Goal: Task Accomplishment & Management: Manage account settings

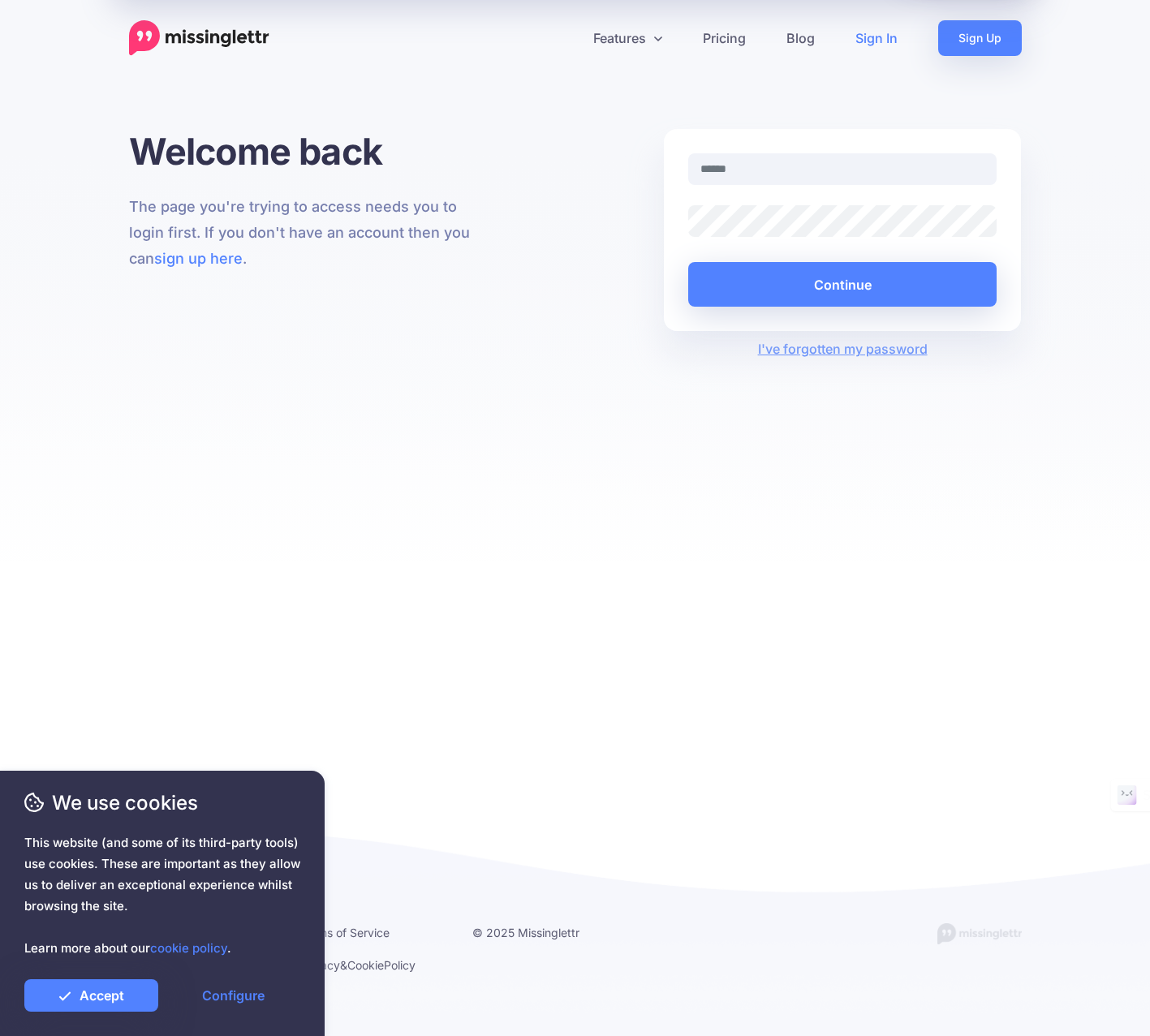
click at [688, 185] on nordpass-icon at bounding box center [688, 185] width 0 height 0
type input "**********"
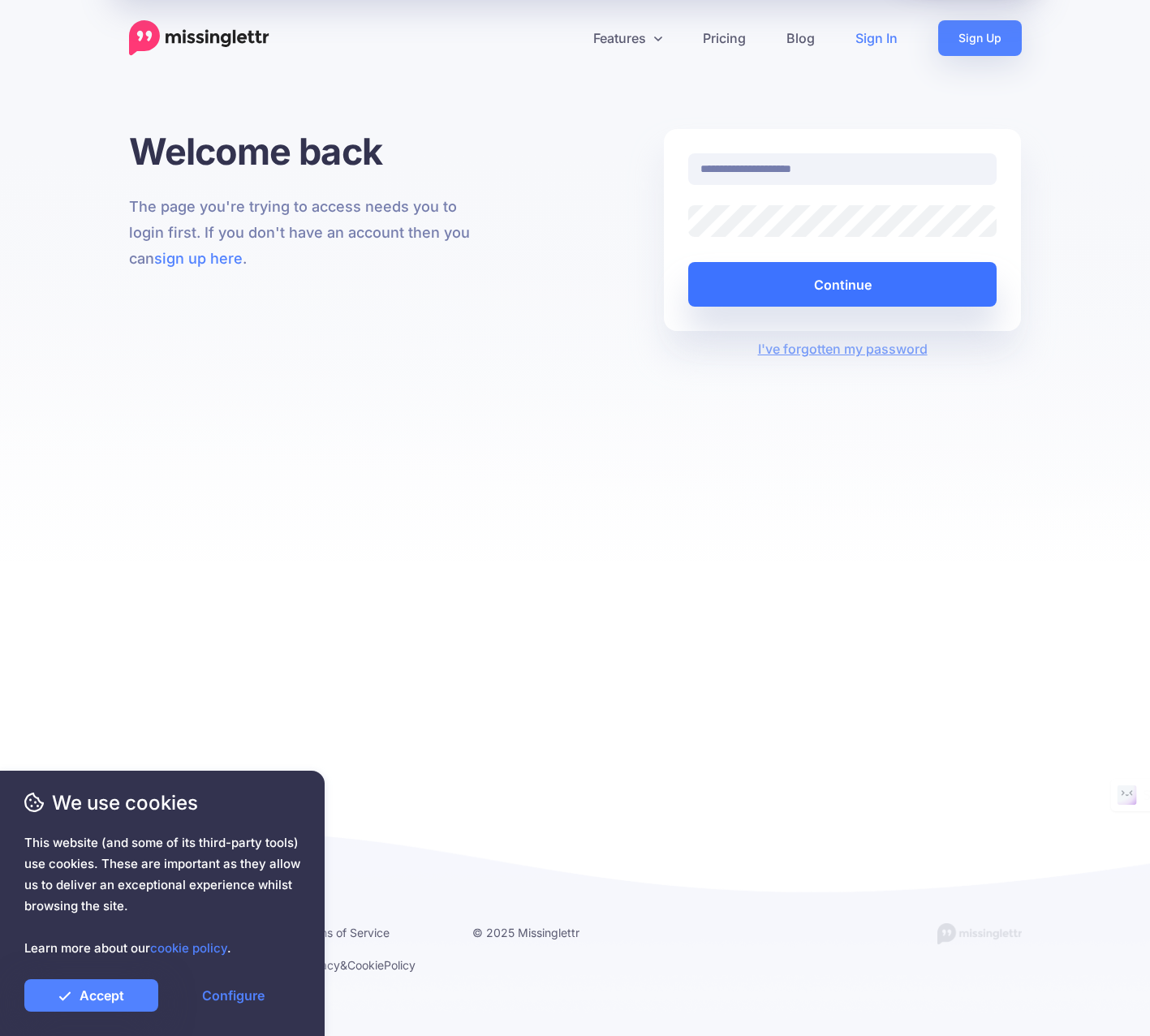
click at [800, 287] on button "Continue" at bounding box center [842, 285] width 309 height 45
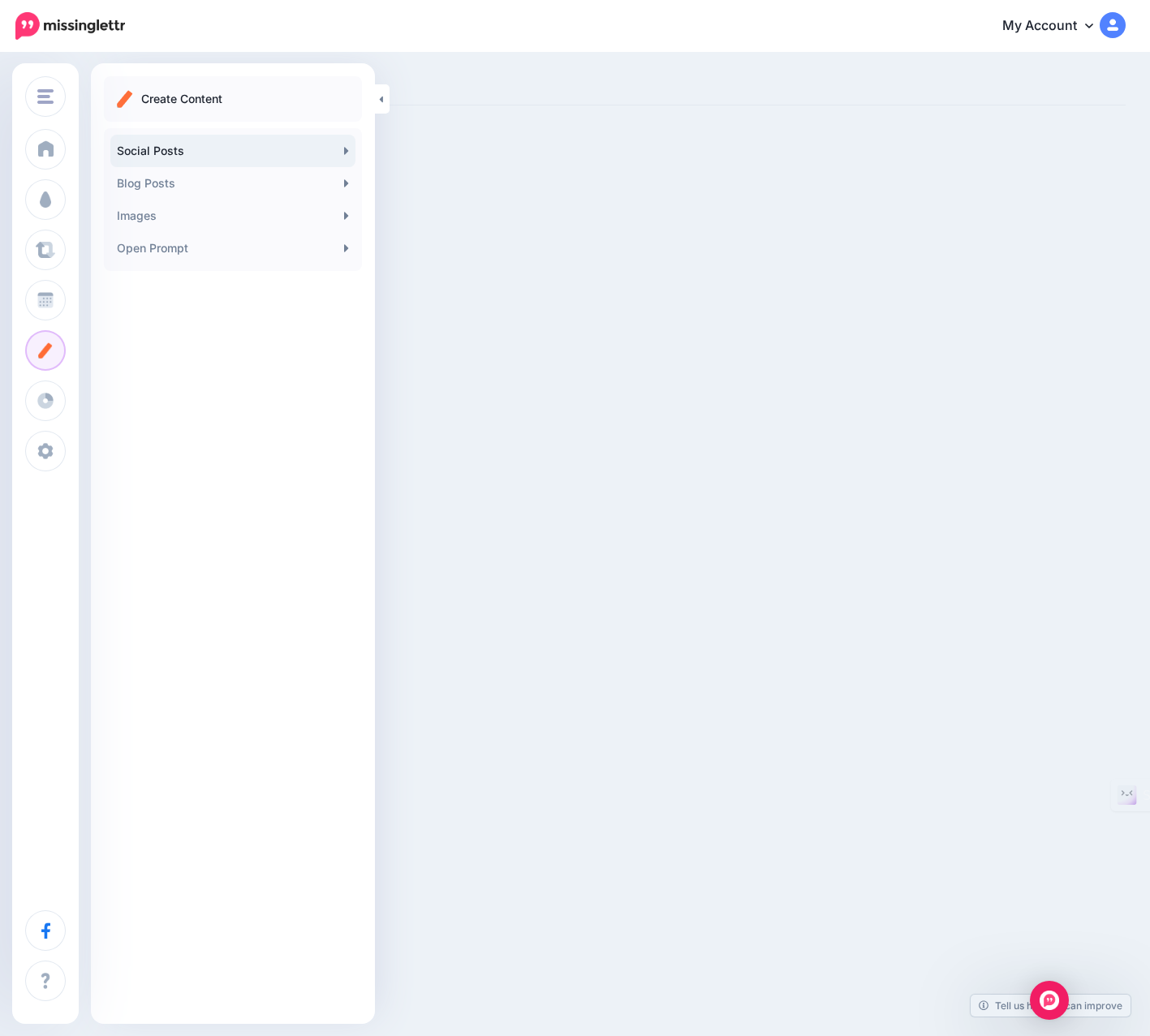
click at [155, 151] on link "Social Posts" at bounding box center [233, 151] width 245 height 32
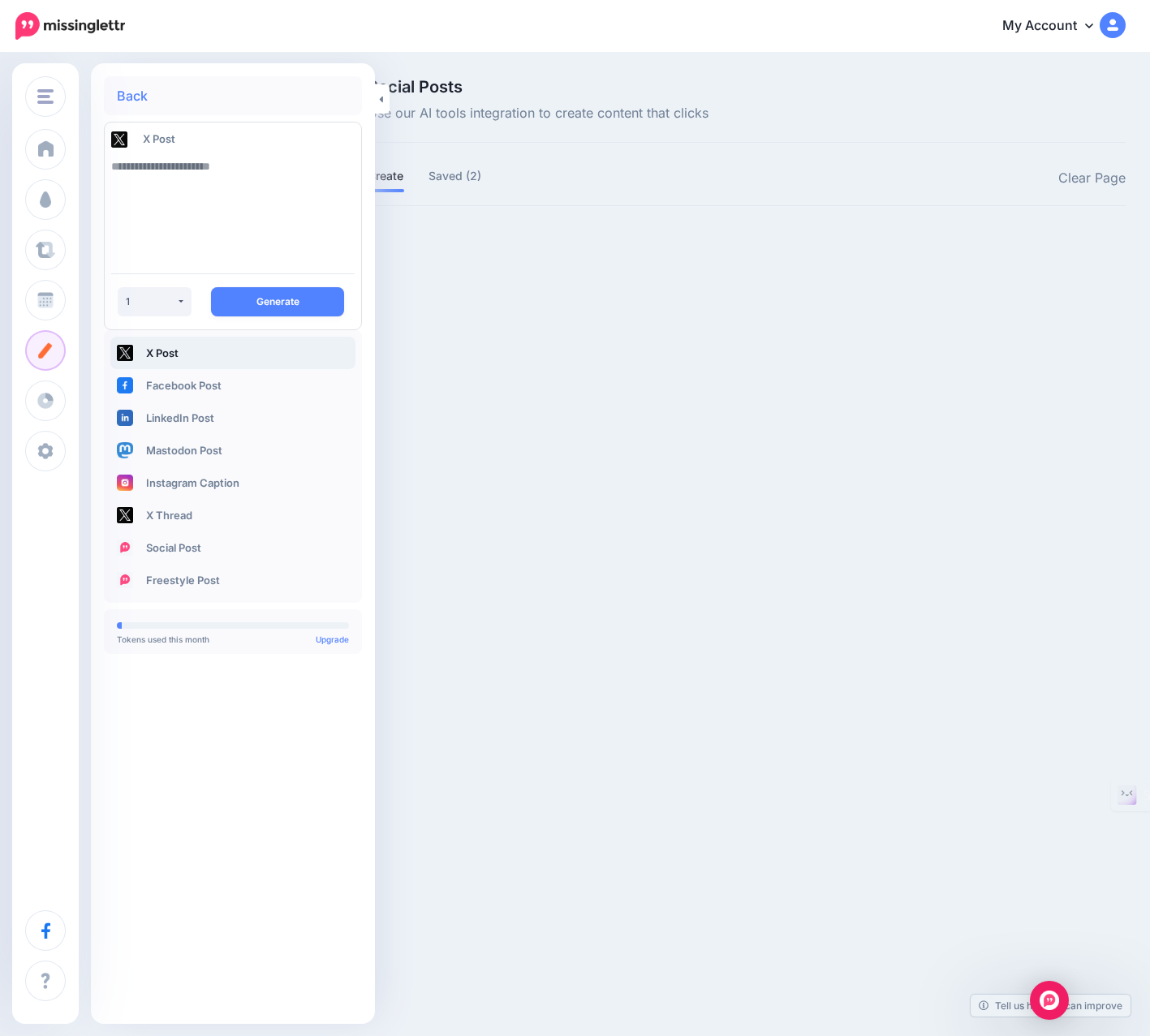
click at [1031, 24] on link "My Account" at bounding box center [1055, 26] width 139 height 40
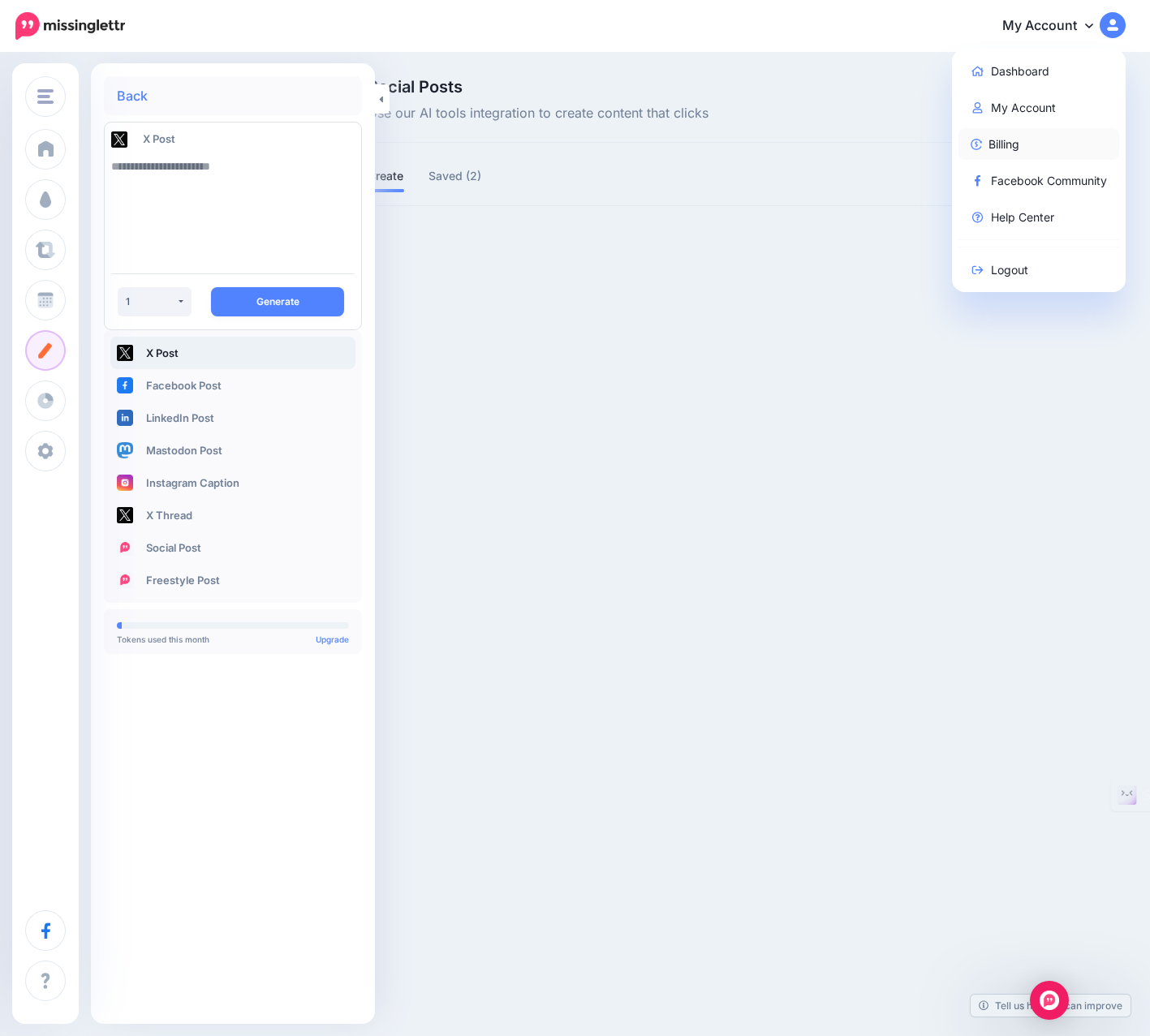
click at [1027, 147] on link "Billing" at bounding box center [1039, 144] width 162 height 31
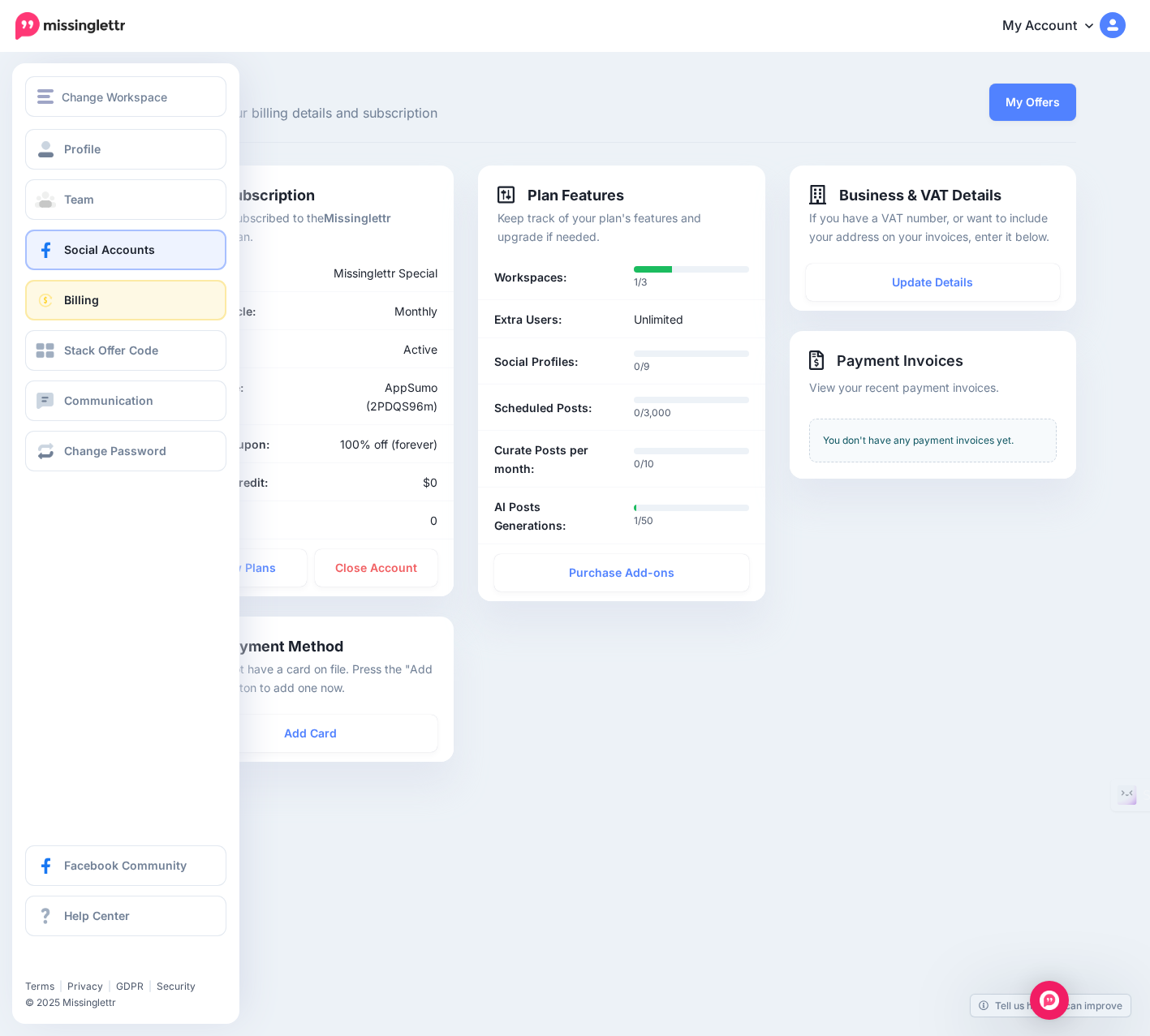
click at [84, 253] on span "Social Accounts" at bounding box center [109, 249] width 91 height 13
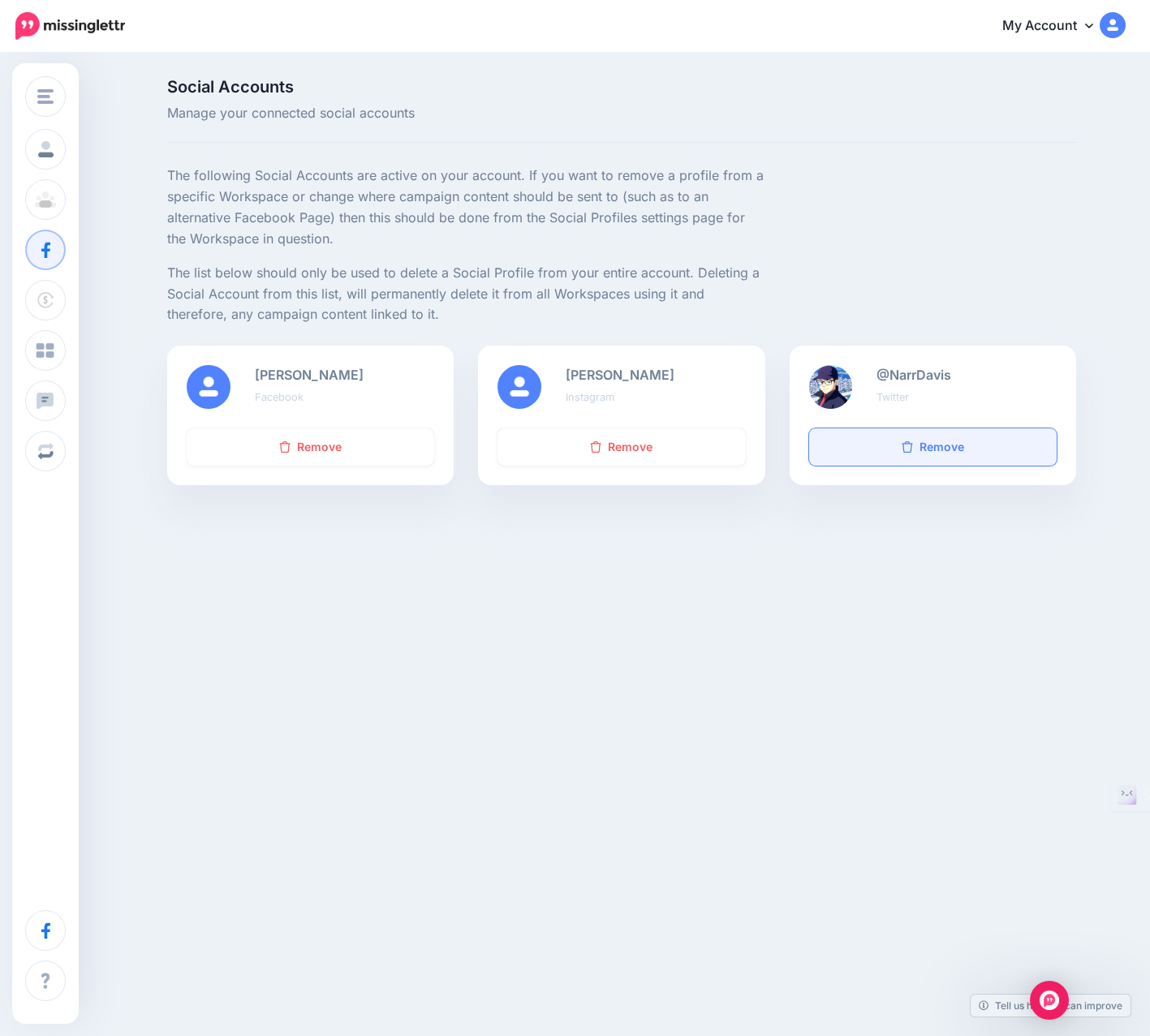
click at [926, 455] on link "Remove" at bounding box center [933, 447] width 248 height 38
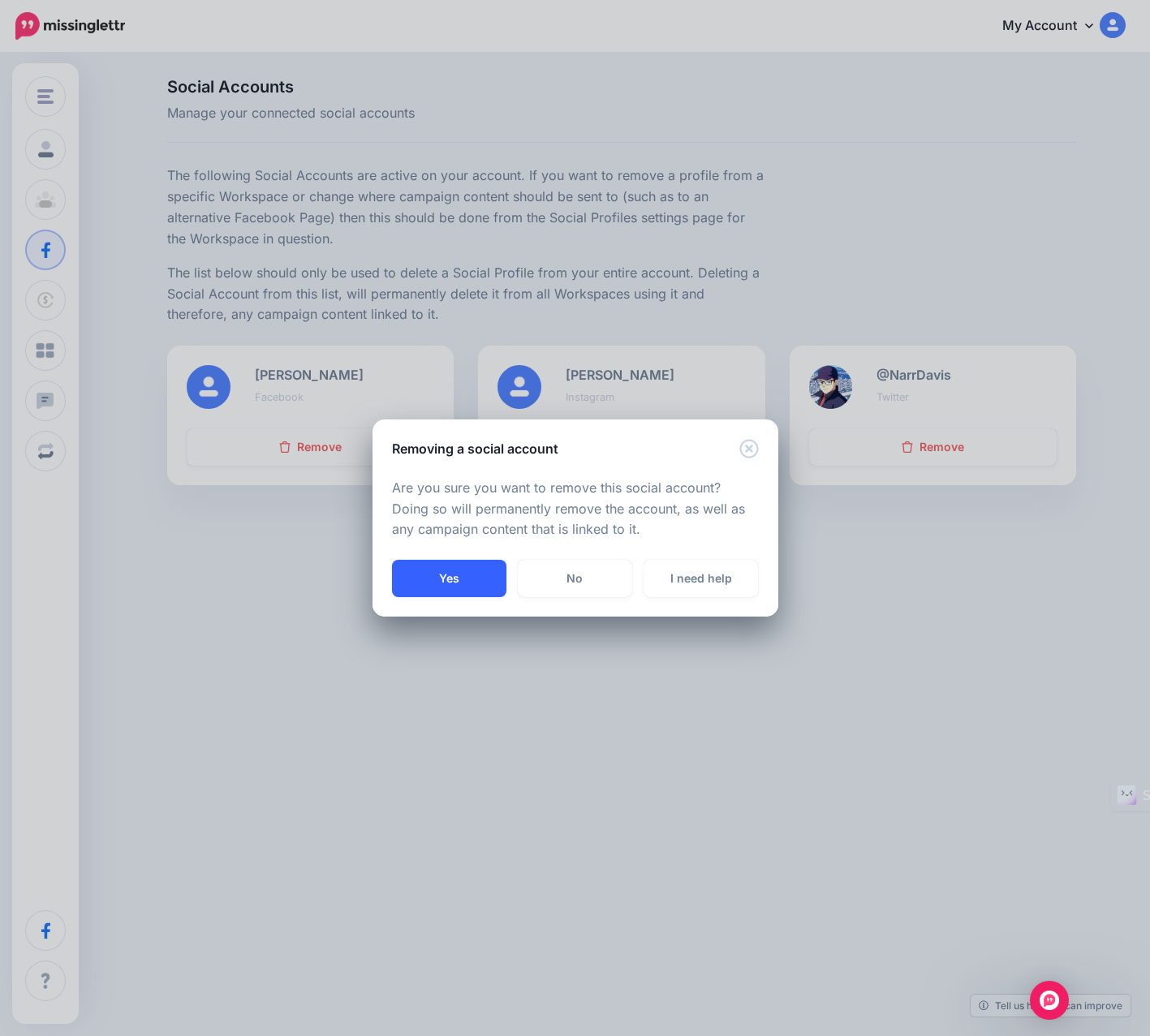
click at [458, 581] on button "Yes" at bounding box center [449, 579] width 114 height 38
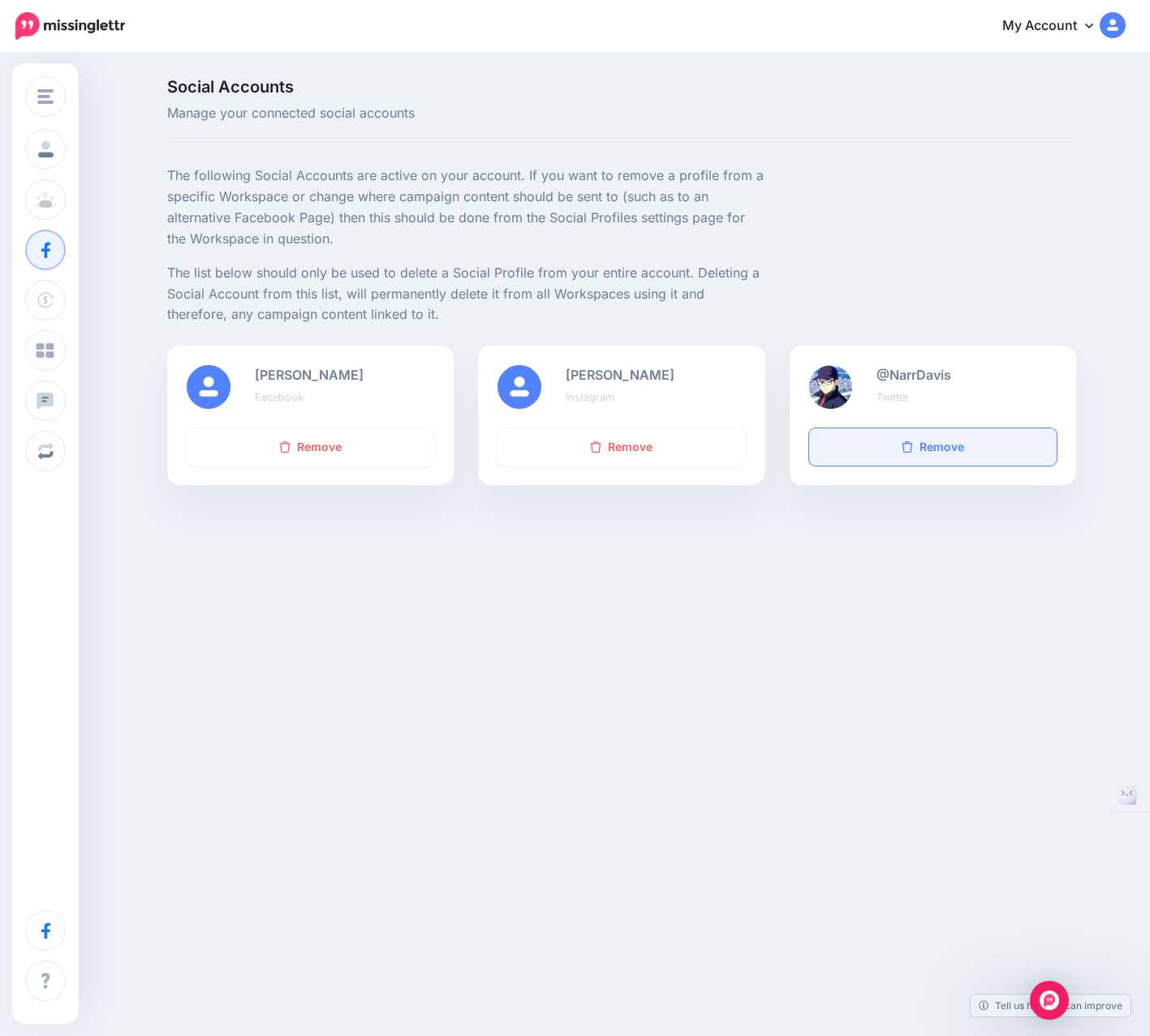
click at [891, 446] on link "Remove" at bounding box center [933, 447] width 248 height 38
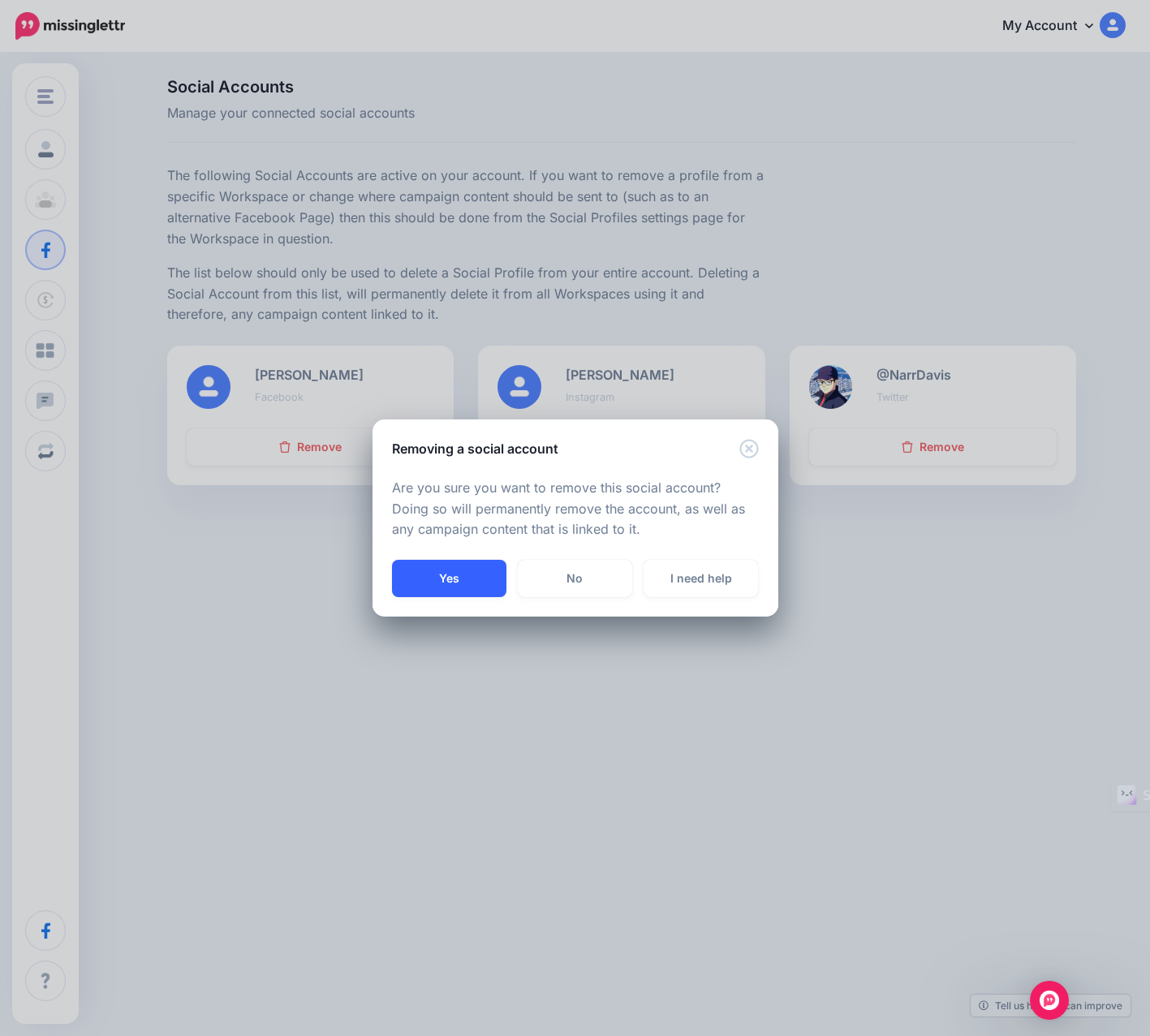
click at [443, 585] on button "Yes" at bounding box center [449, 579] width 114 height 38
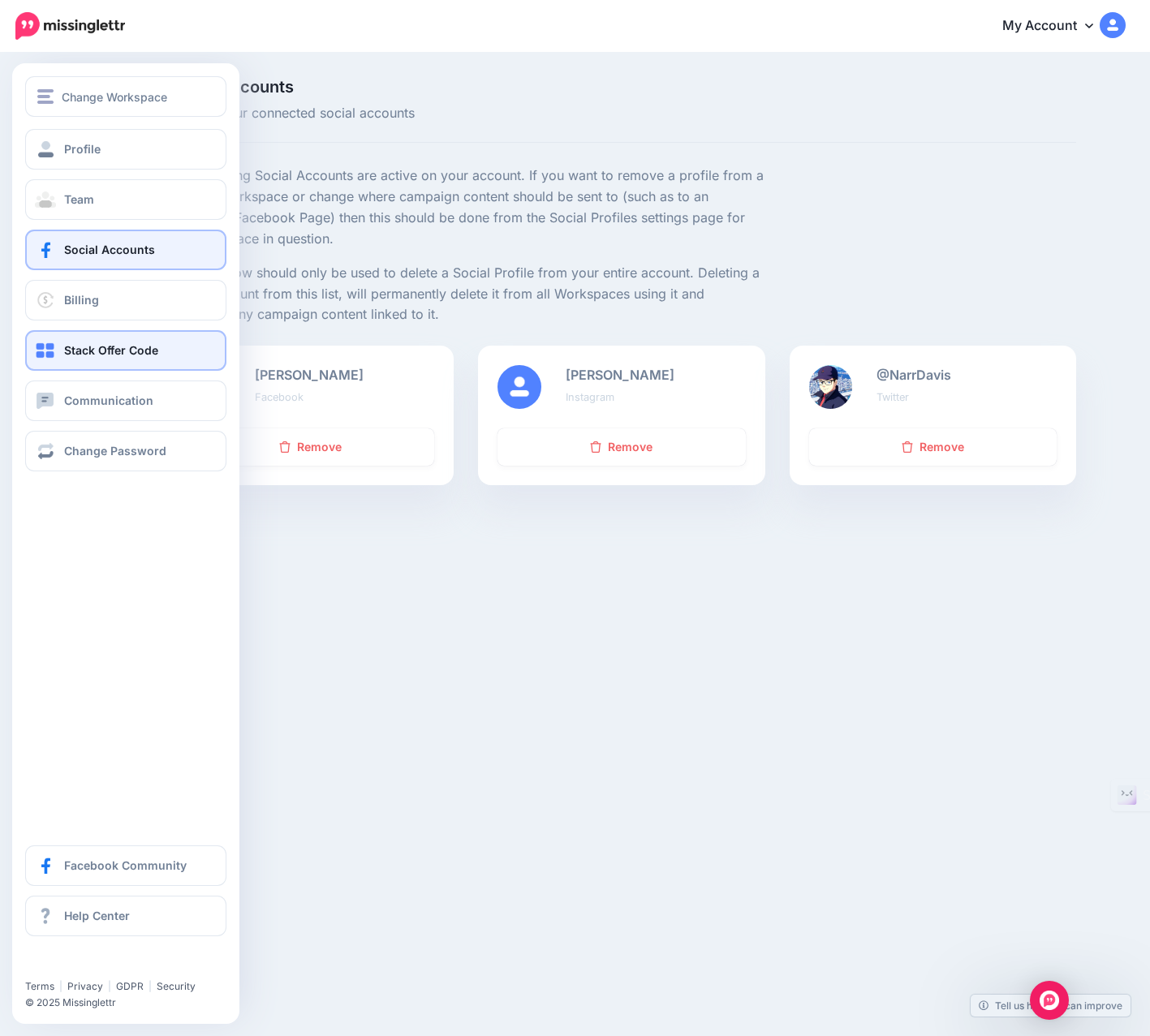
click at [76, 351] on span "Stack Offer Code" at bounding box center [110, 349] width 94 height 13
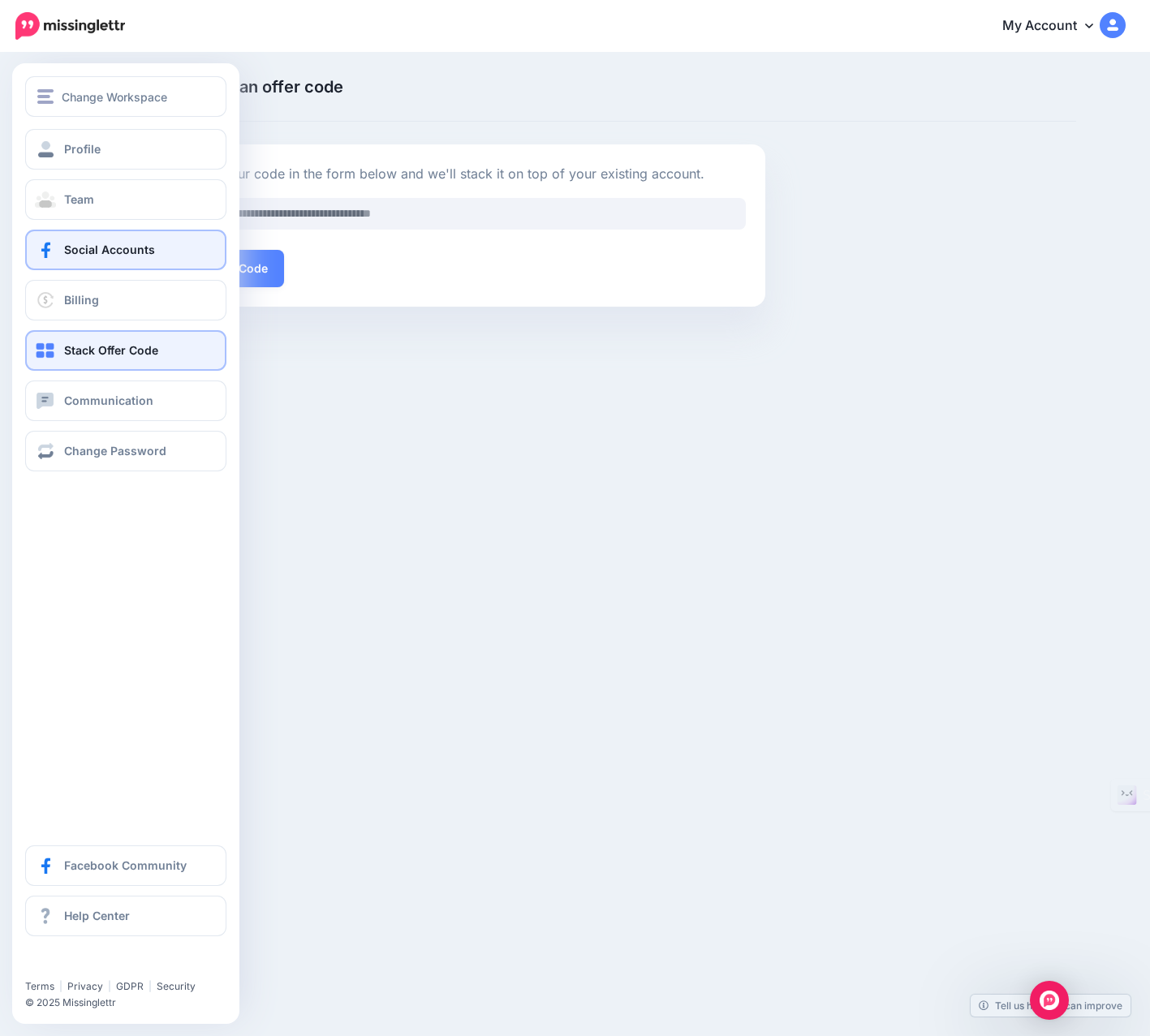
click at [90, 250] on span "Social Accounts" at bounding box center [109, 249] width 91 height 13
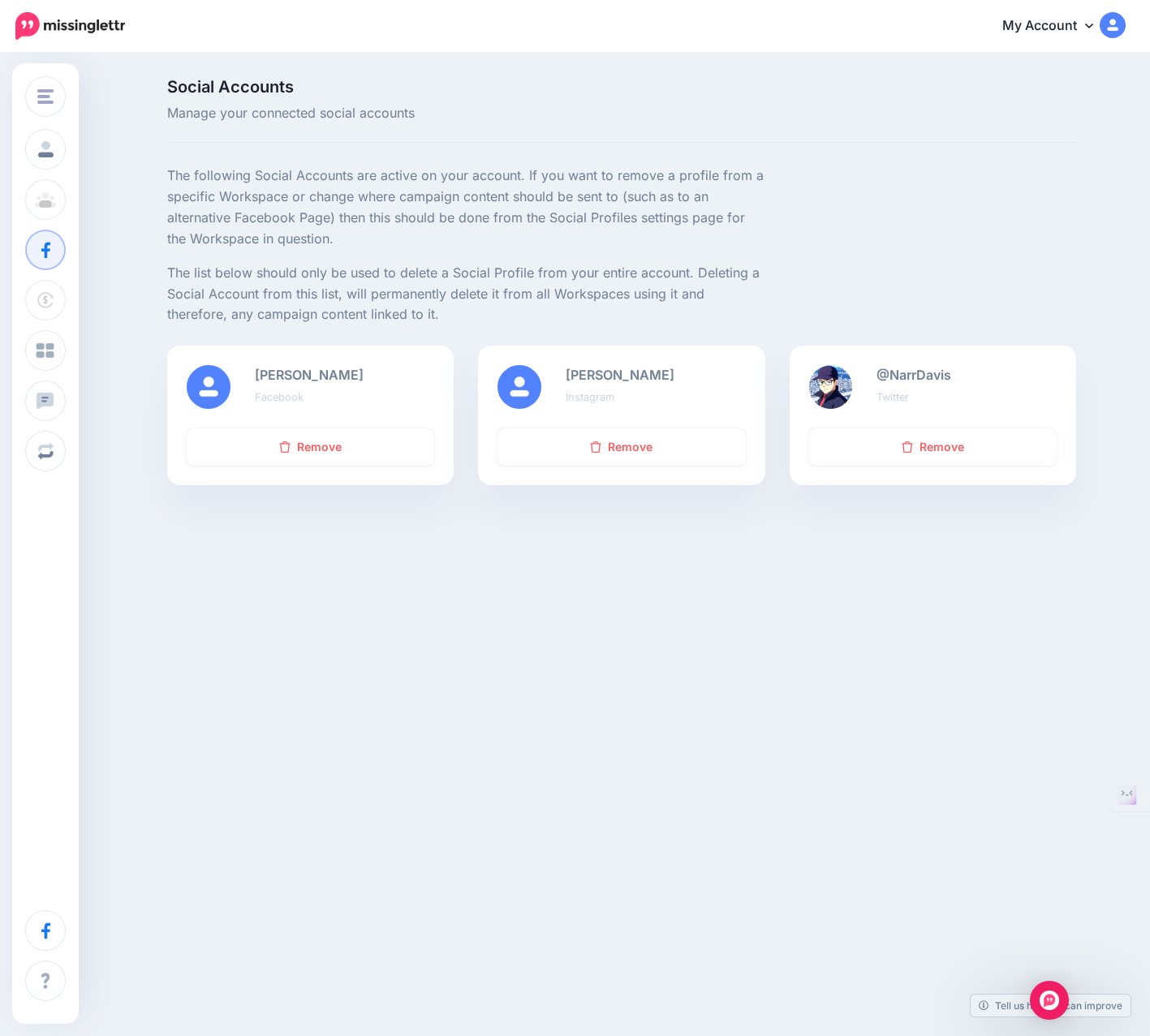
click at [258, 197] on p "The following Social Accounts are active on your account. If you want to remove…" at bounding box center [466, 207] width 598 height 84
click at [1067, 35] on link "My Account" at bounding box center [1055, 26] width 139 height 40
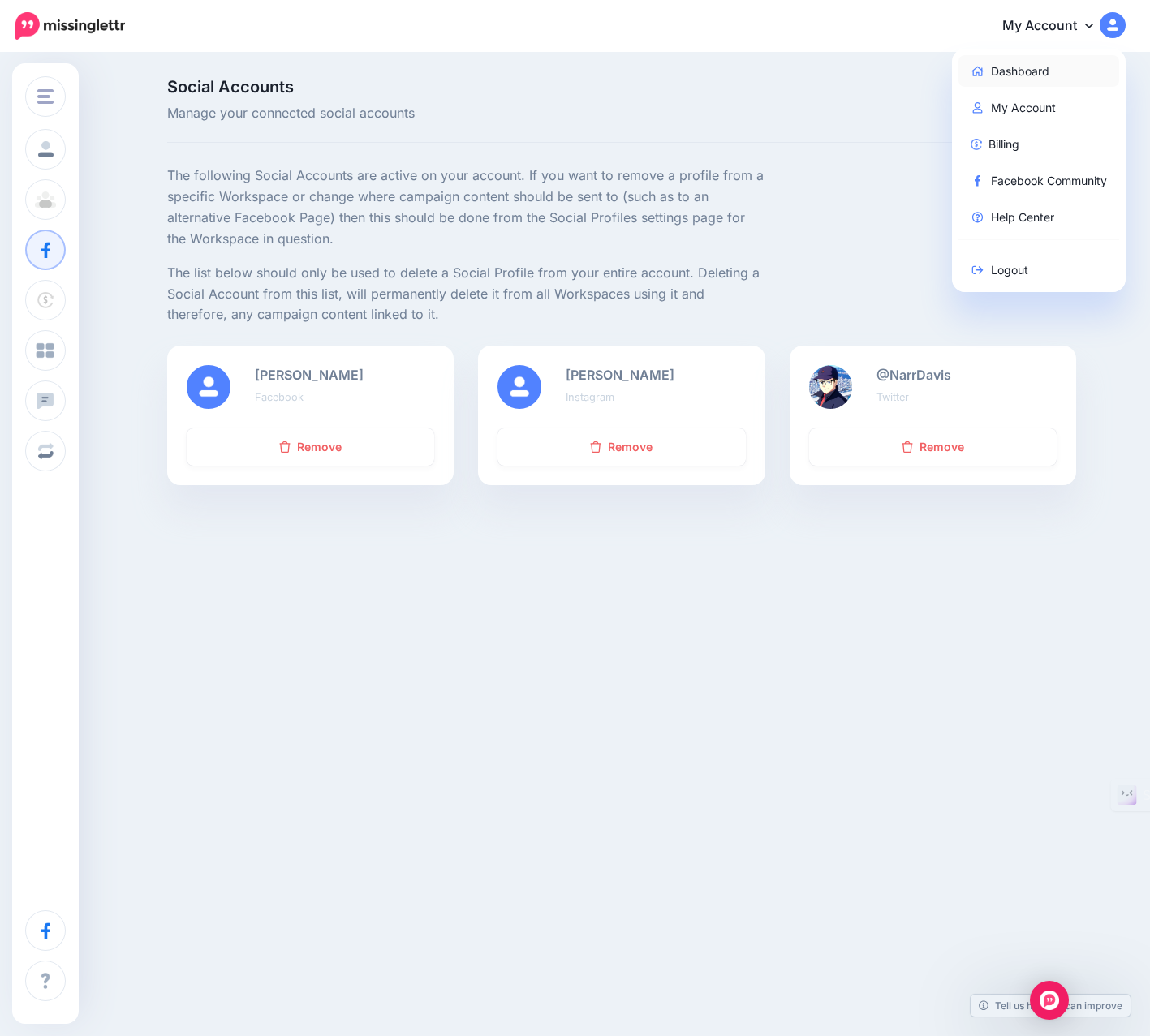
click at [1021, 72] on link "Dashboard" at bounding box center [1039, 70] width 162 height 31
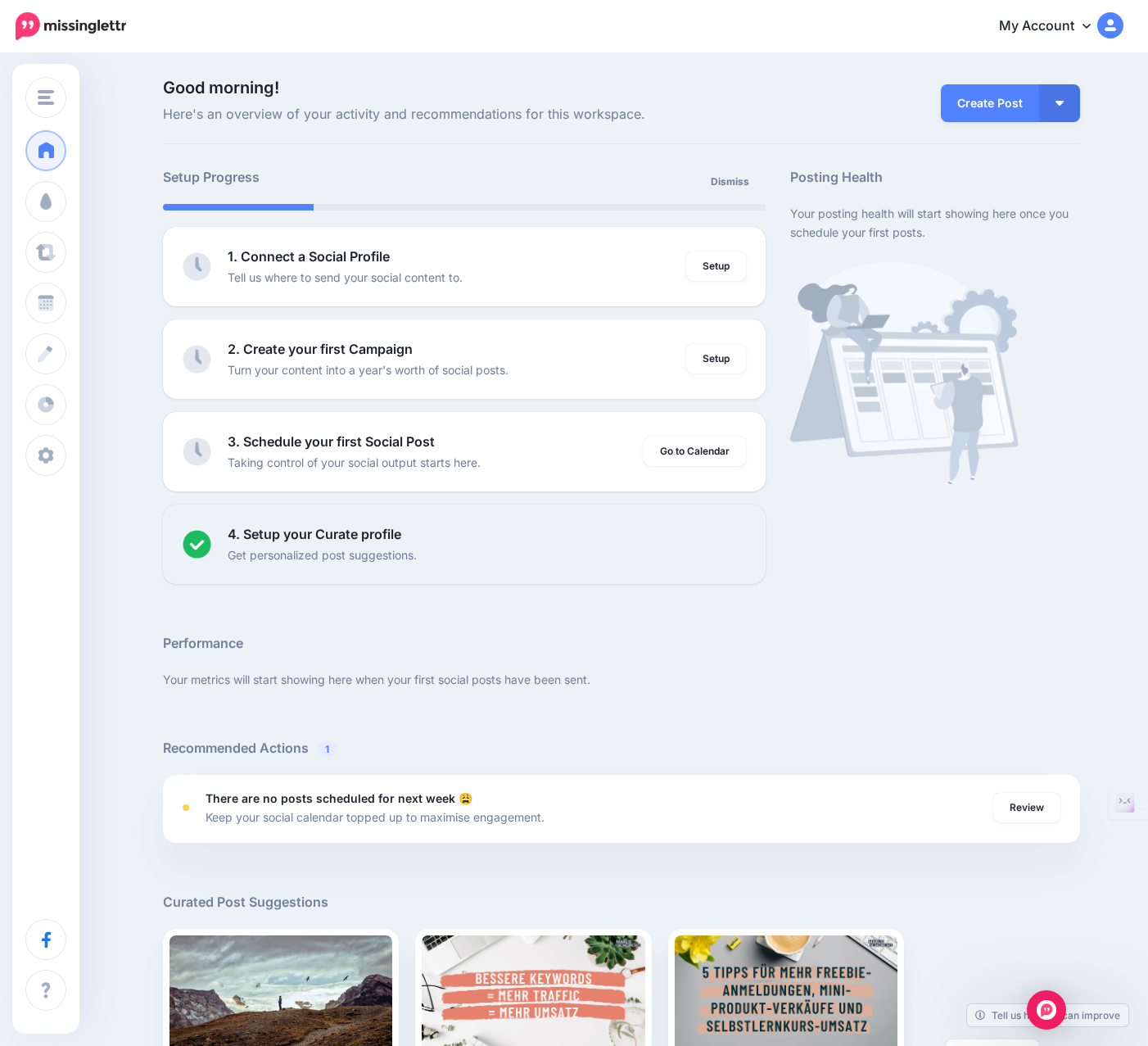
click at [420, 269] on p "Tell us where to send your social content to." at bounding box center [344, 277] width 235 height 19
click at [726, 268] on link "Setup" at bounding box center [716, 266] width 60 height 30
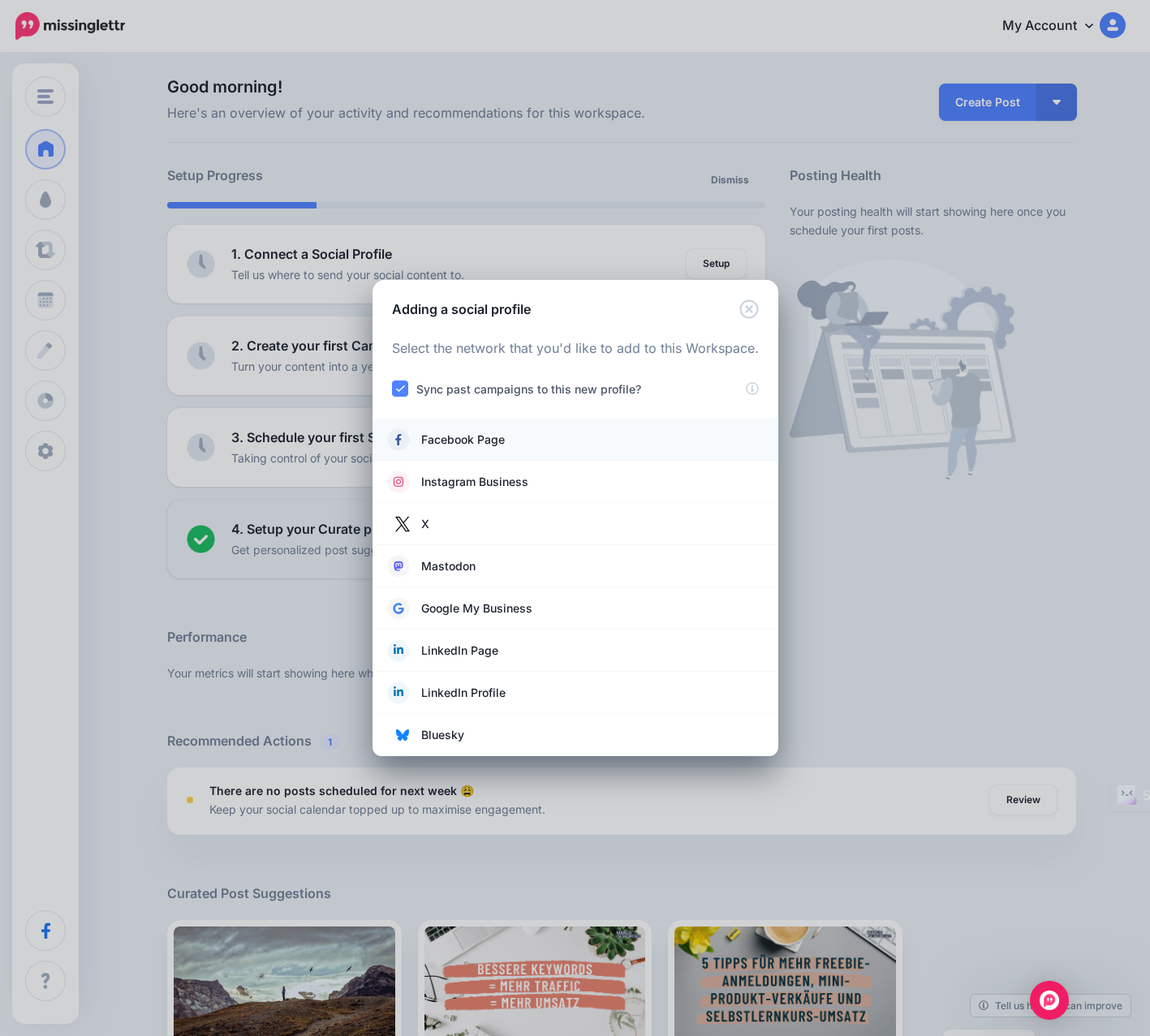
click at [502, 443] on span "Facebook Page" at bounding box center [462, 440] width 83 height 20
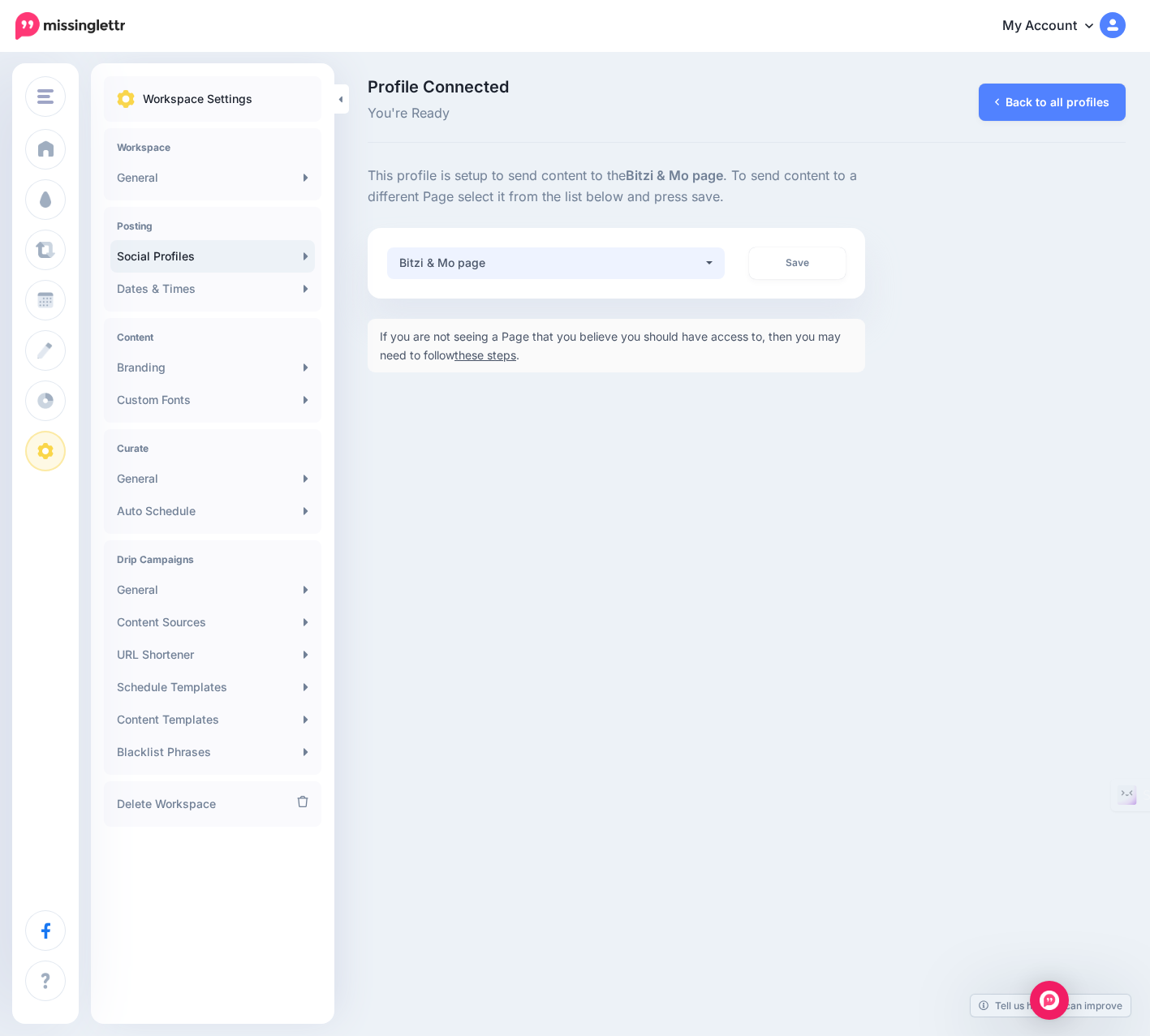
click at [658, 266] on div "Bitzi & Mo page" at bounding box center [551, 263] width 303 height 20
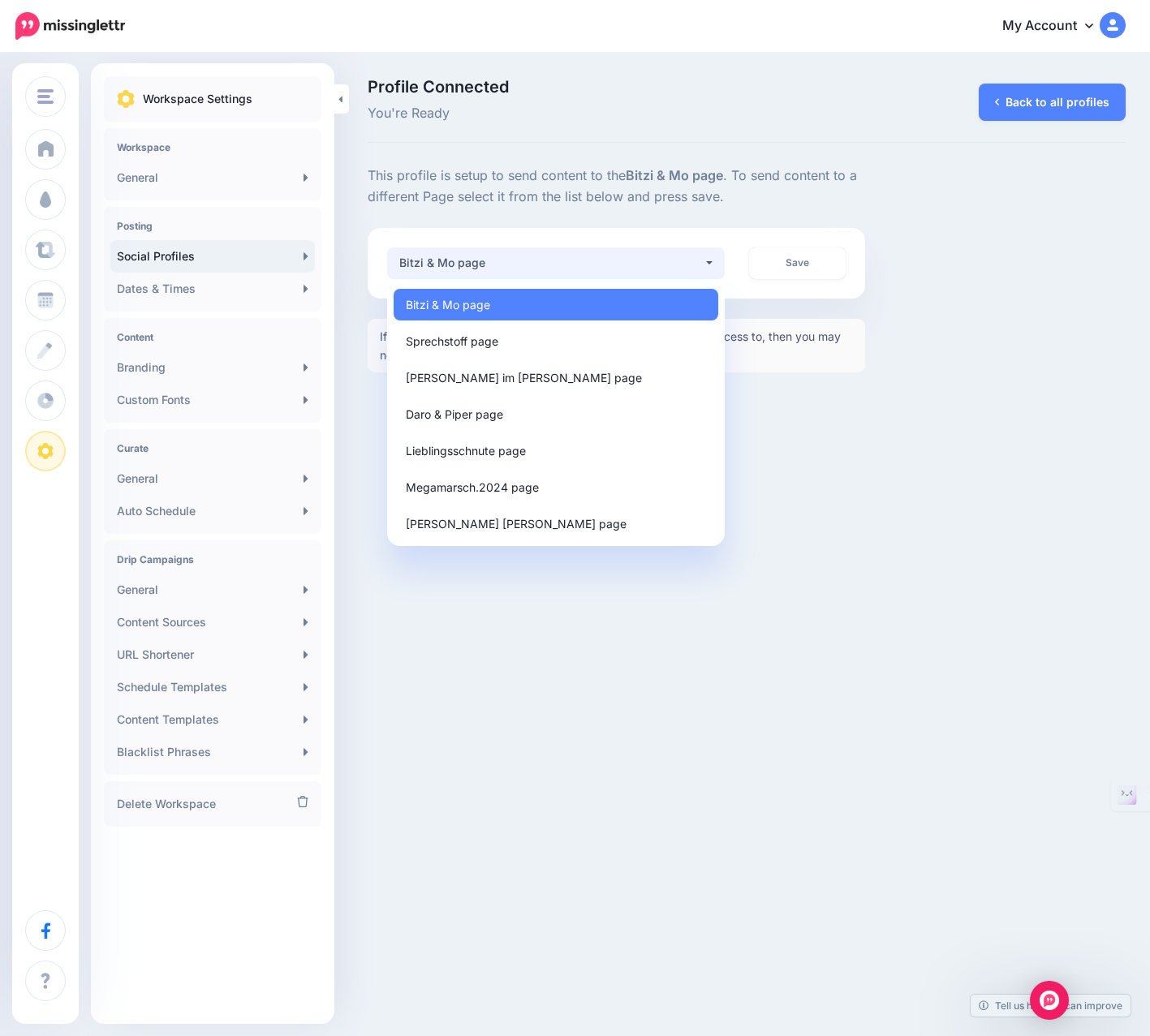
click at [658, 265] on div "Bitzi & Mo page" at bounding box center [551, 263] width 303 height 20
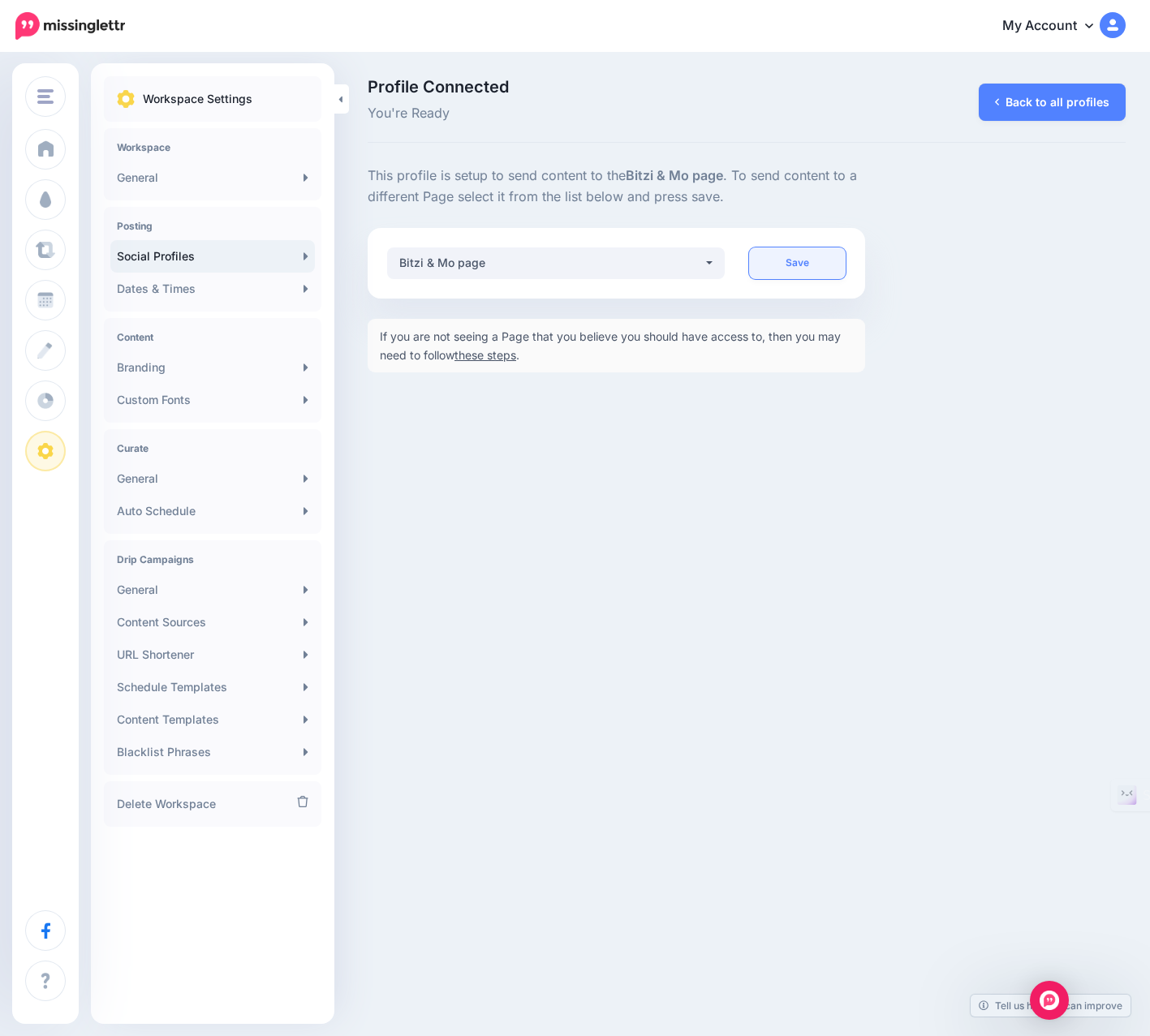
click at [773, 263] on link "Save" at bounding box center [797, 263] width 97 height 31
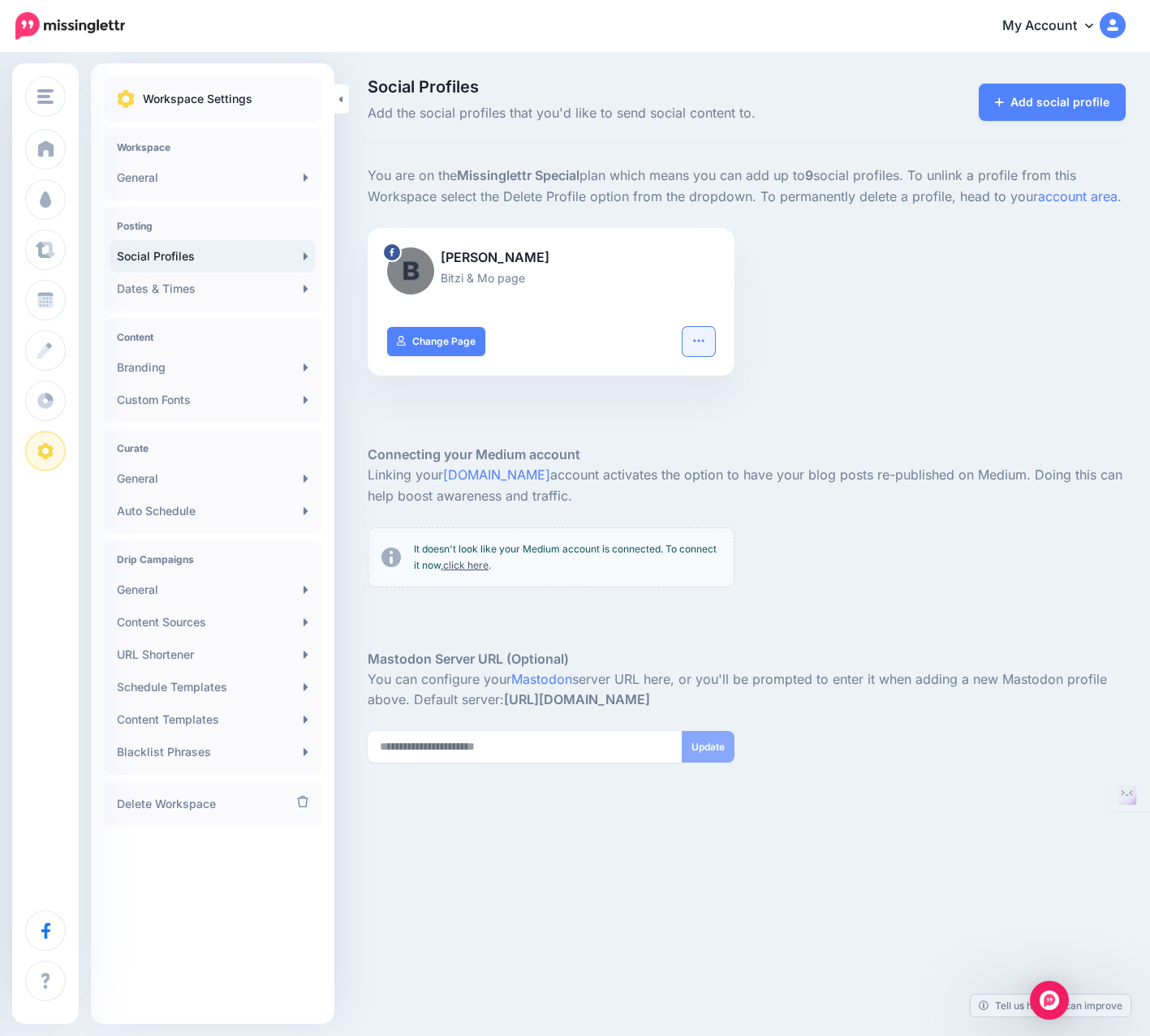
click at [698, 345] on icon "button" at bounding box center [698, 340] width 13 height 13
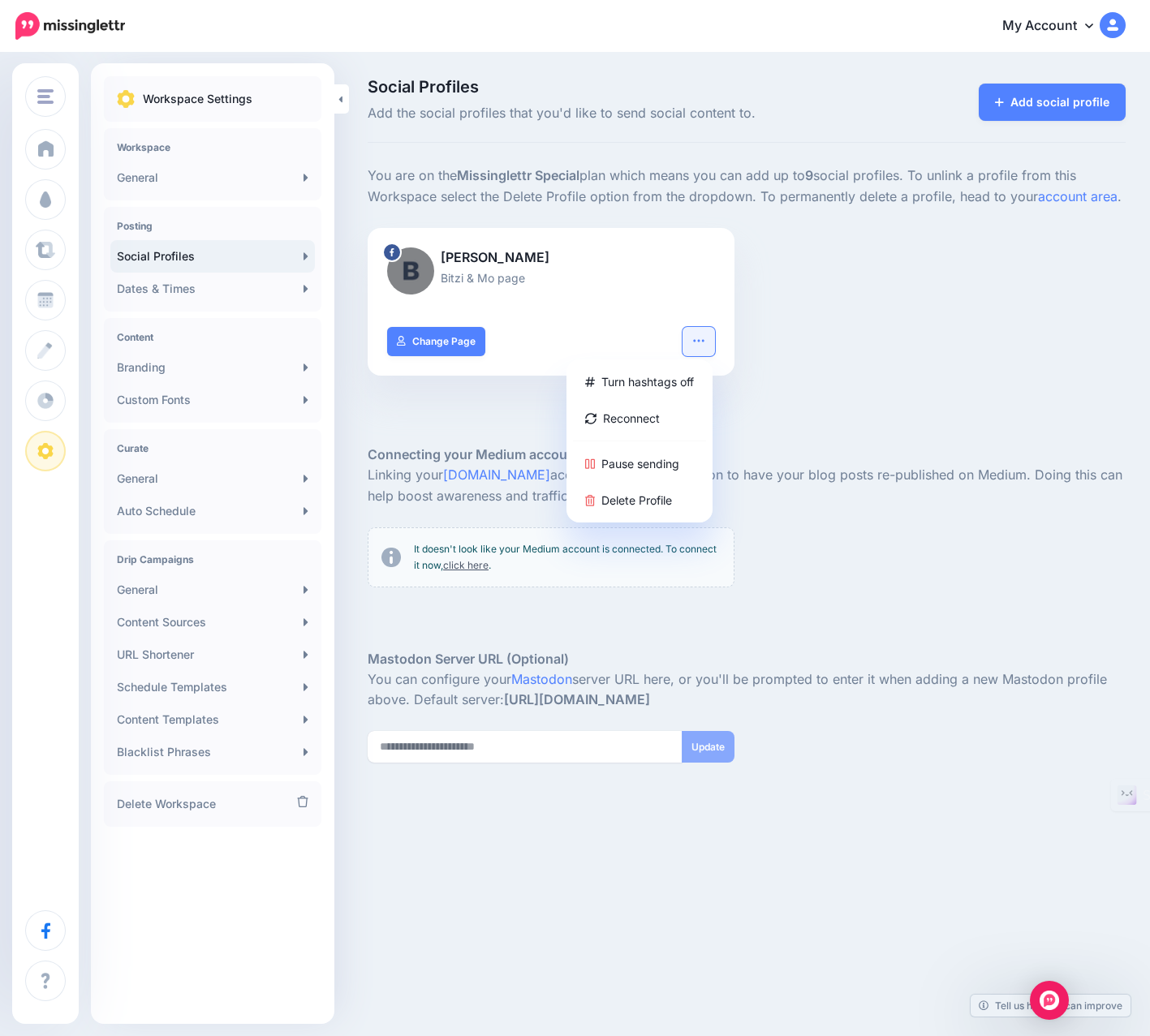
click at [698, 345] on icon "button" at bounding box center [698, 340] width 13 height 13
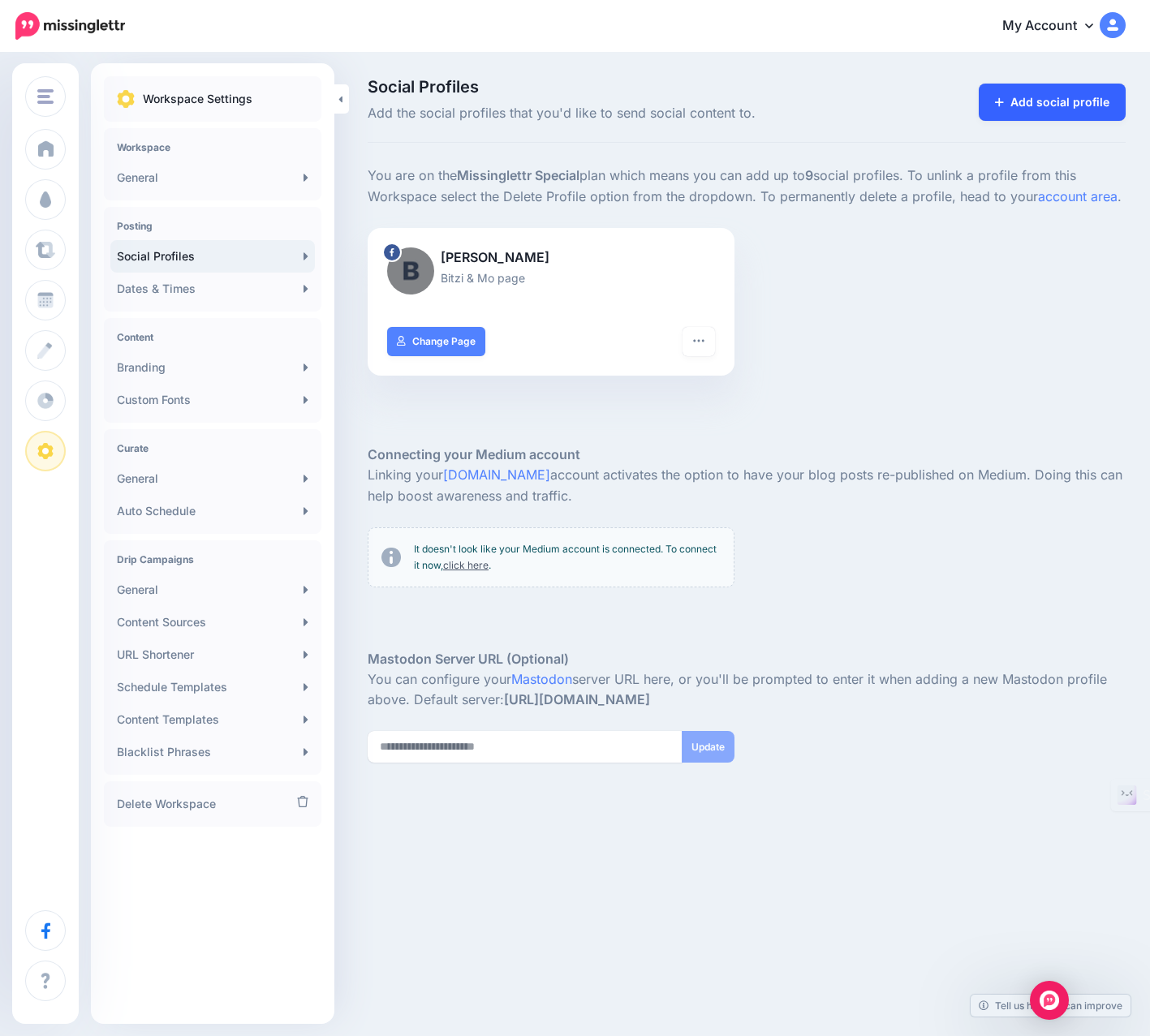
click at [1016, 97] on link "Add social profile" at bounding box center [1052, 102] width 147 height 38
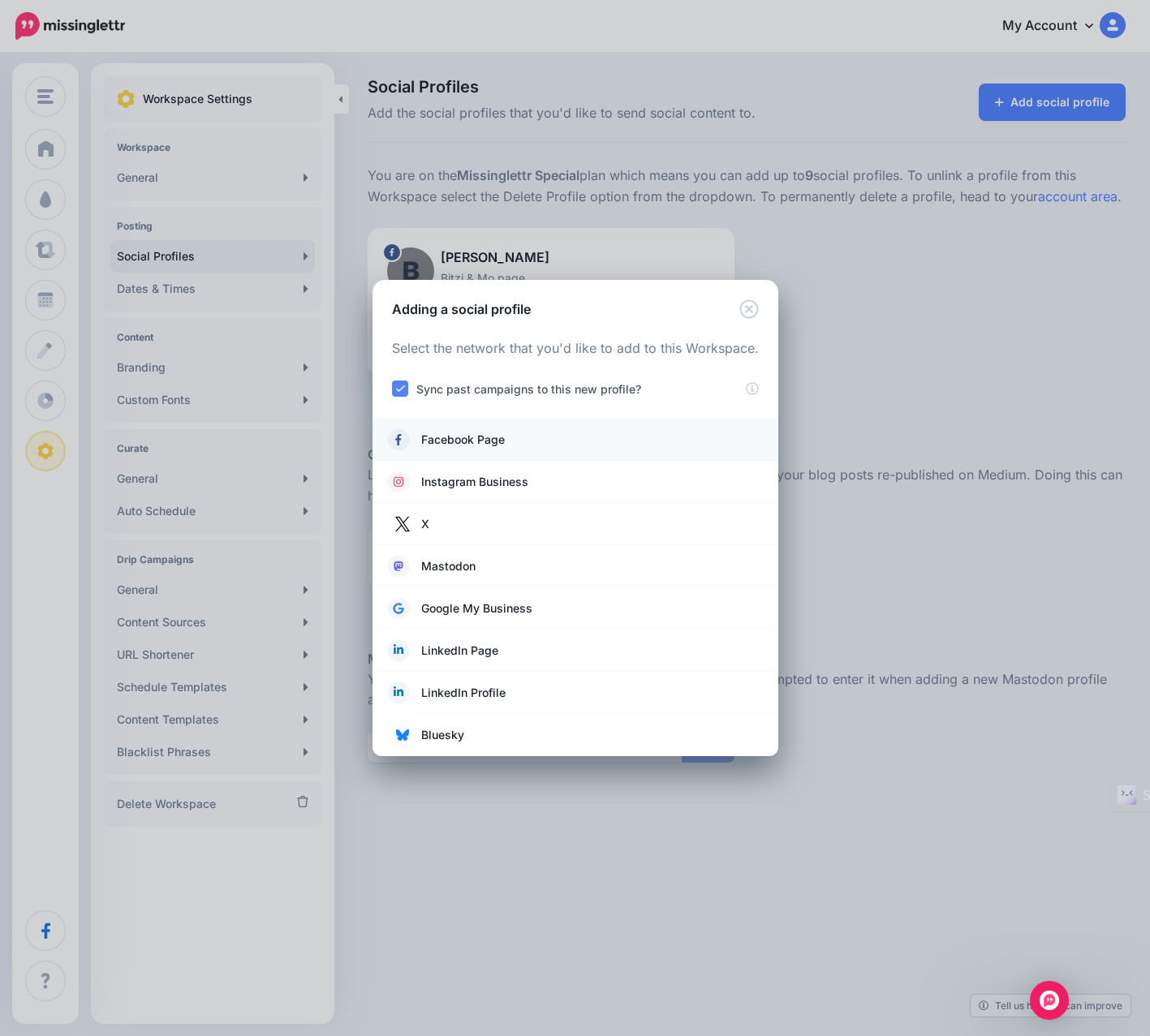
click at [526, 438] on link "Facebook Page" at bounding box center [575, 439] width 373 height 22
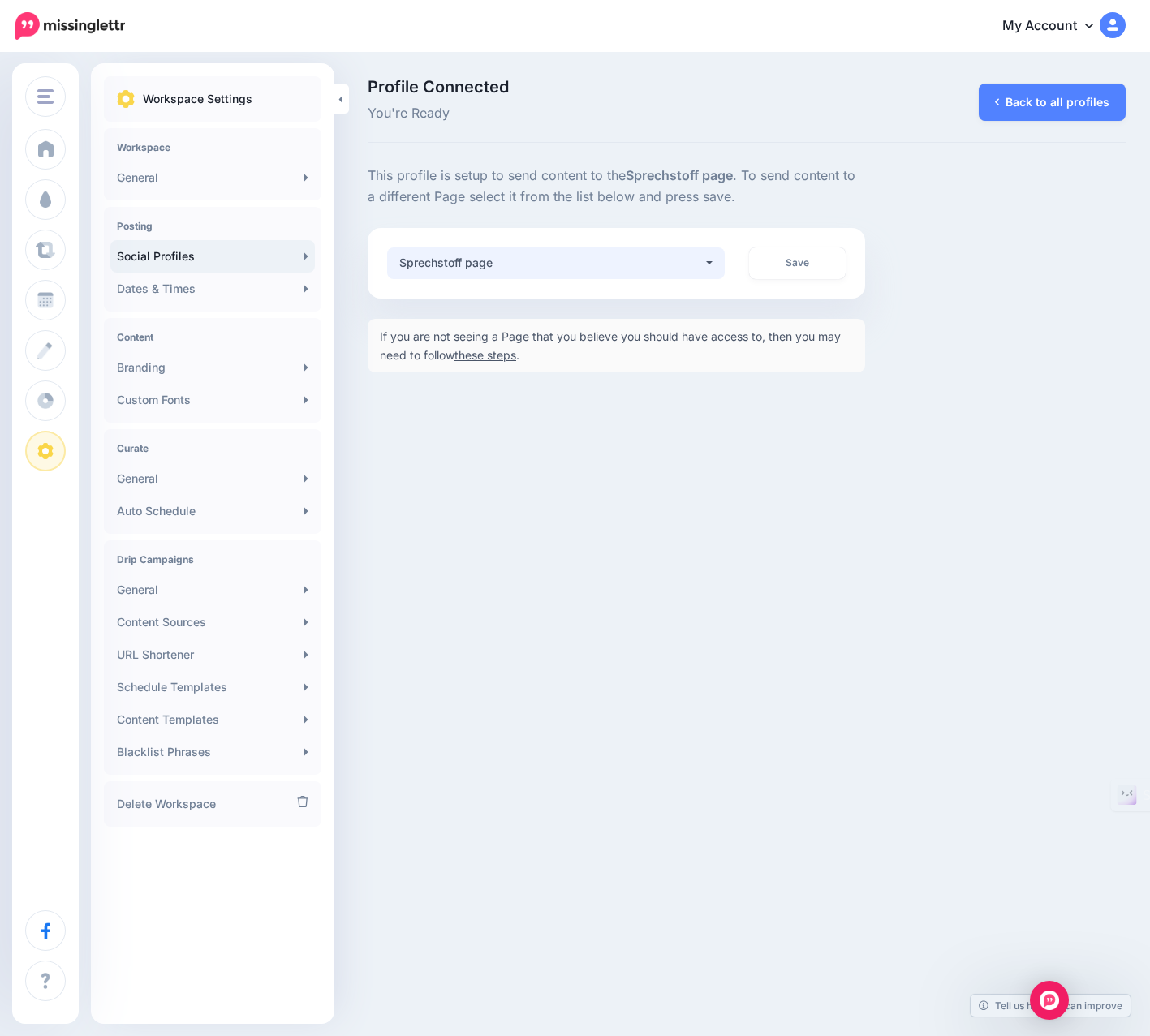
click at [607, 265] on div "Sprechstoff page" at bounding box center [551, 263] width 303 height 20
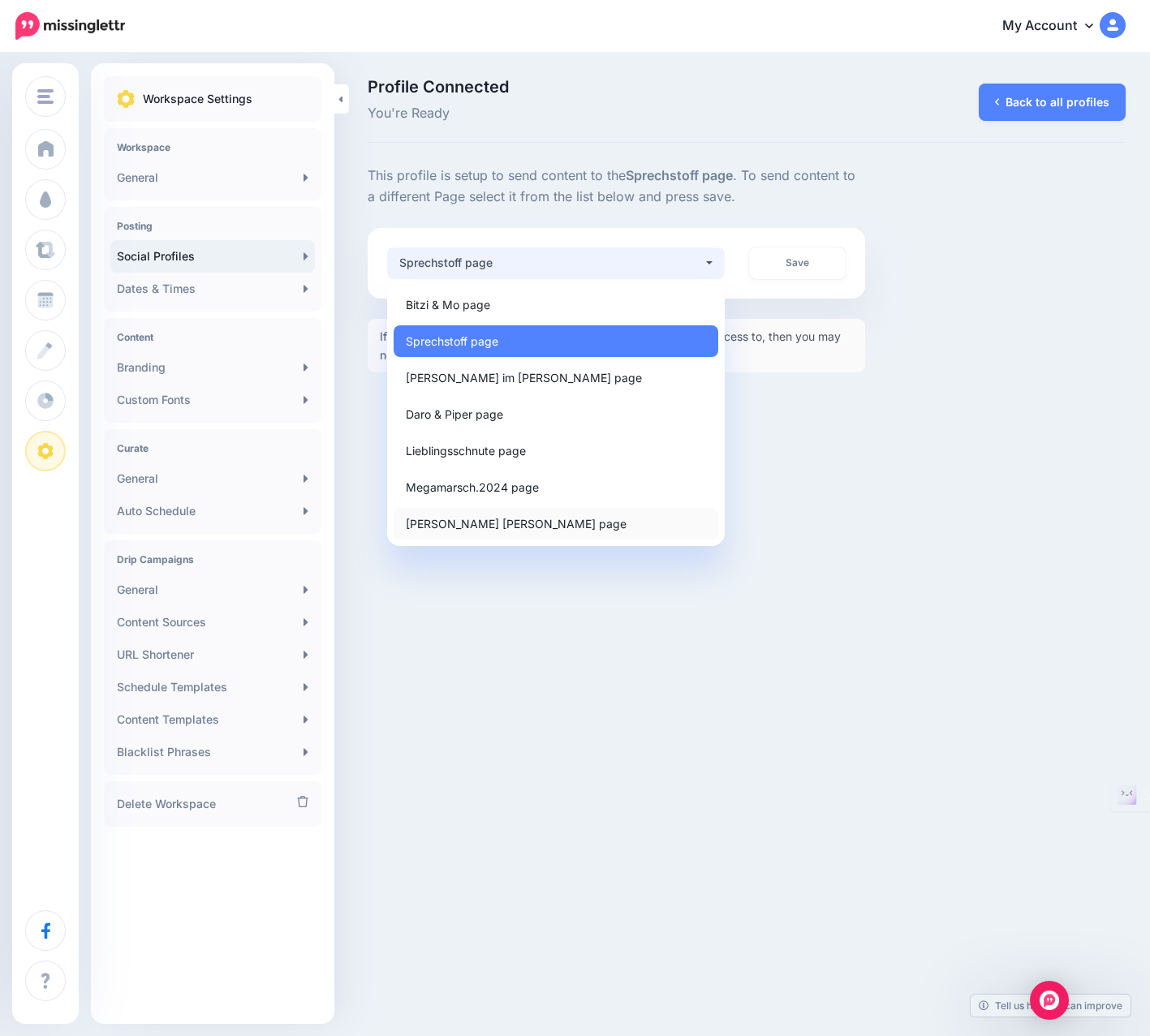
click at [460, 523] on span "[PERSON_NAME] [PERSON_NAME] page" at bounding box center [516, 523] width 221 height 20
select select "**********"
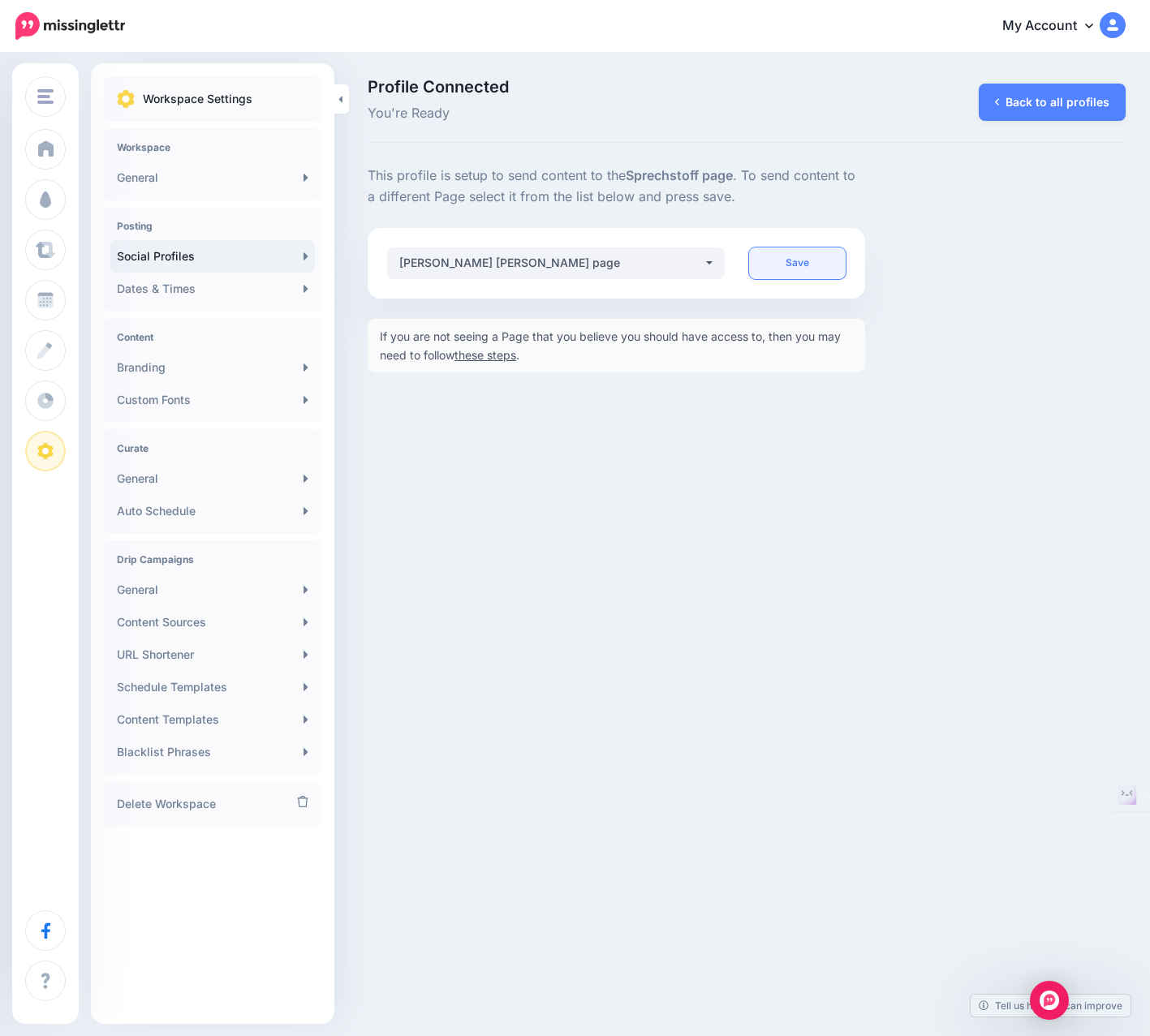
click at [805, 268] on link "Save" at bounding box center [797, 263] width 97 height 31
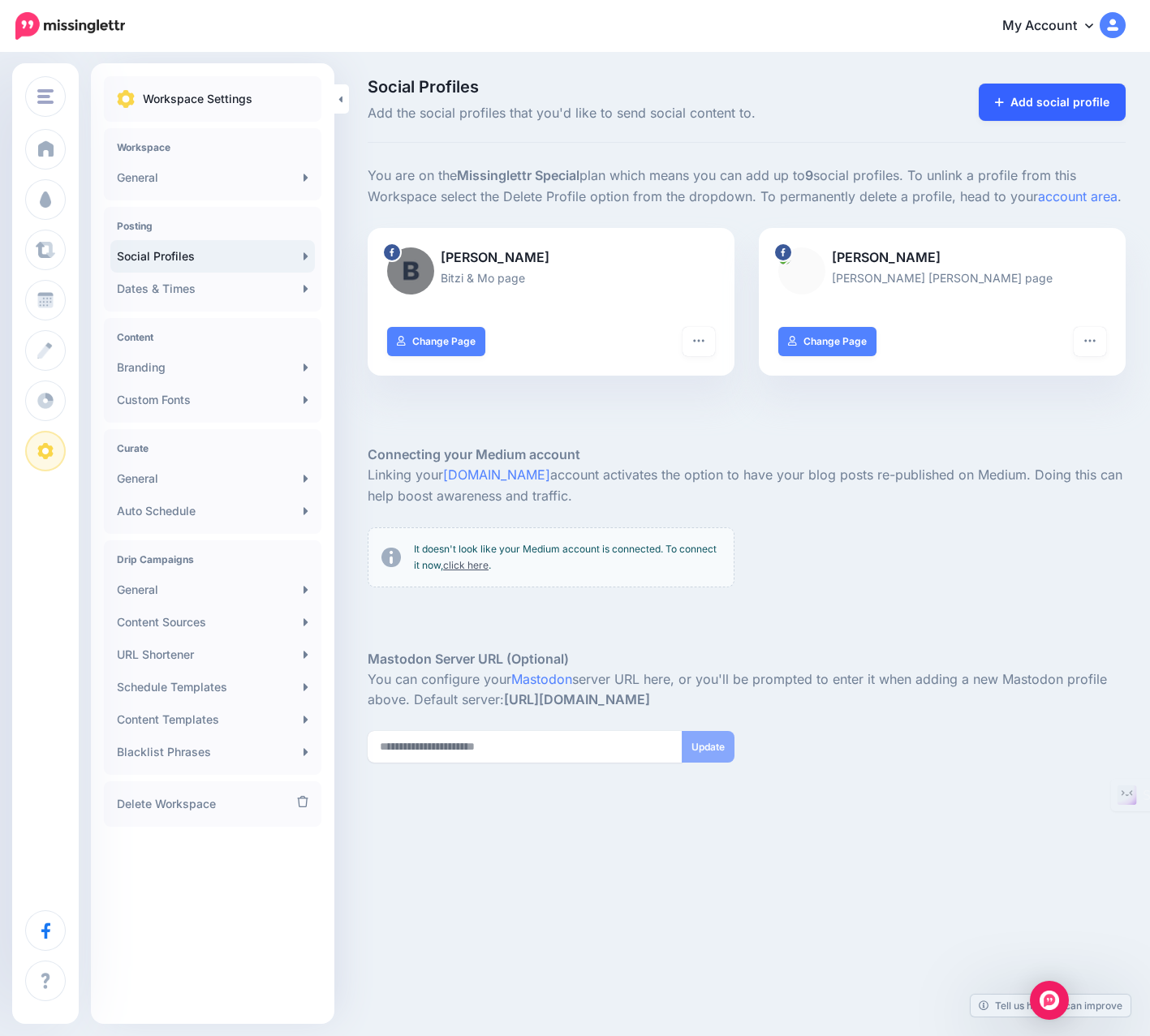
click at [1060, 103] on link "Add social profile" at bounding box center [1052, 102] width 147 height 38
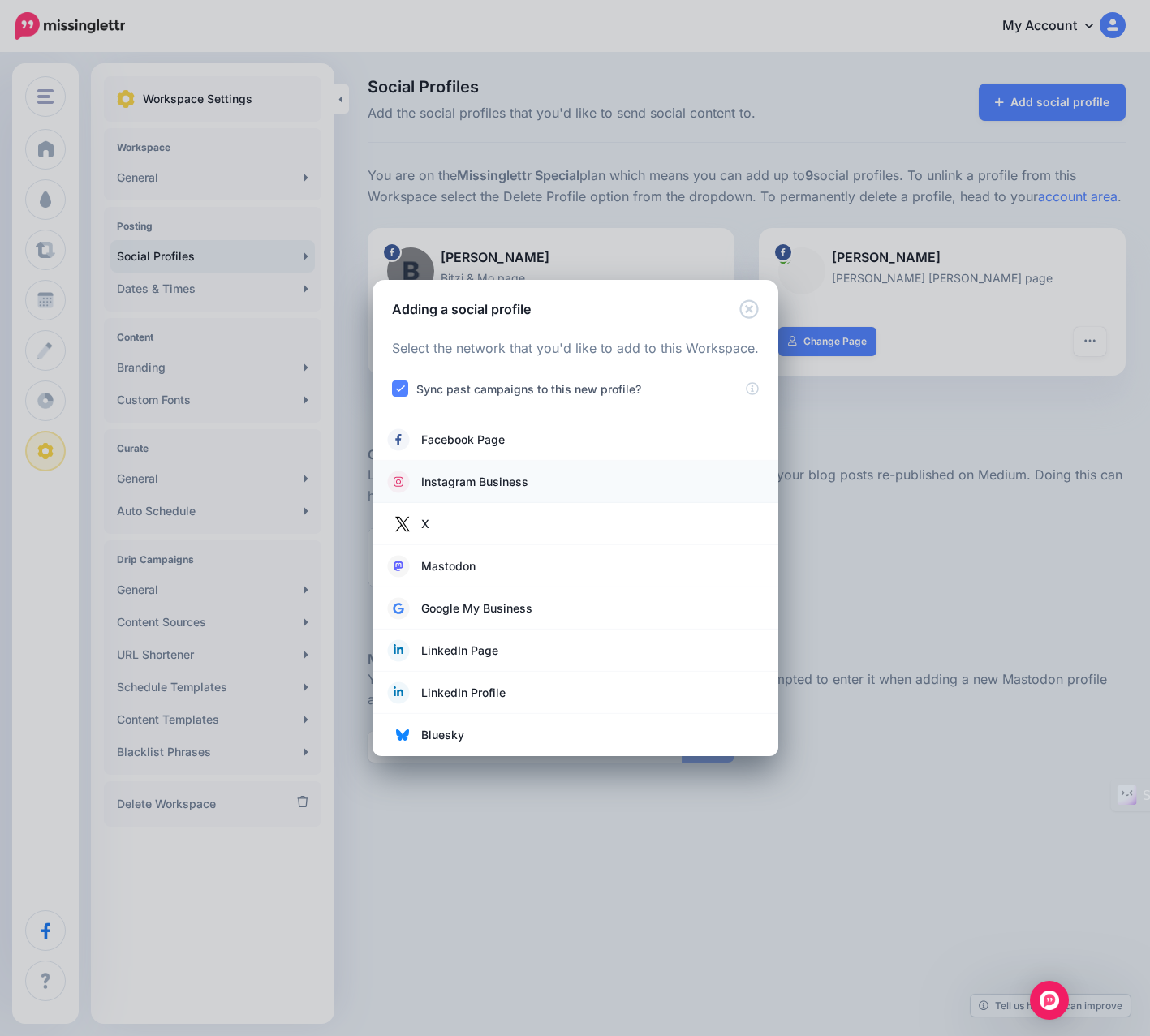
click at [502, 479] on span "Instagram Business" at bounding box center [474, 482] width 107 height 20
click at [453, 482] on span "Instagram Business" at bounding box center [474, 482] width 107 height 20
click at [485, 475] on span "Instagram Business" at bounding box center [474, 482] width 107 height 20
click at [468, 440] on span "Facebook Page" at bounding box center [462, 440] width 83 height 20
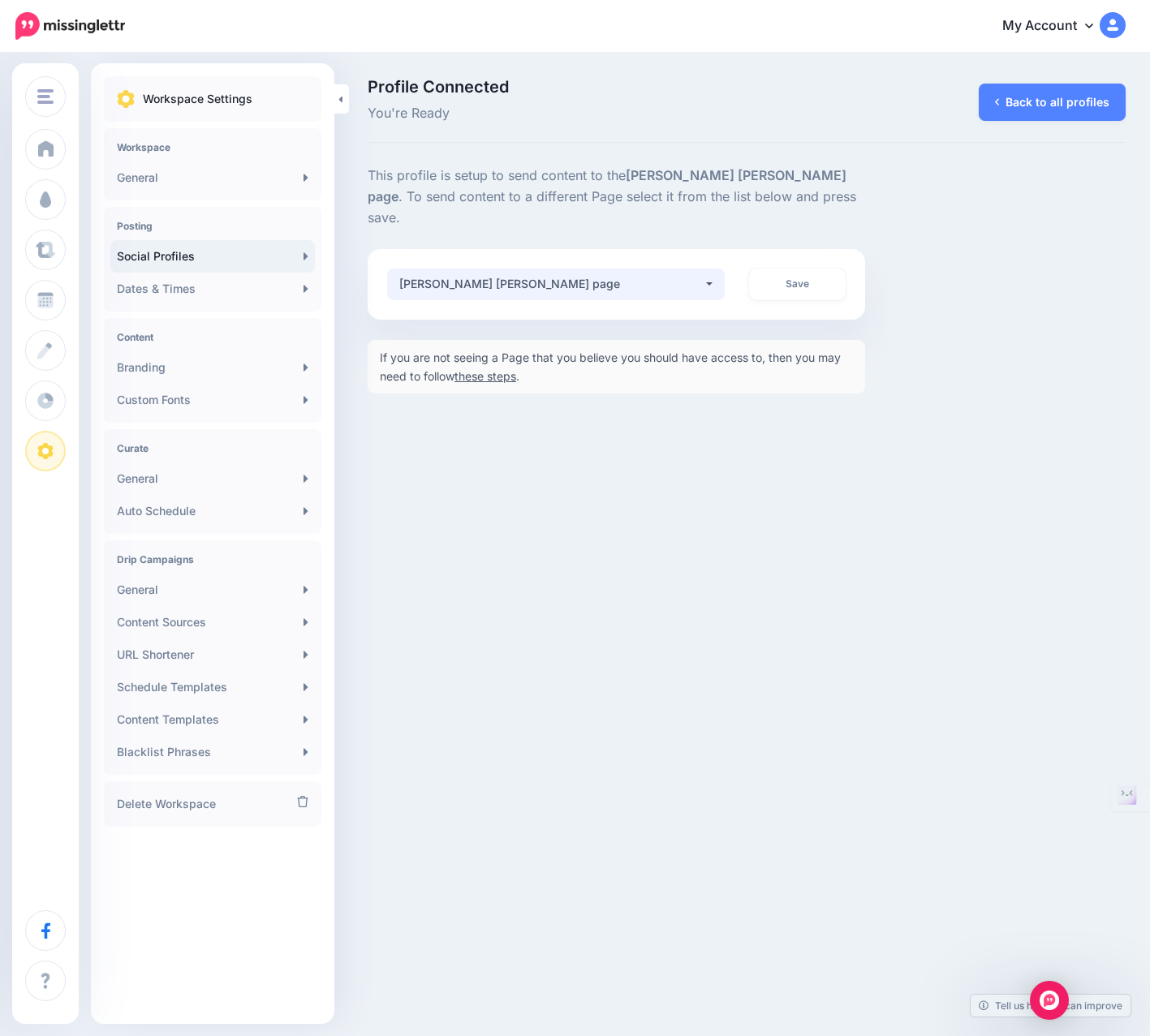
click at [612, 274] on div "[PERSON_NAME] [PERSON_NAME] page" at bounding box center [551, 284] width 303 height 20
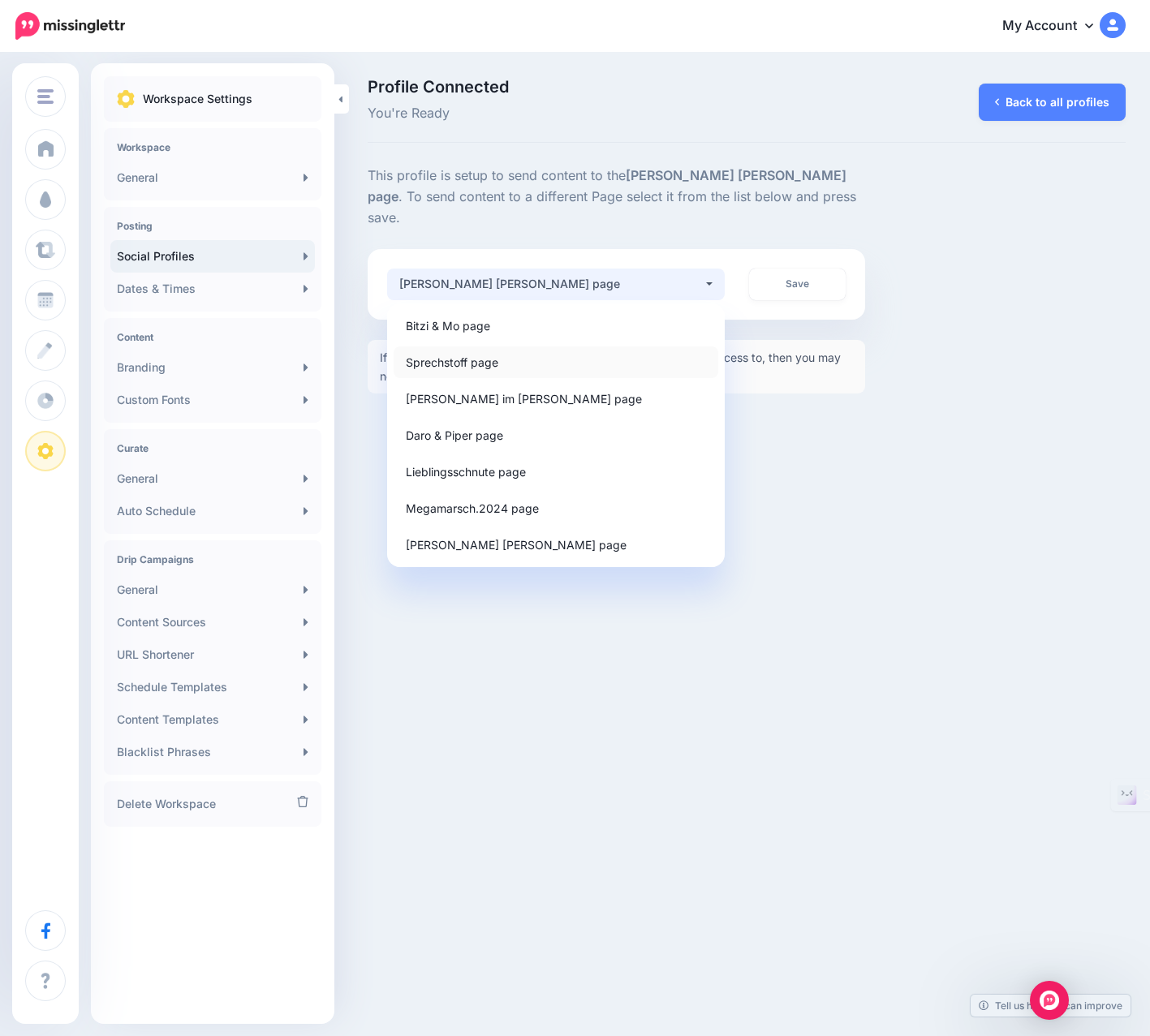
click at [491, 352] on span "Sprechstoff page" at bounding box center [452, 362] width 92 height 20
select select "**********"
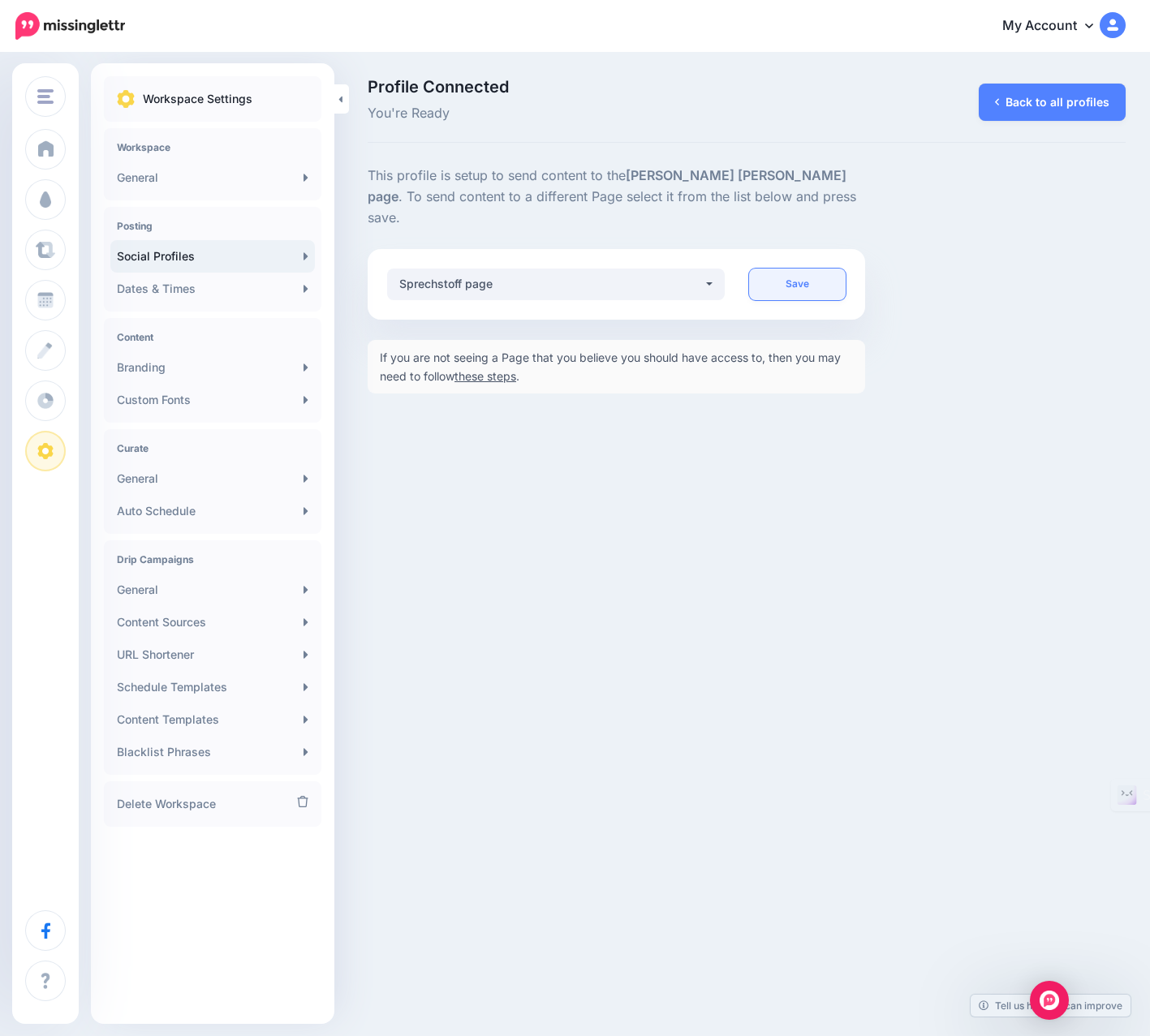
click at [789, 271] on link "Save" at bounding box center [797, 284] width 97 height 31
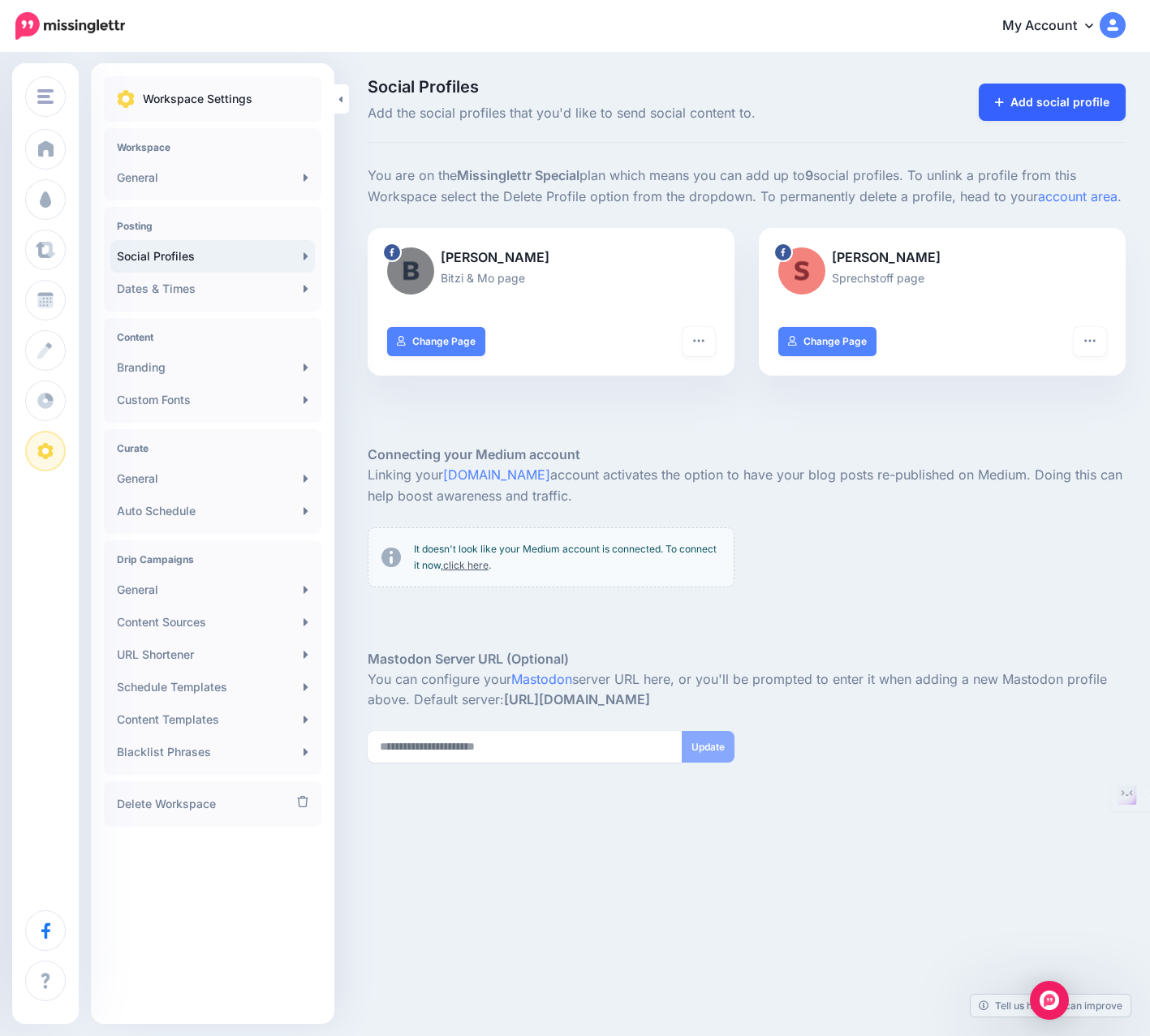
click at [1062, 111] on link "Add social profile" at bounding box center [1052, 102] width 147 height 38
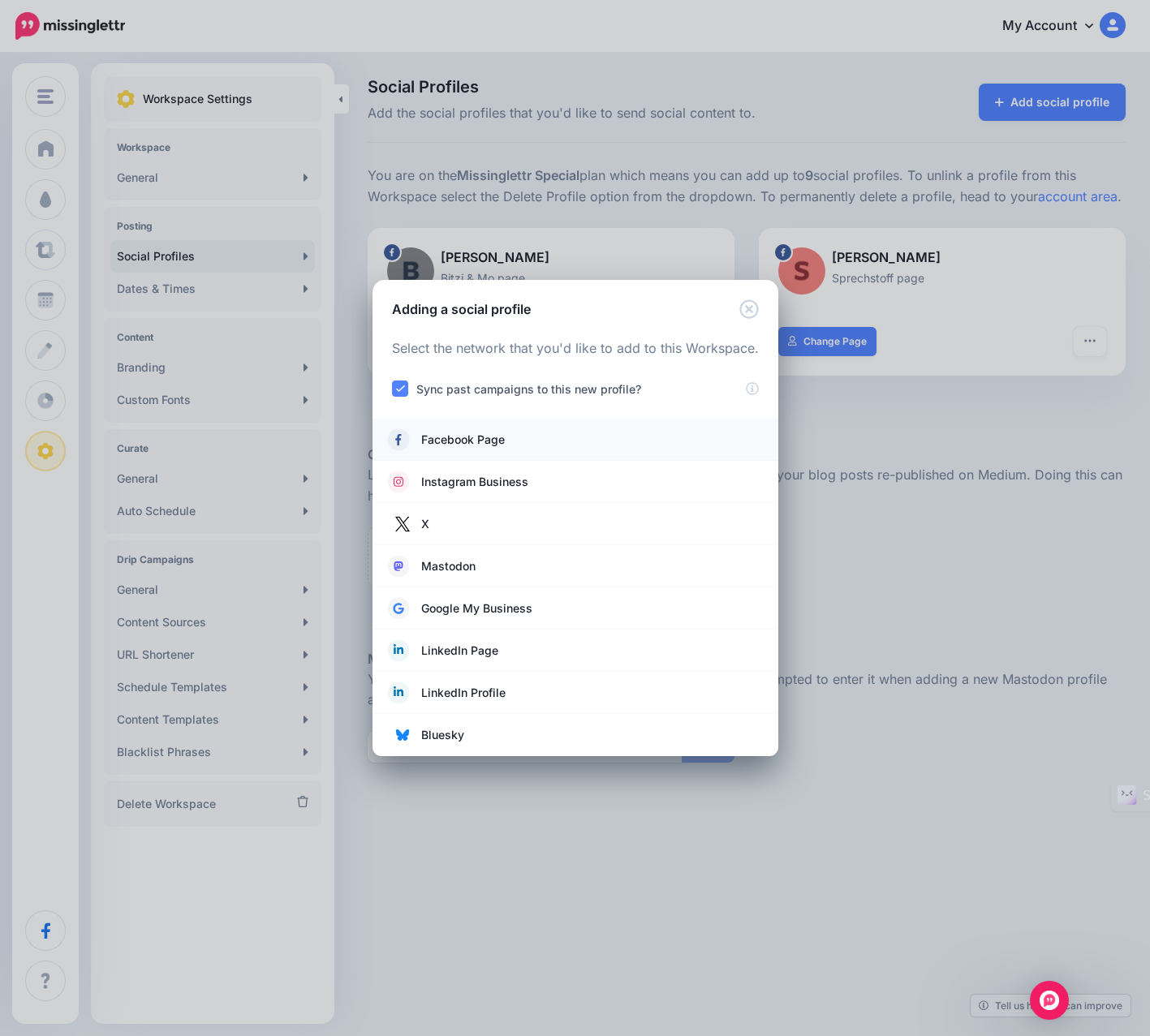
click at [478, 439] on span "Facebook Page" at bounding box center [462, 440] width 83 height 20
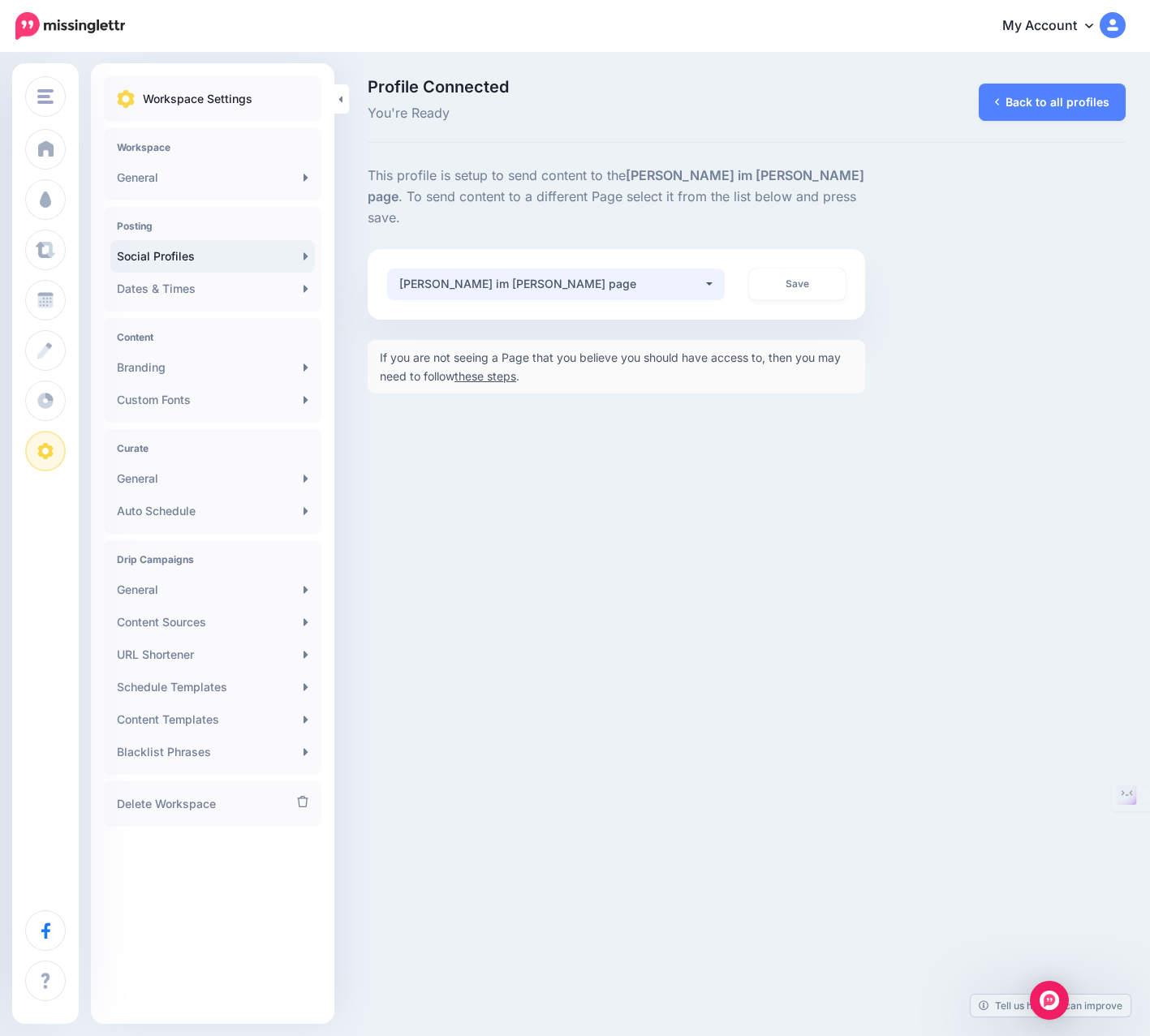
click at [533, 274] on div "Barfuß im Kopf page" at bounding box center [551, 284] width 303 height 20
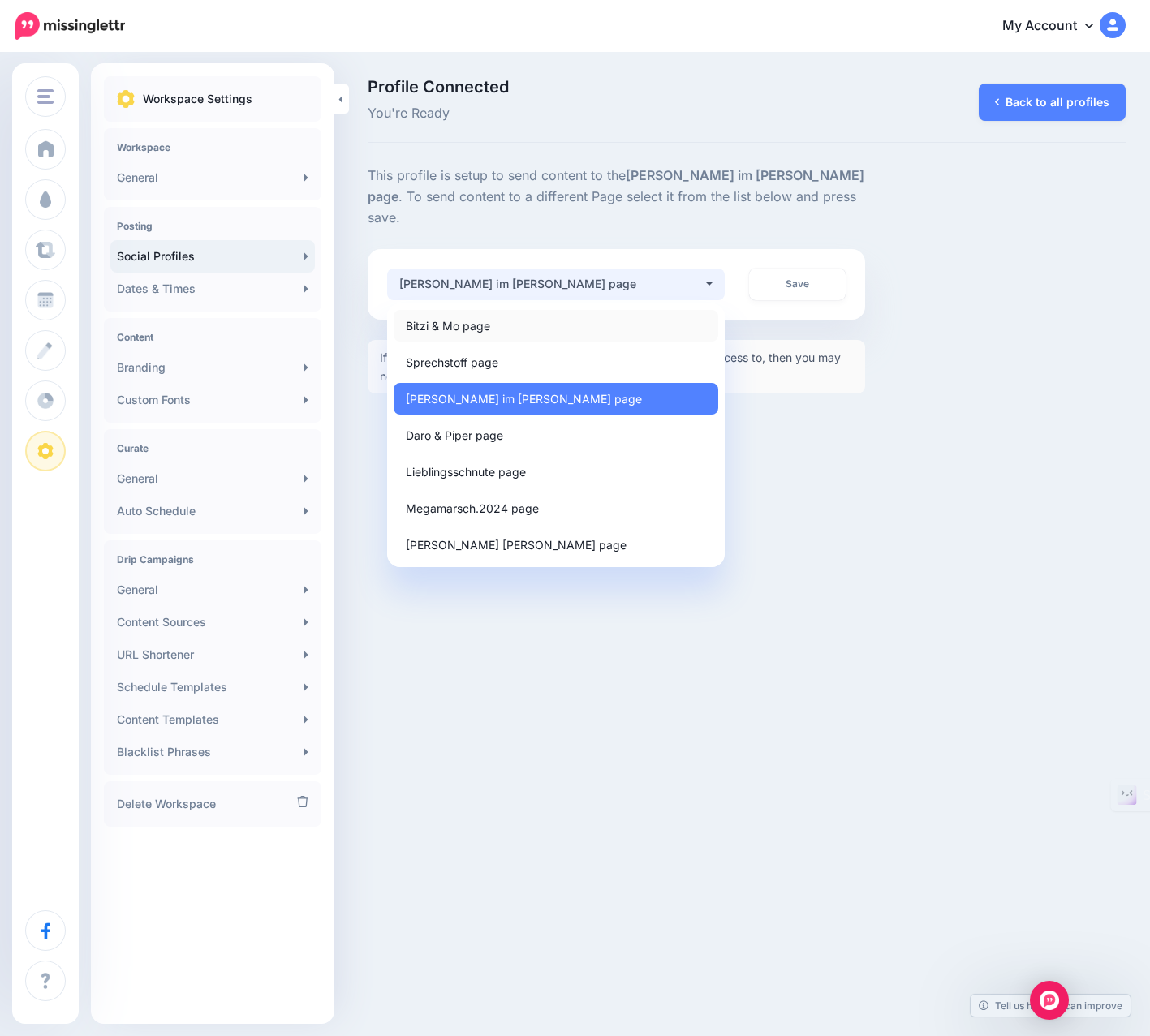
click at [445, 316] on span "Bitzi & Mo page" at bounding box center [448, 326] width 84 height 20
select select "**********"
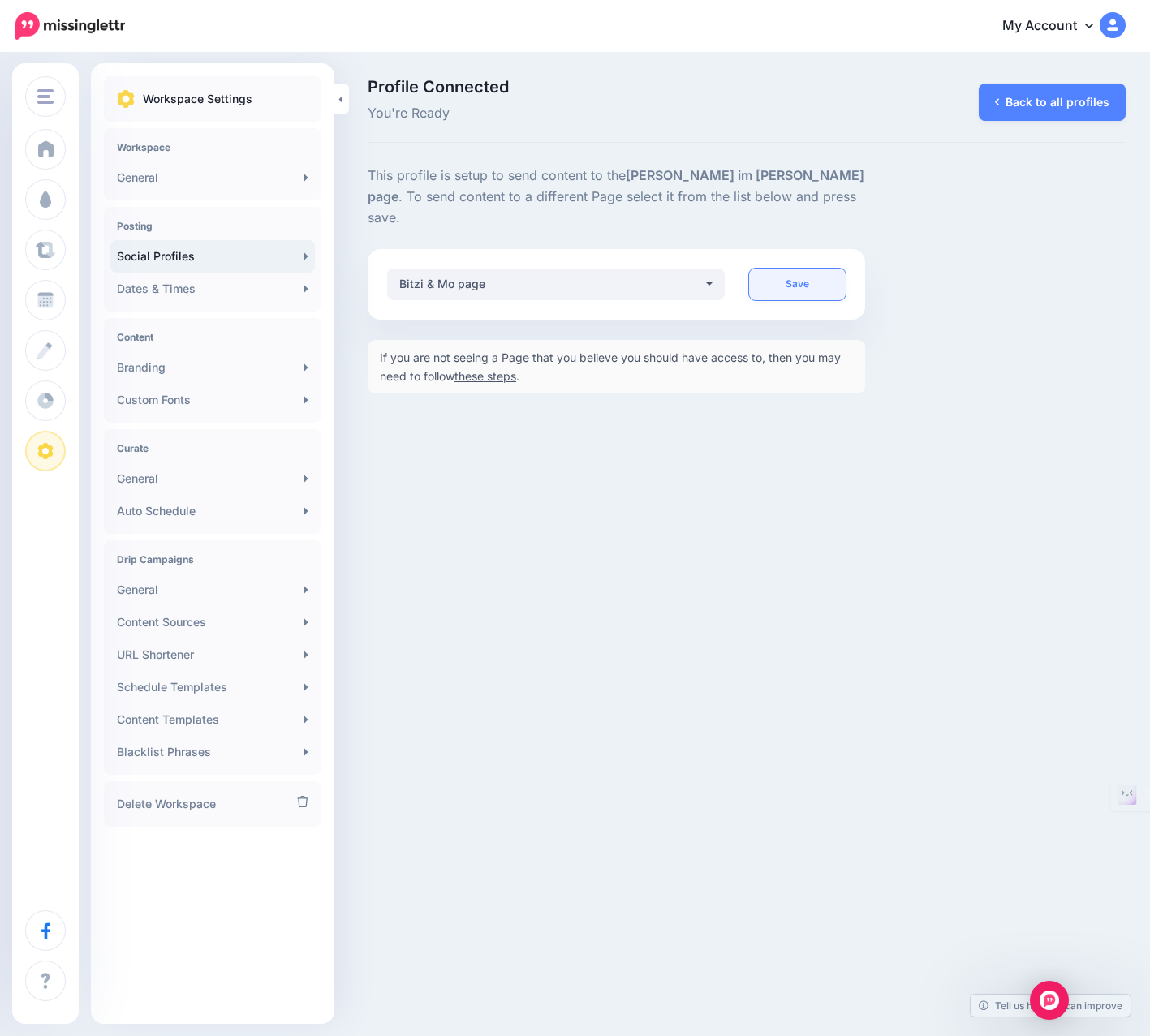
click at [792, 270] on link "Save" at bounding box center [797, 284] width 97 height 31
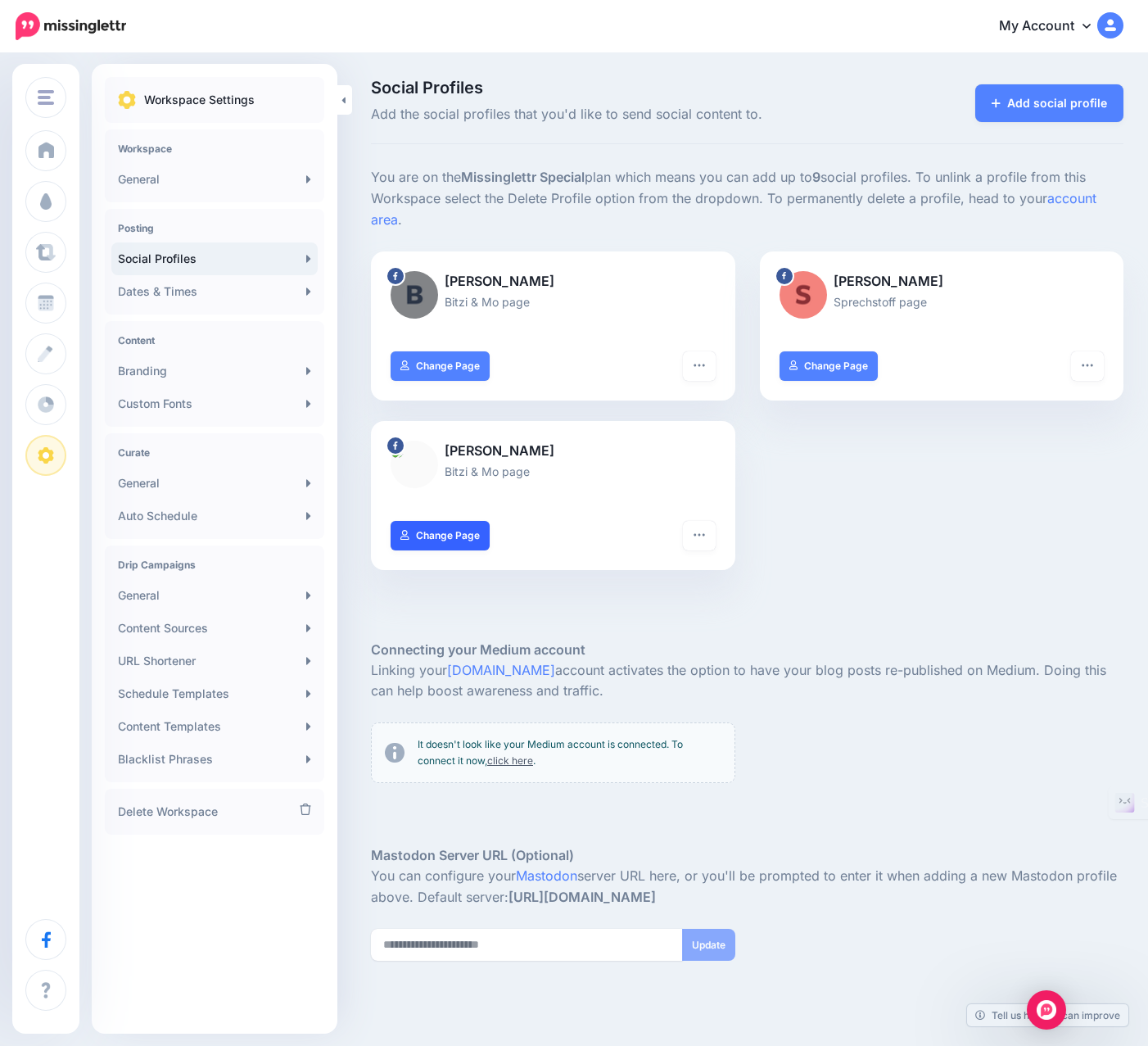
click at [456, 521] on link "Change Page" at bounding box center [439, 536] width 99 height 30
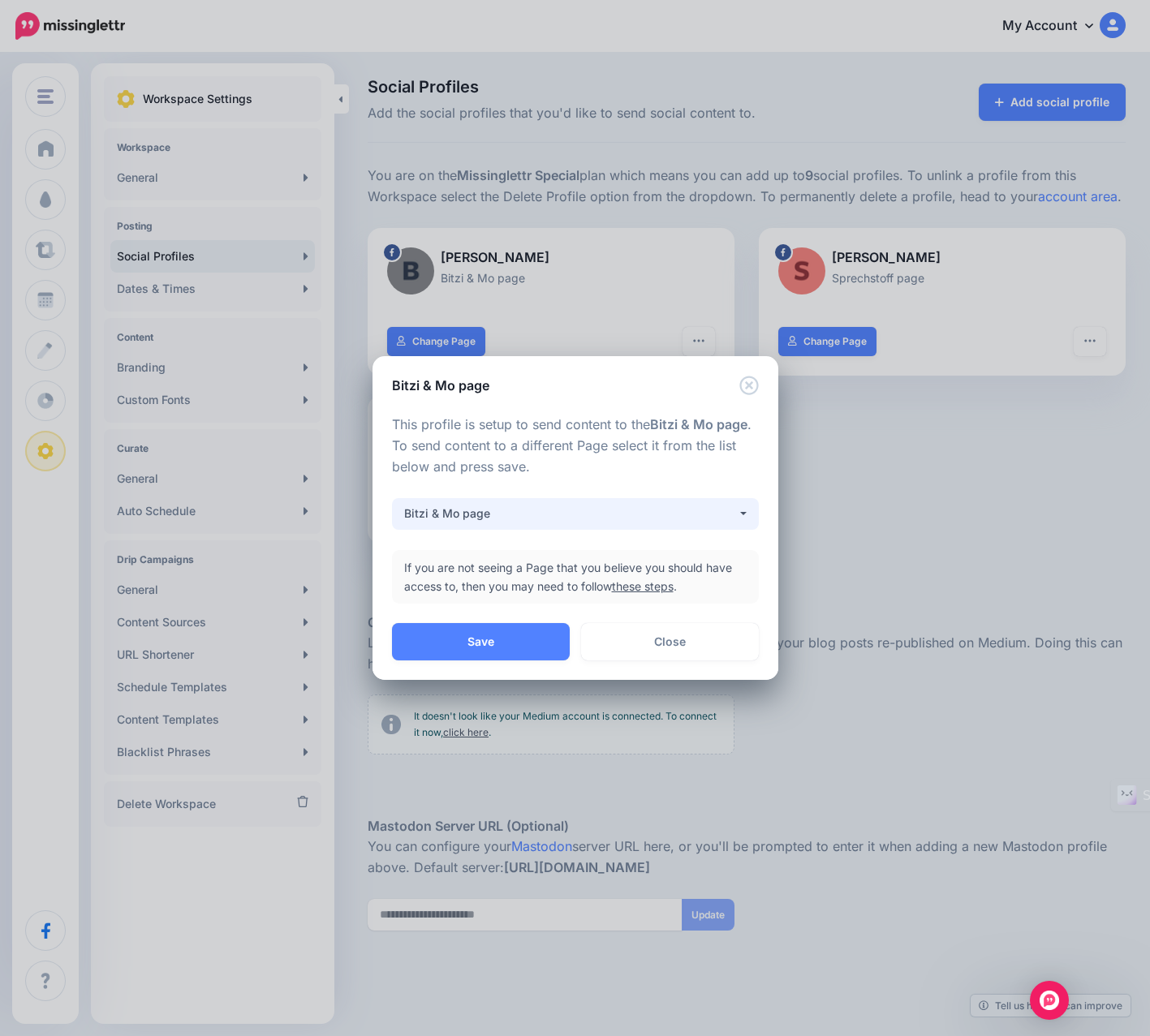
click at [460, 514] on div "Bitzi & Mo page" at bounding box center [570, 514] width 333 height 20
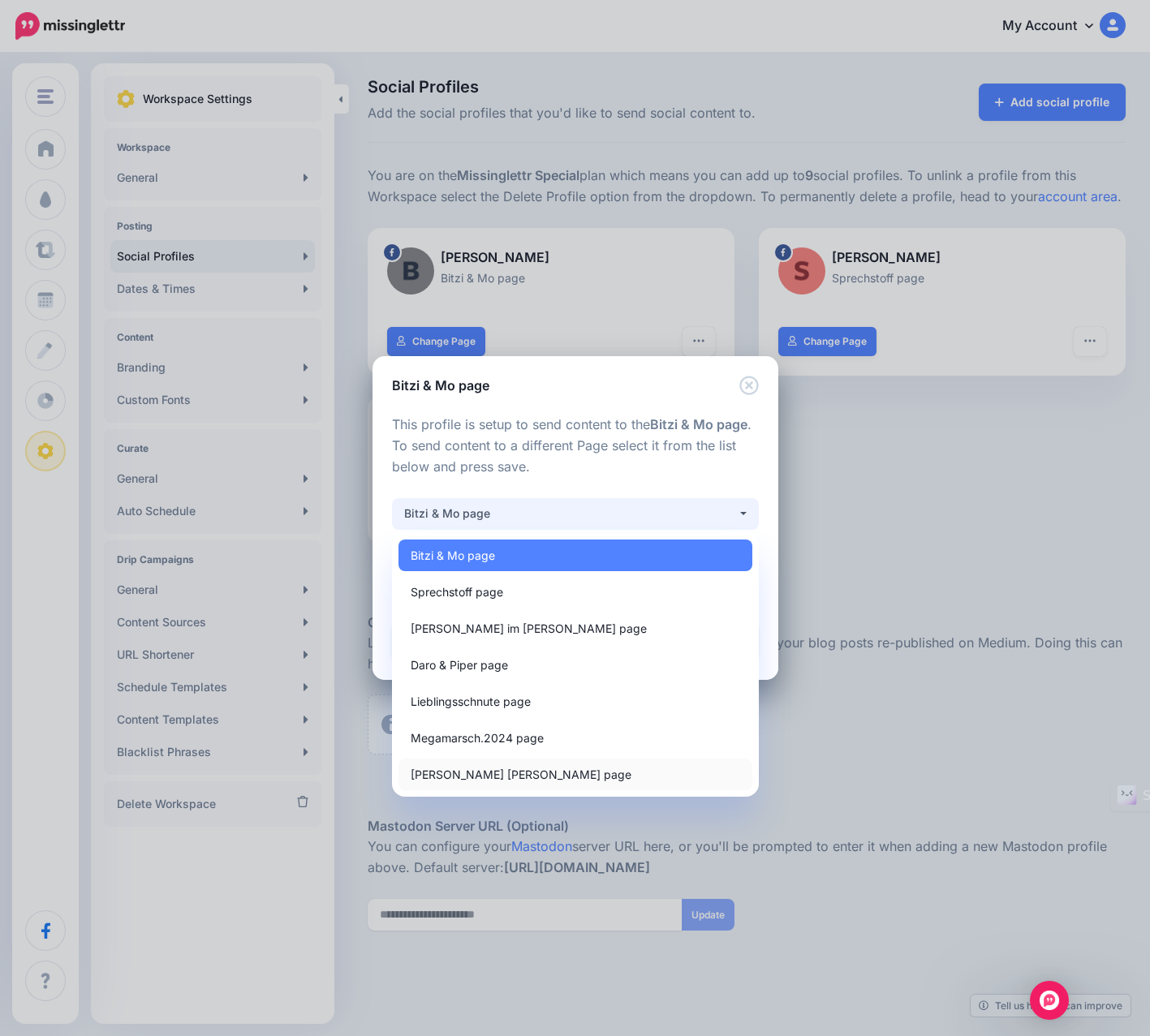
click at [468, 784] on span "[PERSON_NAME] [PERSON_NAME] page" at bounding box center [521, 774] width 221 height 20
select select "**********"
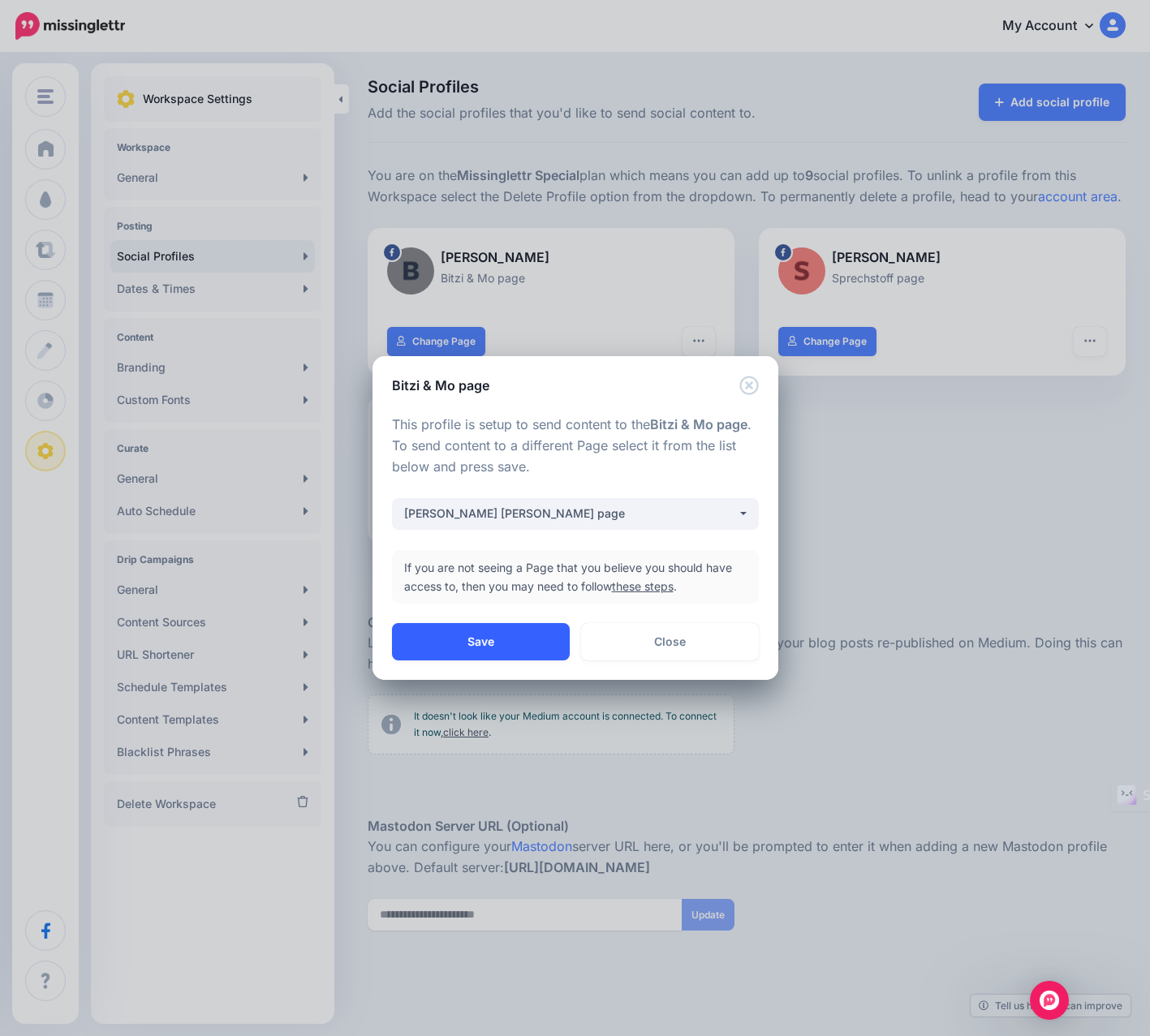
click at [476, 648] on button "Save" at bounding box center [481, 642] width 178 height 38
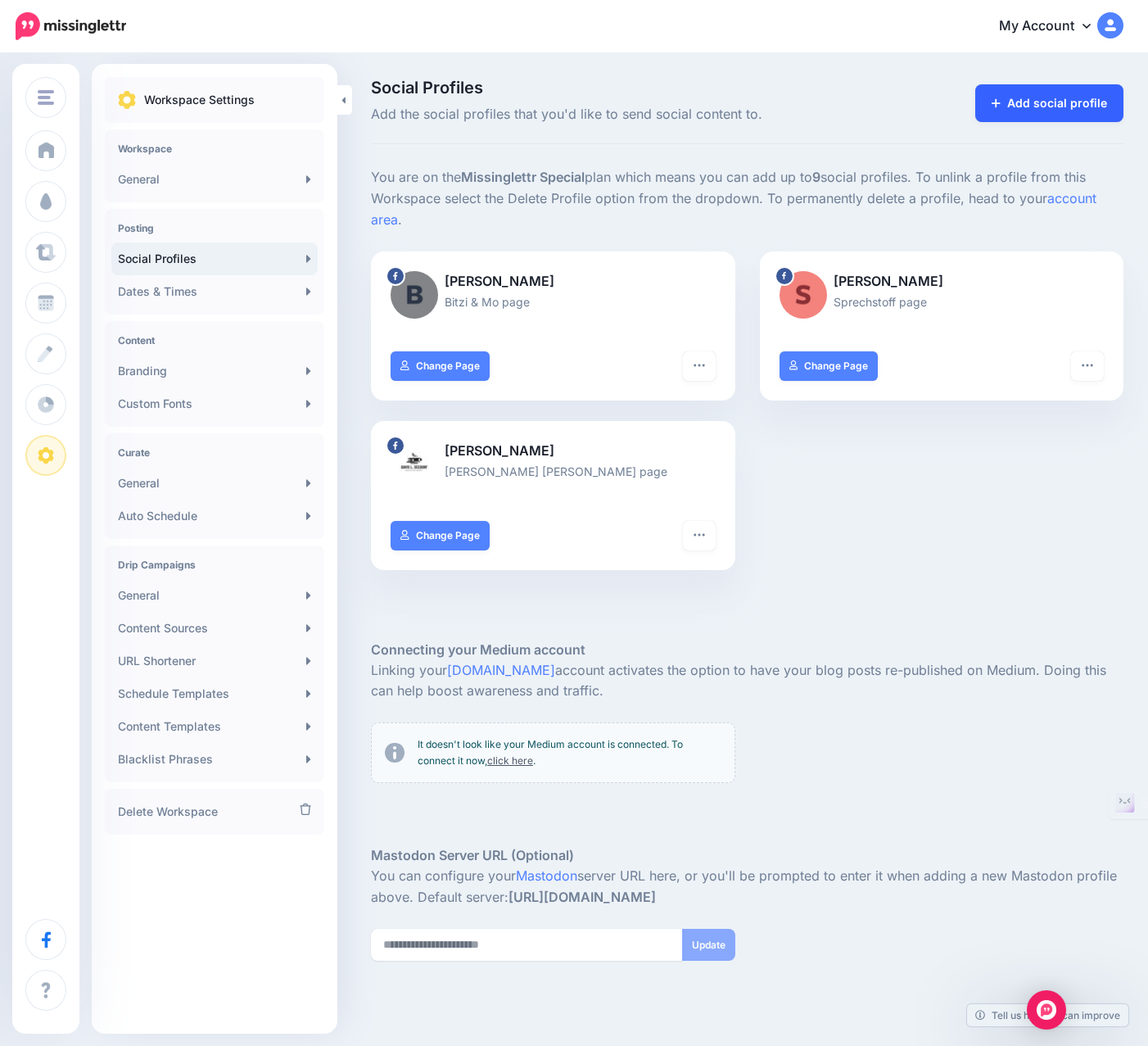
click at [1044, 107] on link "Add social profile" at bounding box center [1049, 103] width 149 height 38
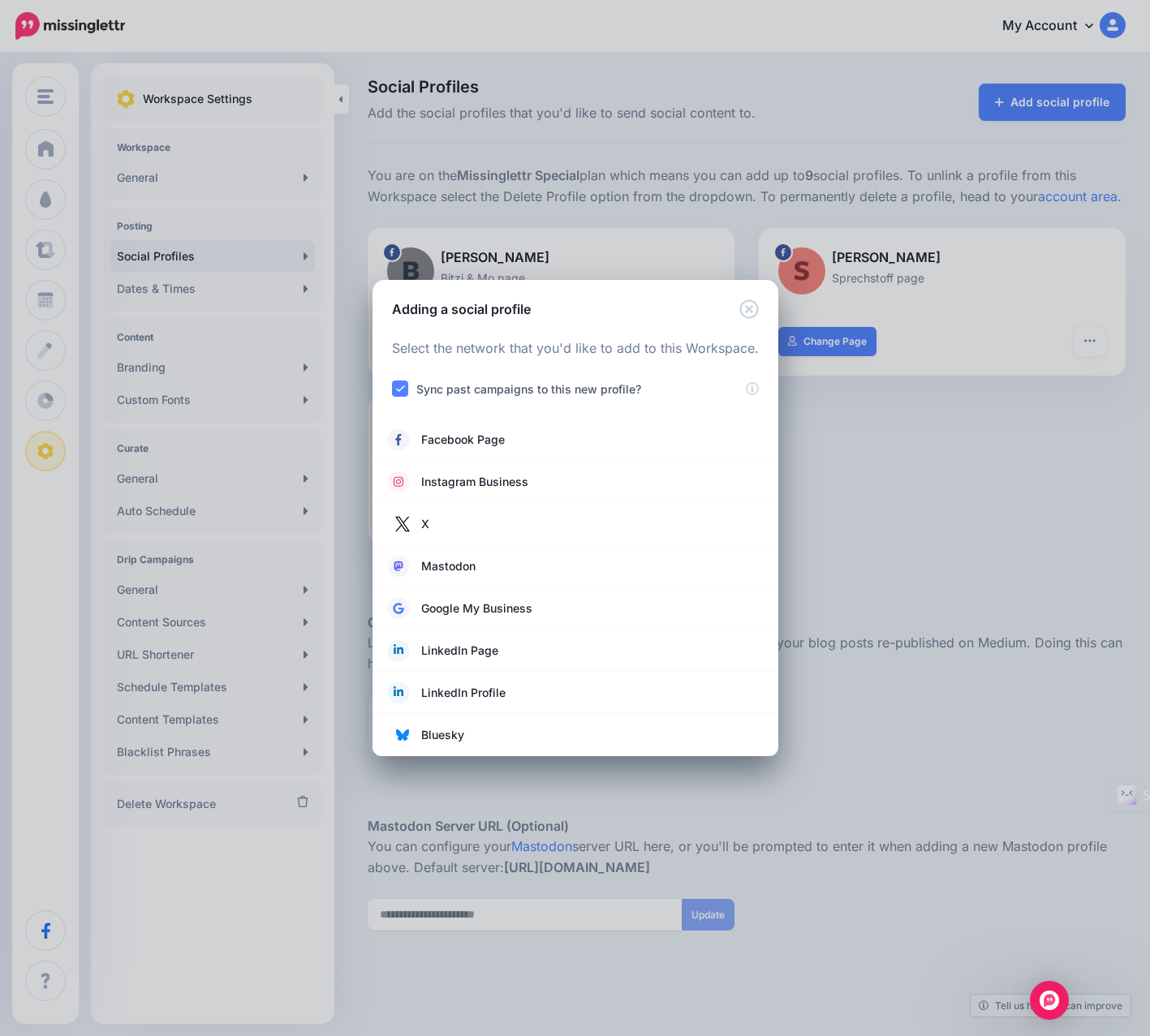
click at [399, 391] on ins at bounding box center [400, 389] width 16 height 16
click at [399, 388] on ins at bounding box center [400, 389] width 16 height 16
click at [434, 476] on span "Instagram Business" at bounding box center [474, 482] width 107 height 20
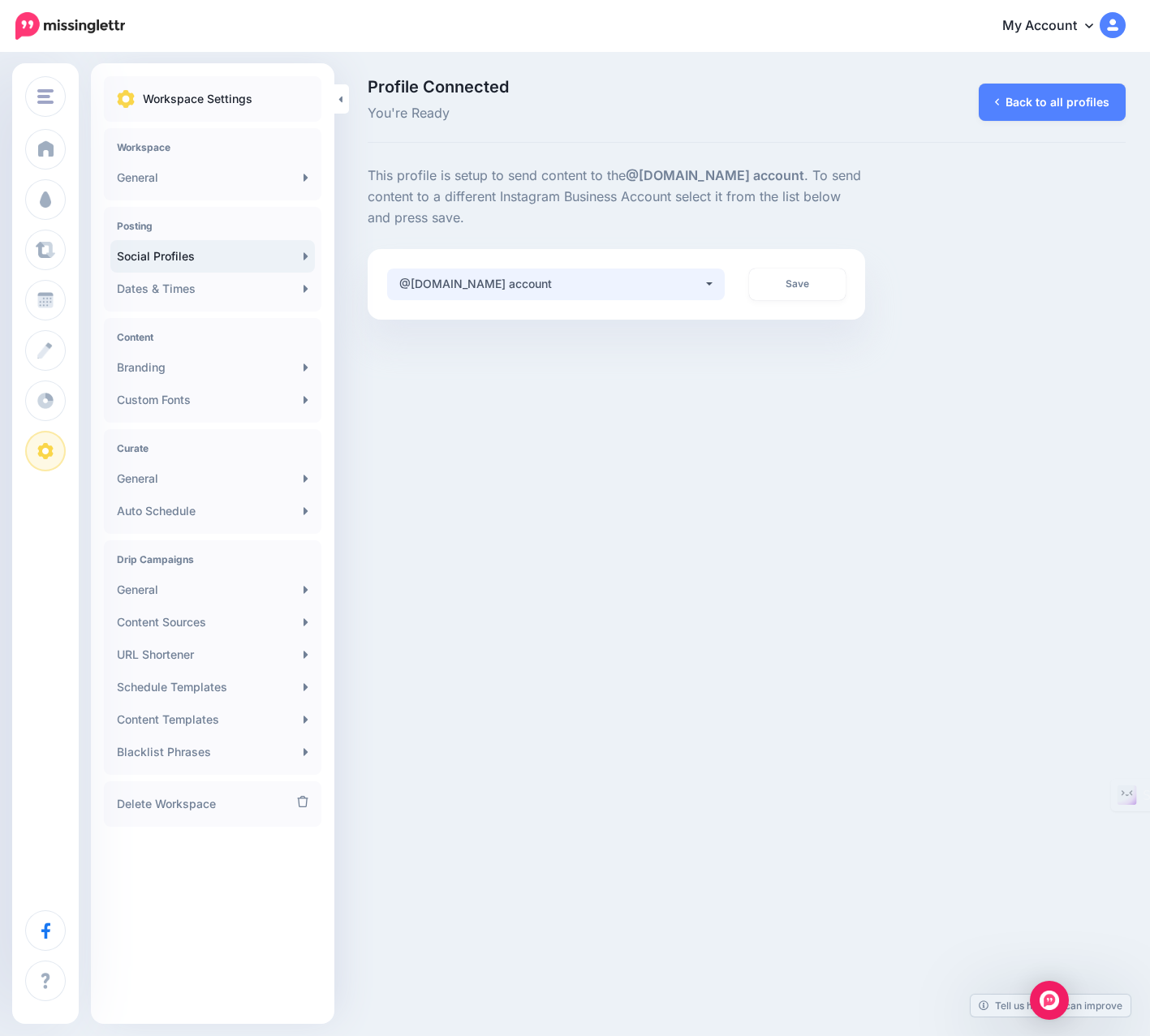
click at [663, 283] on div "@bitzi.mo account" at bounding box center [551, 284] width 303 height 20
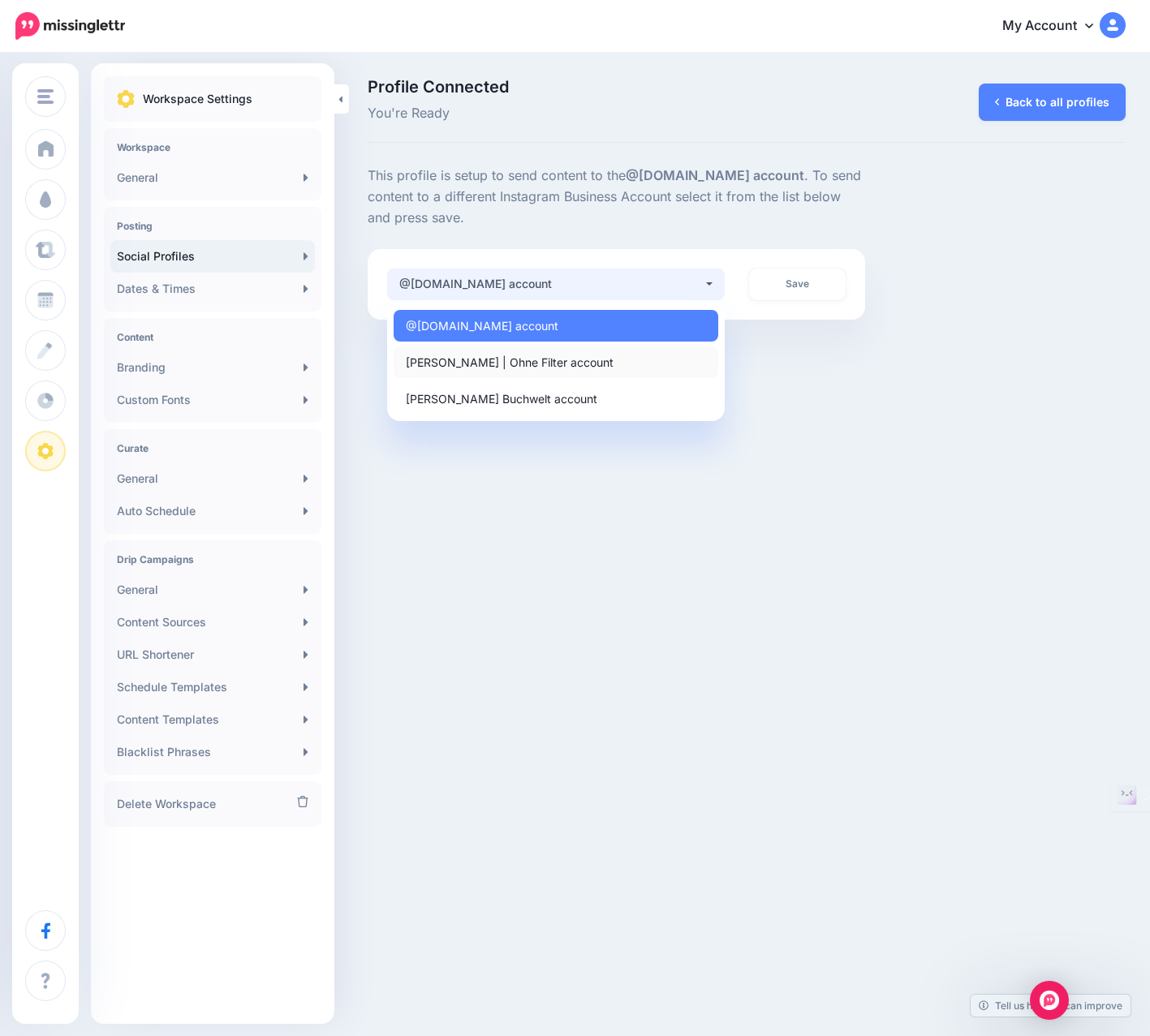
click at [541, 364] on span "[PERSON_NAME] | Ohne Filter account" at bounding box center [509, 362] width 207 height 20
select select "**********"
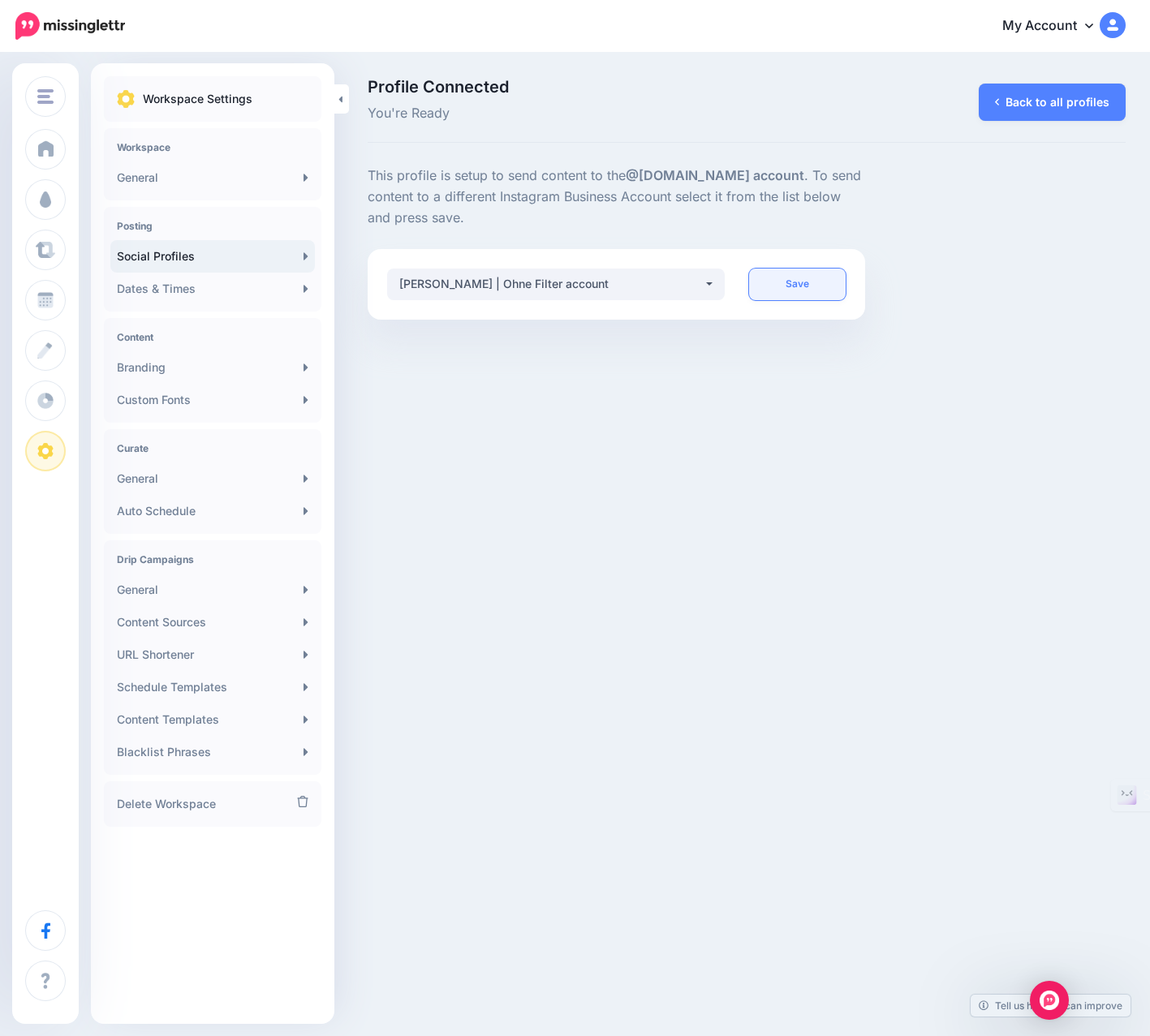
click at [775, 285] on link "Save" at bounding box center [797, 284] width 97 height 31
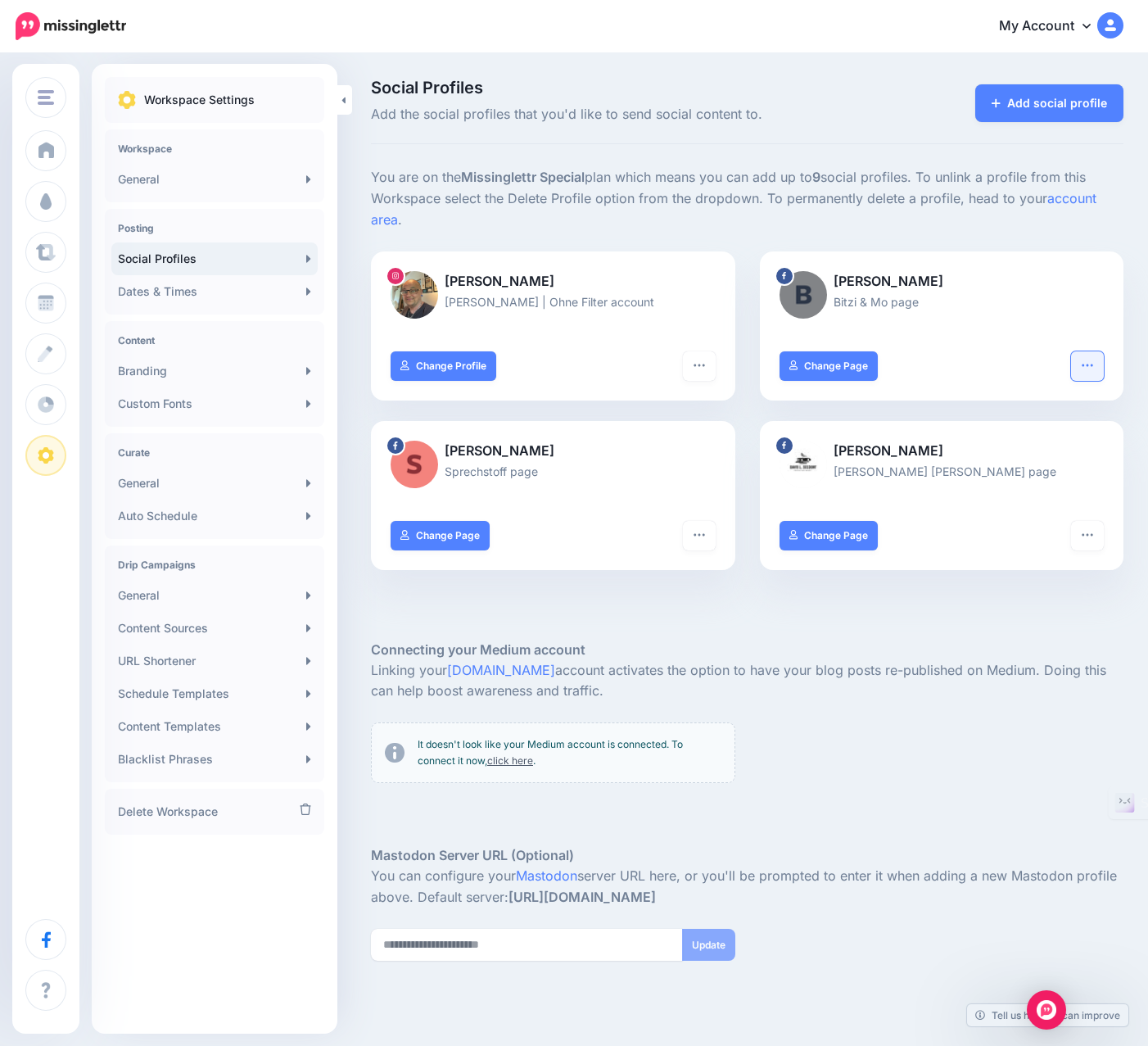
click at [1103, 354] on button "button" at bounding box center [1087, 366] width 33 height 30
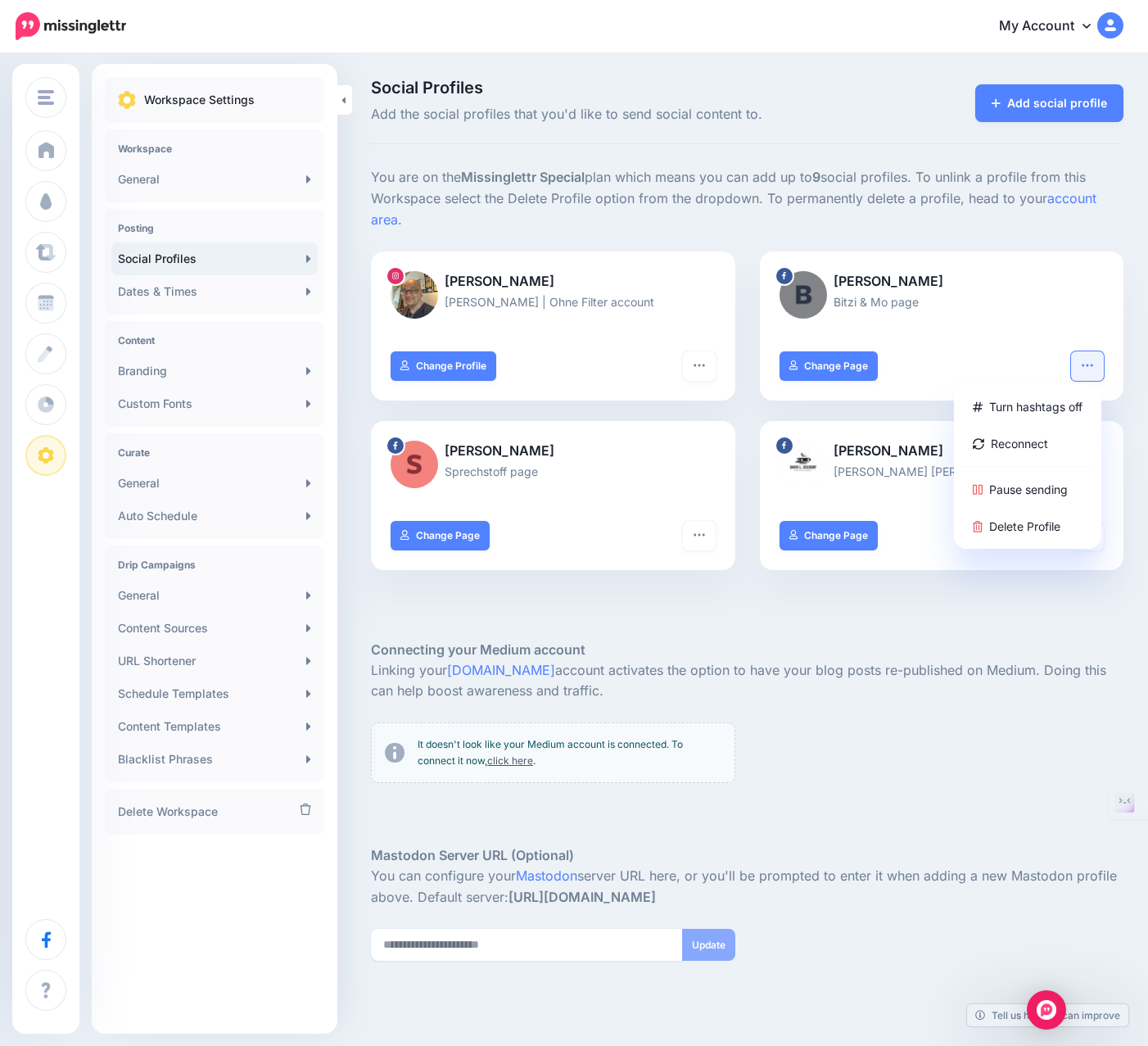
click at [980, 591] on div at bounding box center [747, 615] width 753 height 49
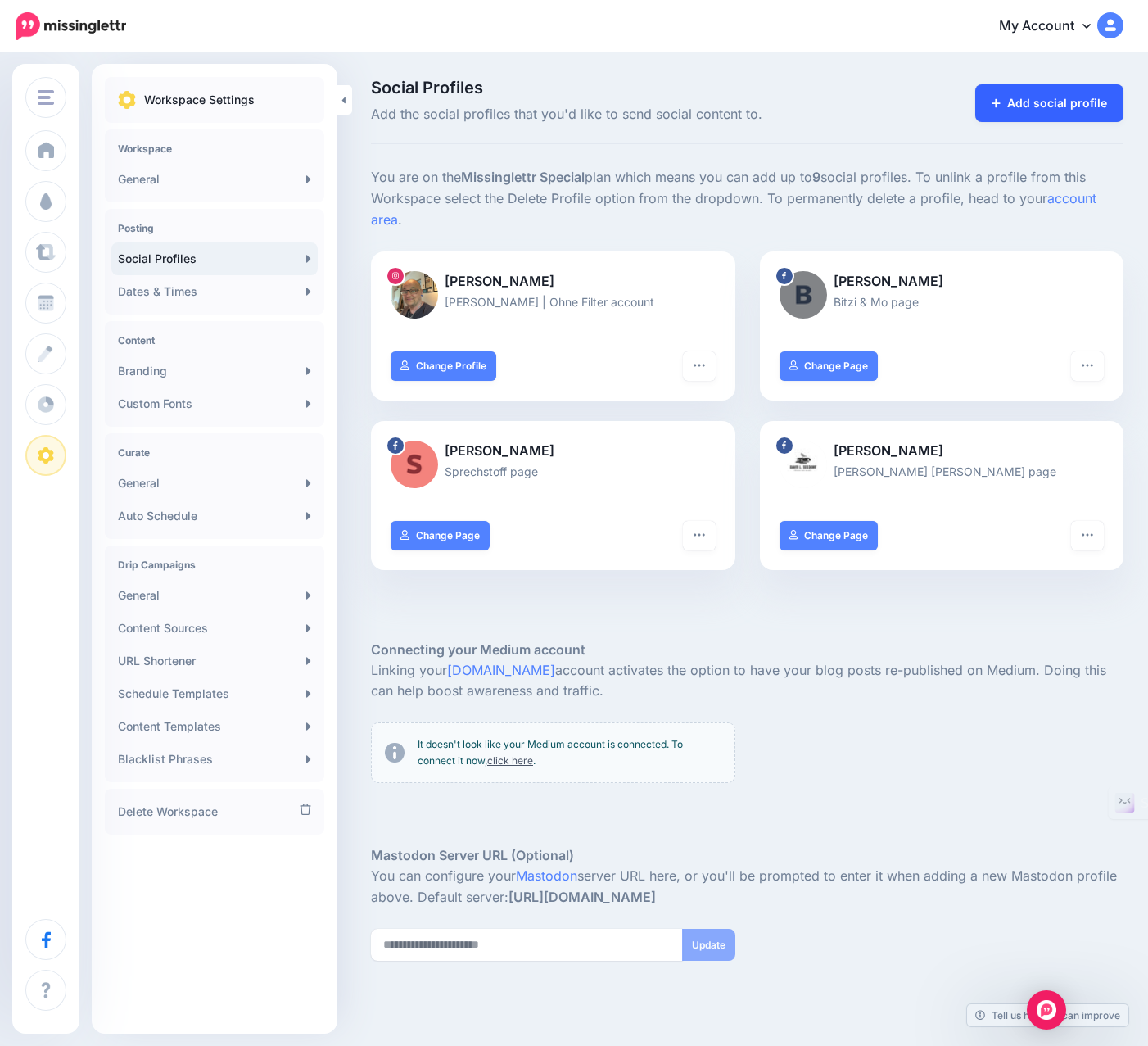
click at [1066, 102] on link "Add social profile" at bounding box center [1049, 103] width 149 height 38
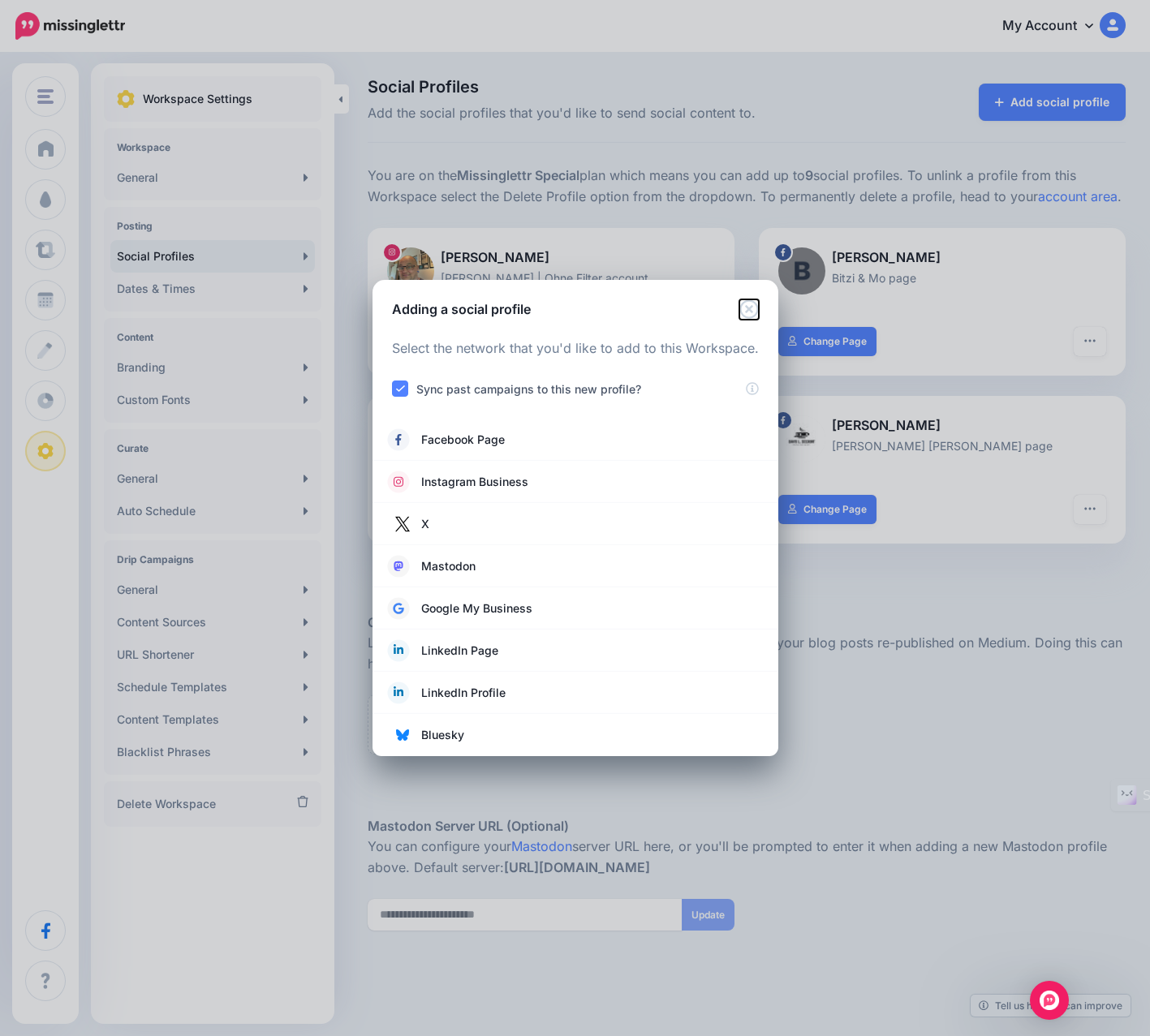
click at [748, 308] on icon "Close" at bounding box center [748, 309] width 19 height 19
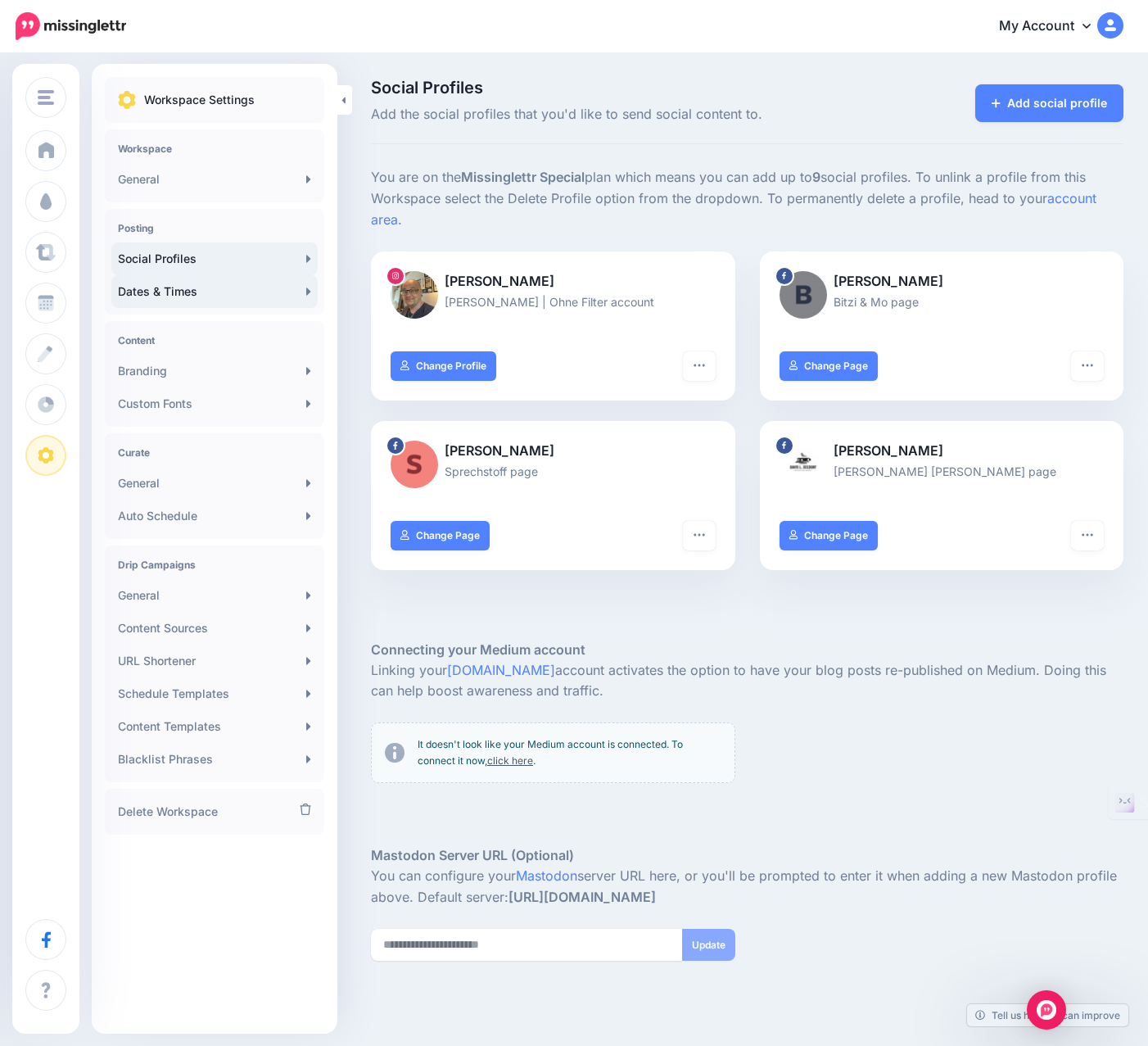
click at [166, 303] on link "Dates & Times" at bounding box center [215, 292] width 207 height 33
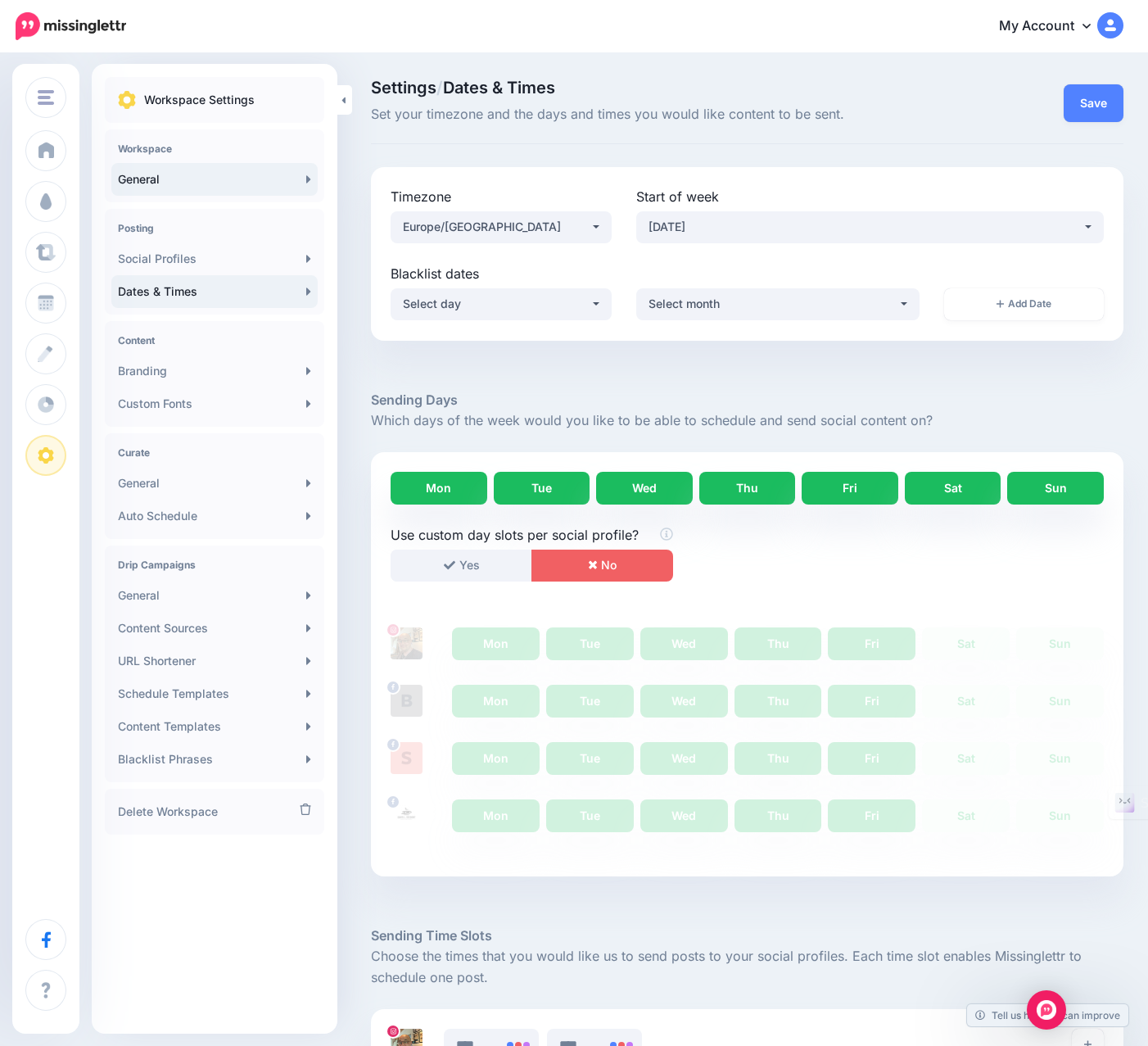
click at [142, 190] on link "General" at bounding box center [215, 179] width 207 height 33
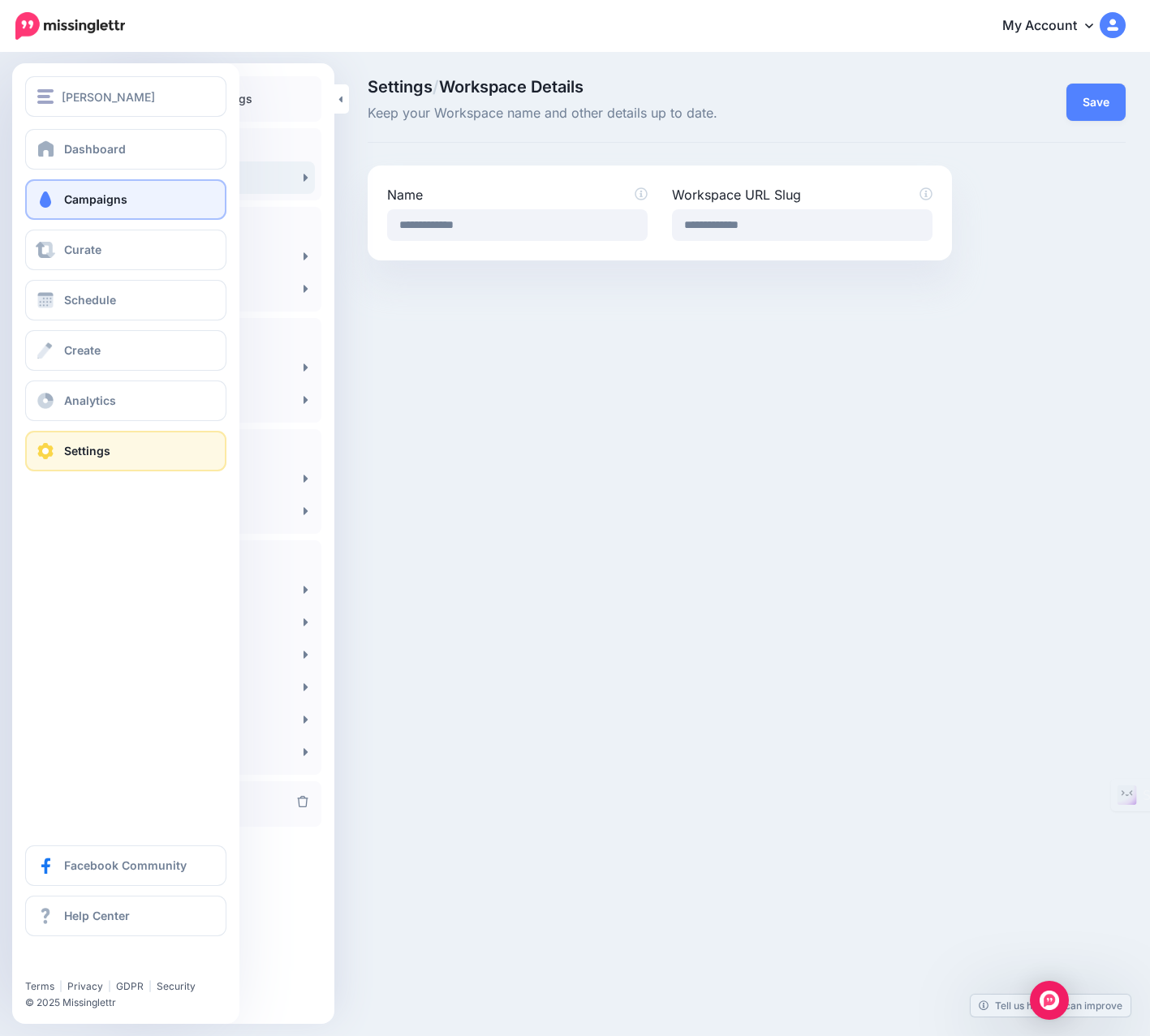
click at [81, 204] on span "Campaigns" at bounding box center [95, 198] width 63 height 13
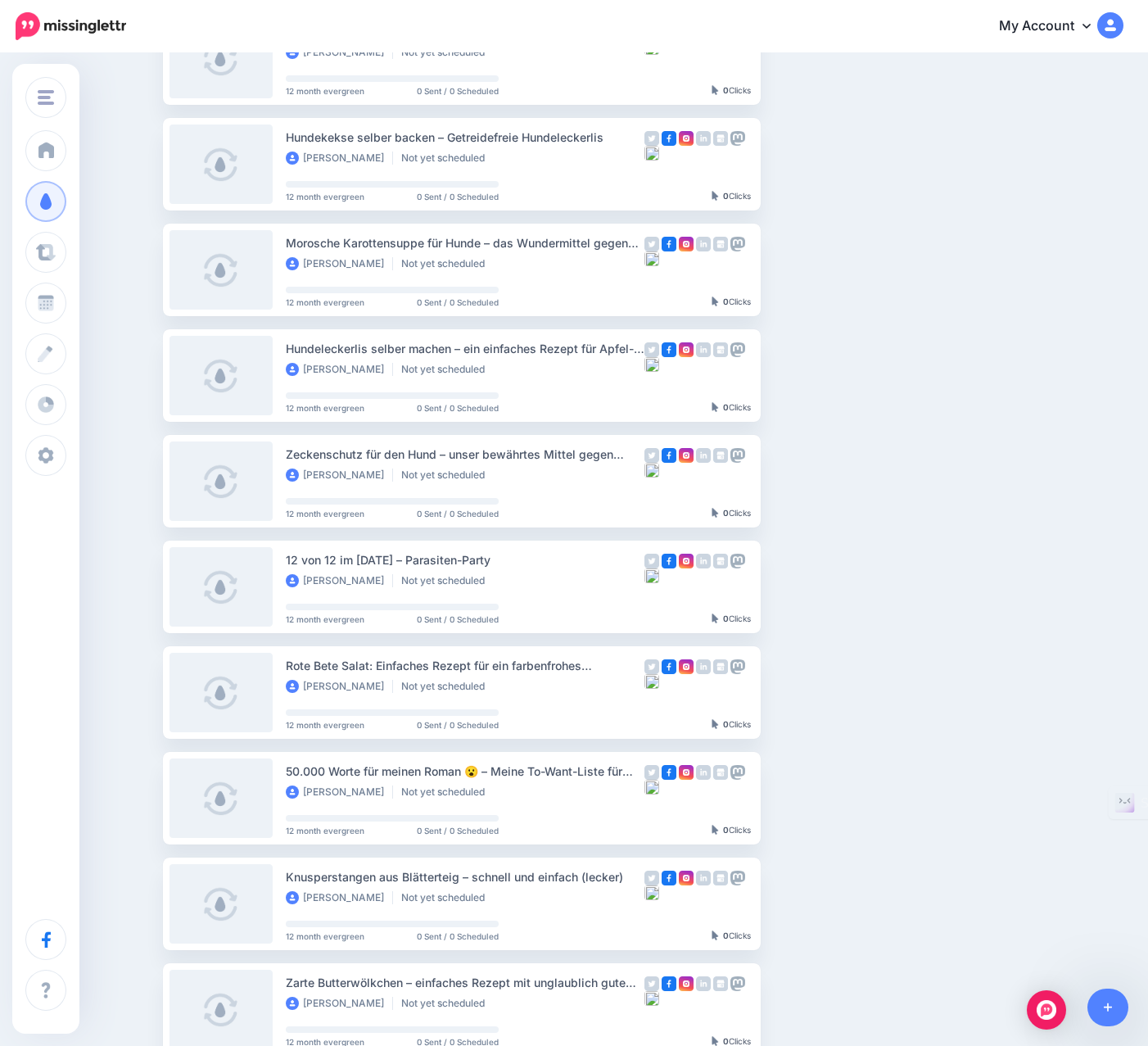
scroll to position [204, 0]
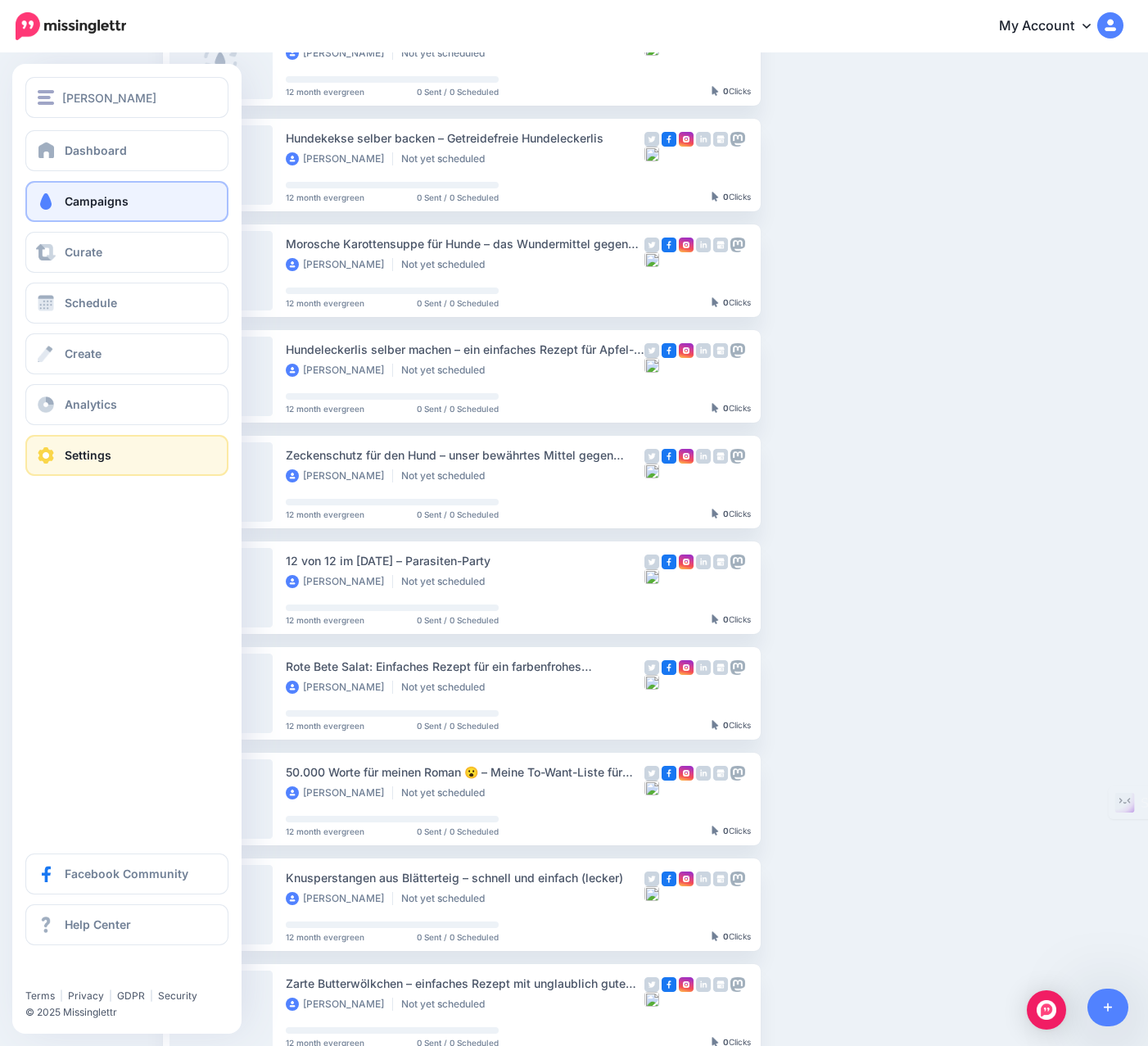
click at [88, 461] on span "Settings" at bounding box center [88, 454] width 47 height 14
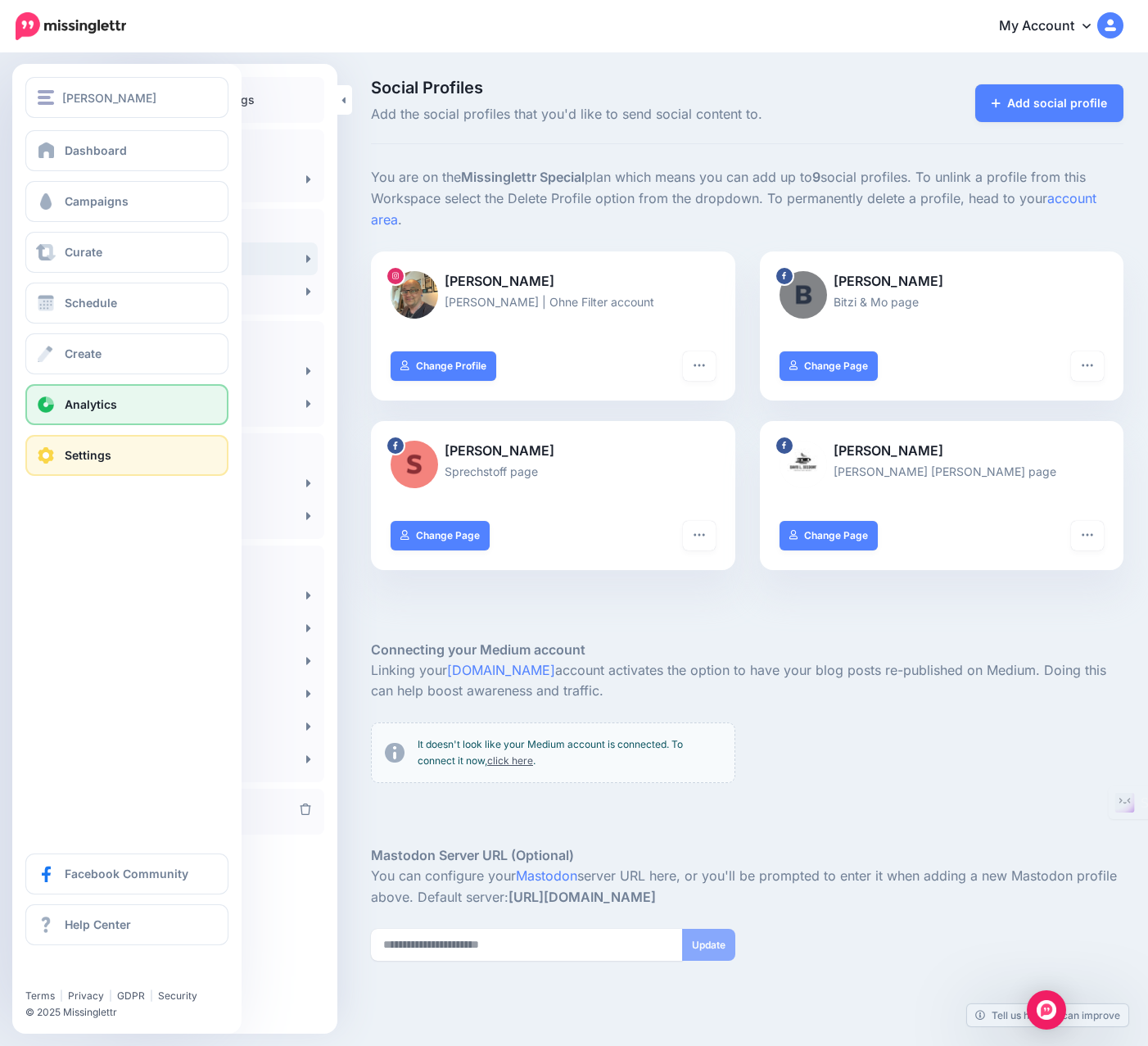
click at [81, 403] on span "Analytics" at bounding box center [91, 403] width 53 height 14
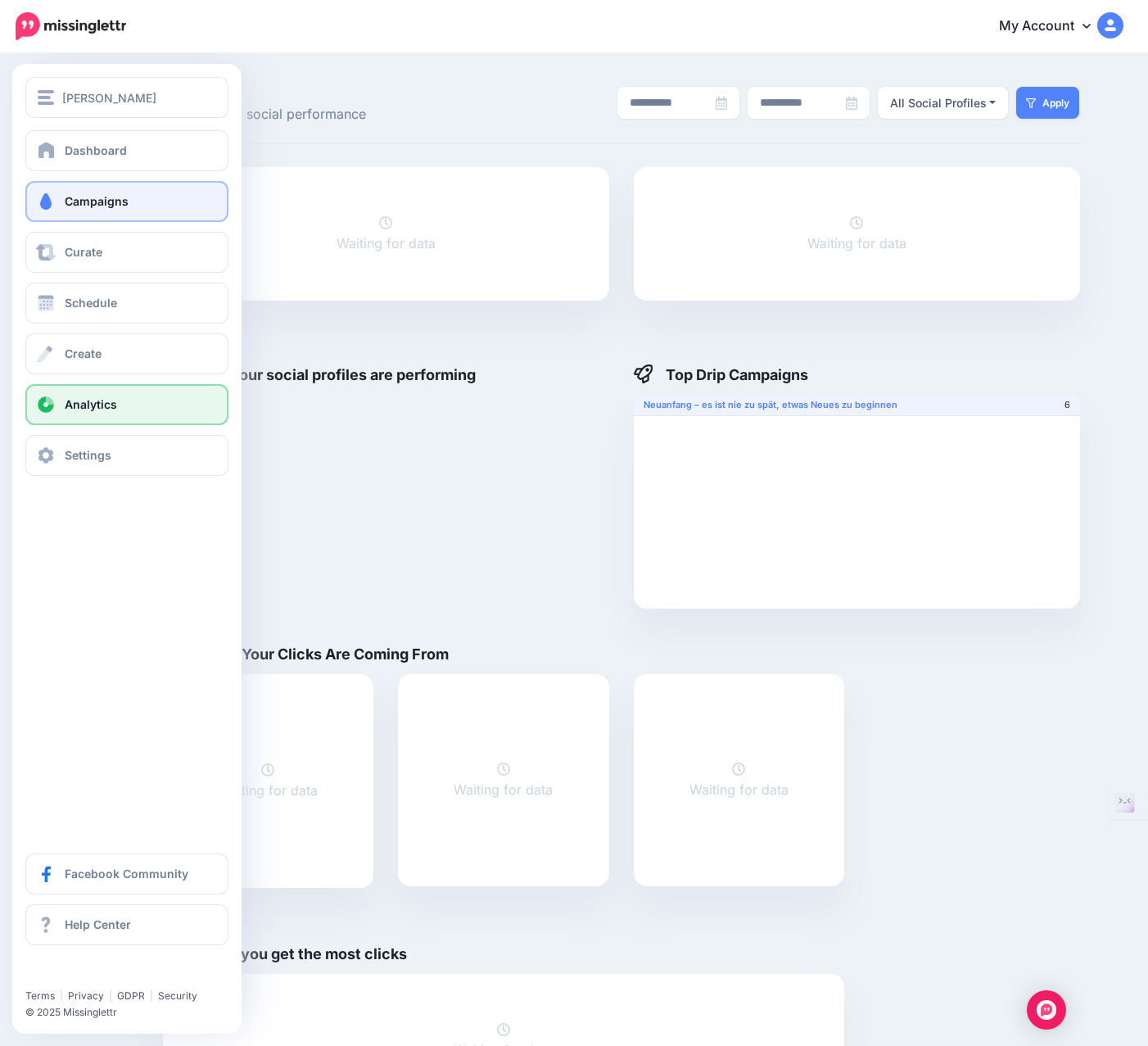
click at [104, 199] on span "Campaigns" at bounding box center [96, 200] width 63 height 14
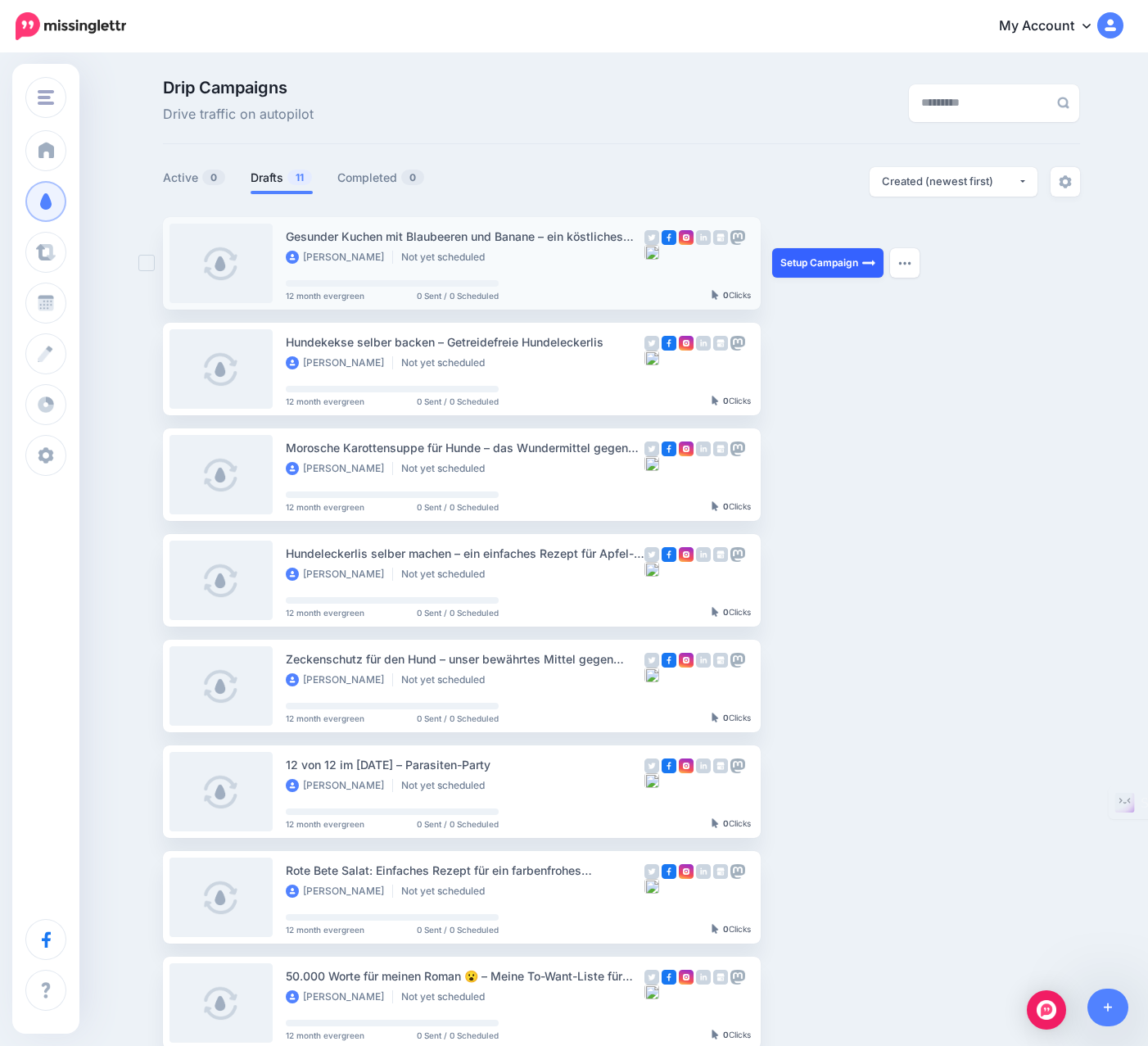
click at [844, 266] on link "Setup Campaign" at bounding box center [827, 263] width 111 height 30
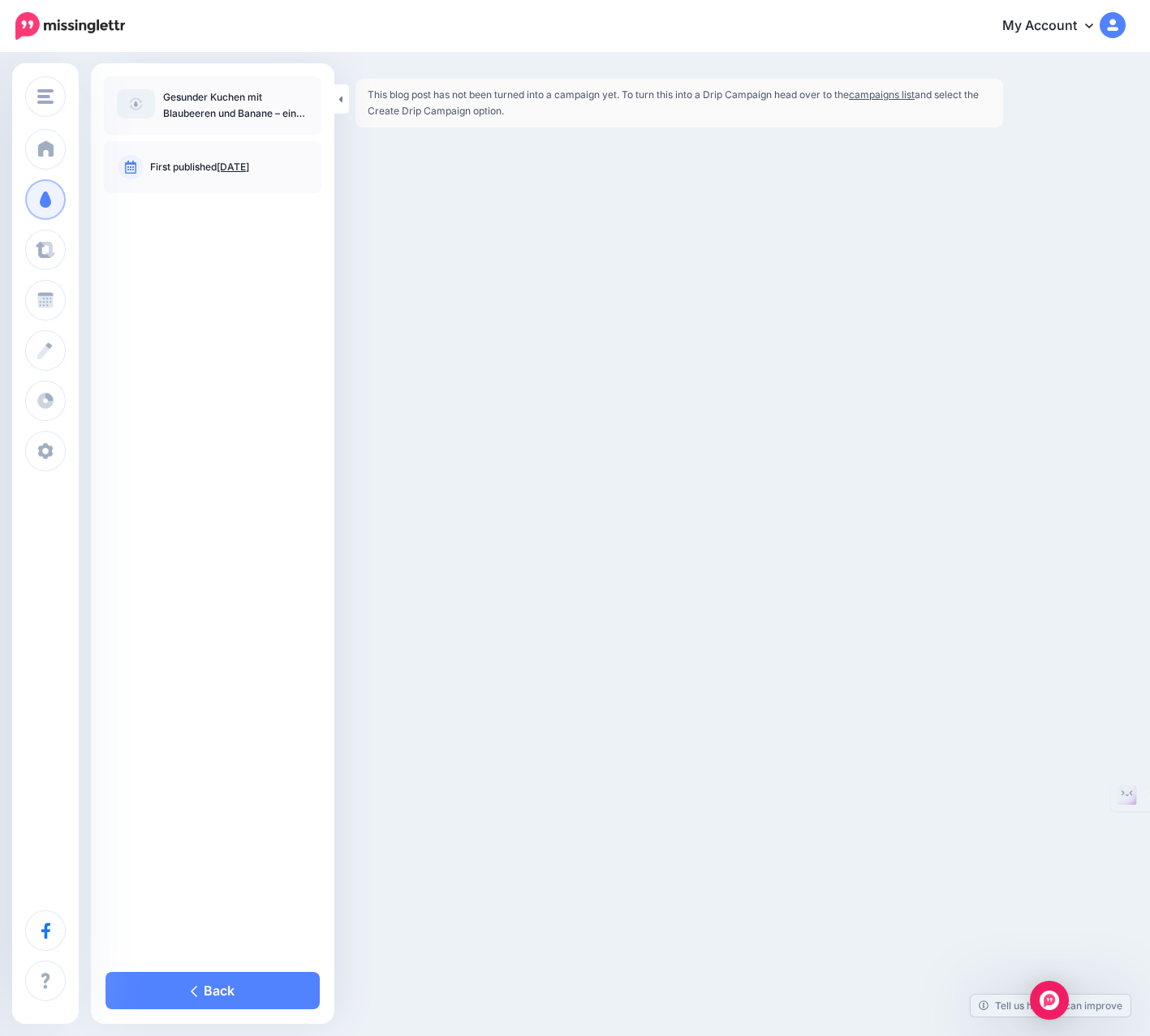
click at [889, 96] on link "campaigns list" at bounding box center [881, 95] width 66 height 13
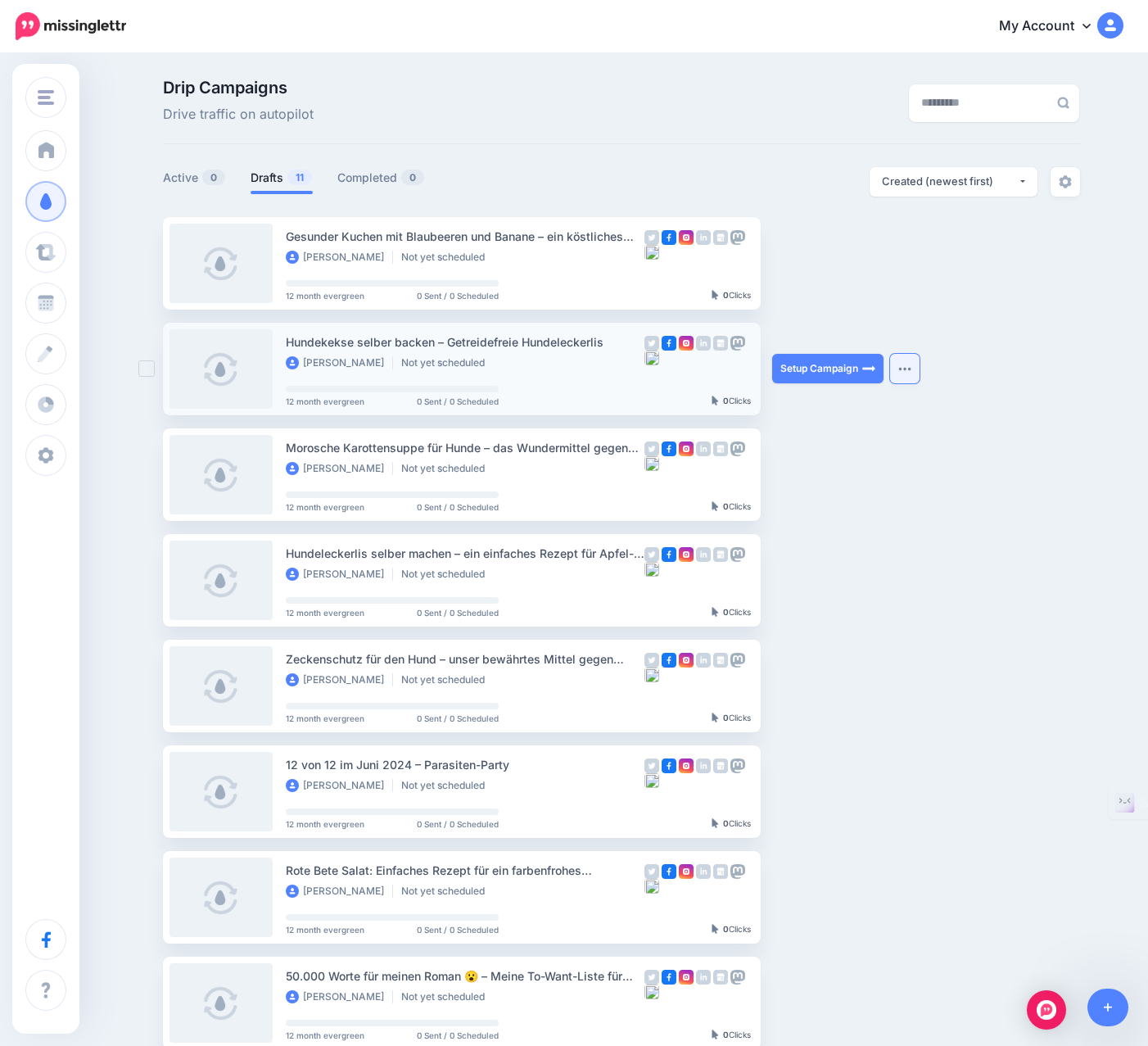
click at [908, 369] on img "button" at bounding box center [904, 368] width 13 height 5
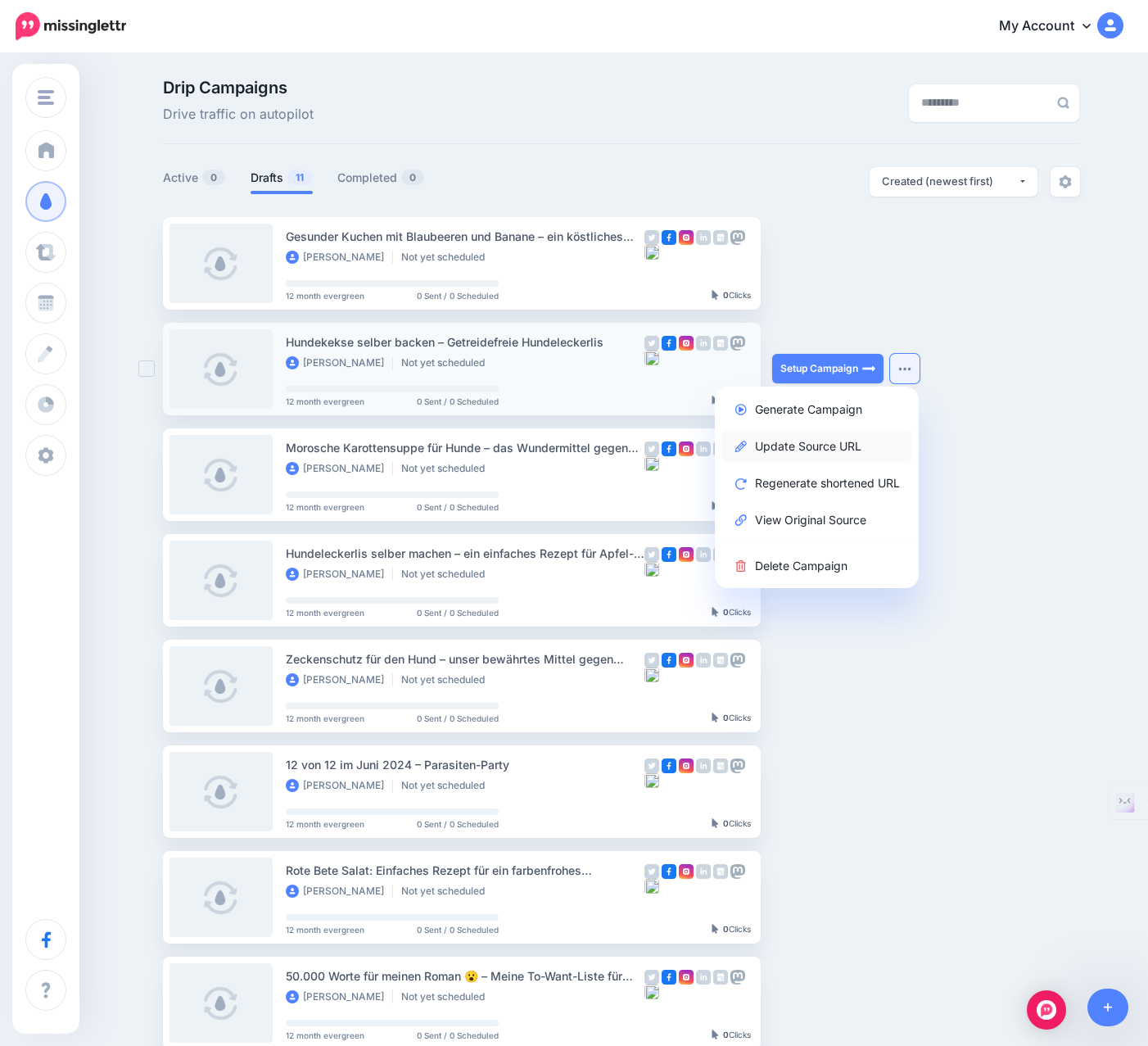
click at [810, 448] on link "Update Source URL" at bounding box center [816, 445] width 191 height 32
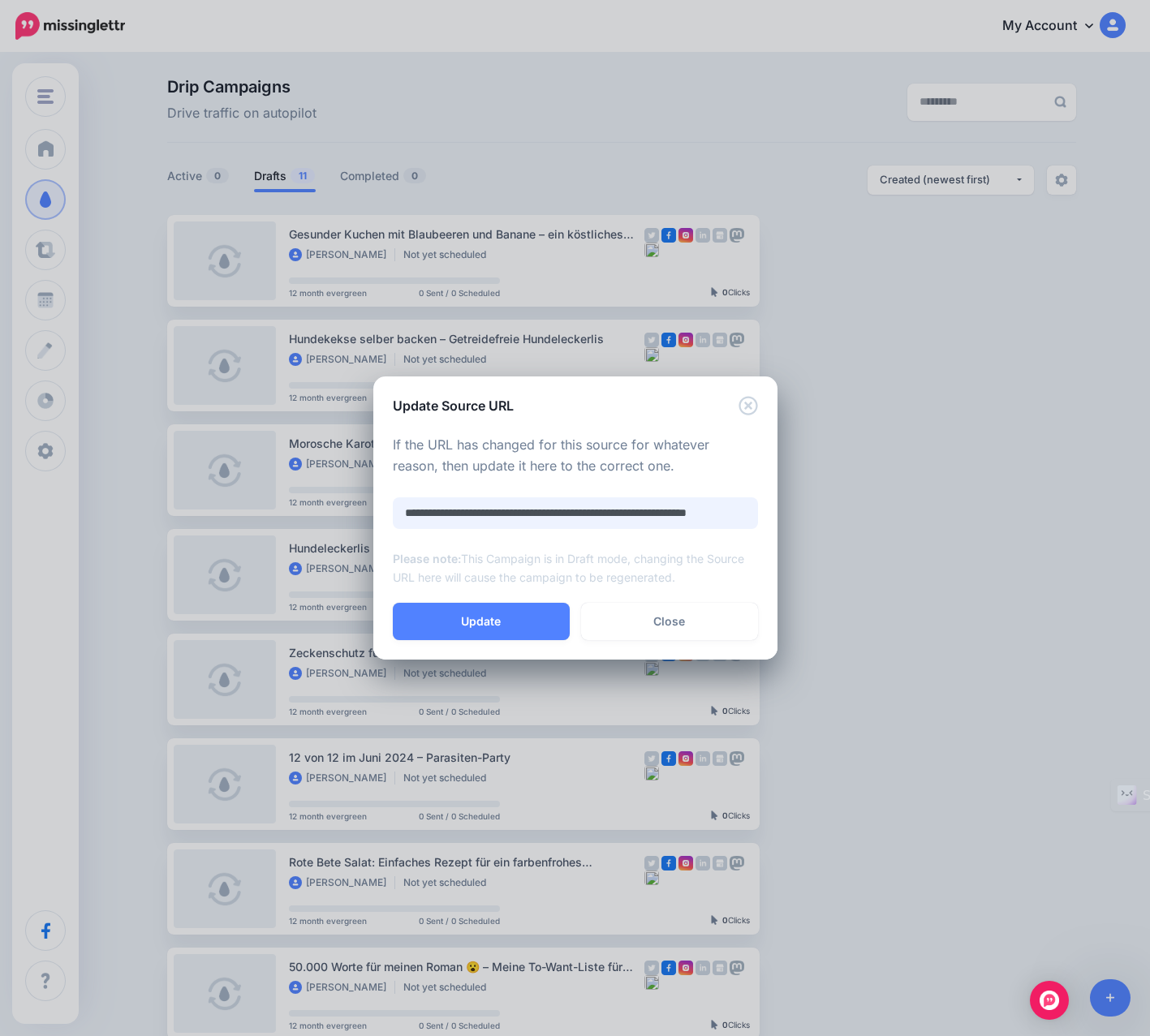
click at [565, 515] on input "**********" at bounding box center [575, 513] width 365 height 31
click at [630, 615] on link "Close" at bounding box center [669, 622] width 177 height 38
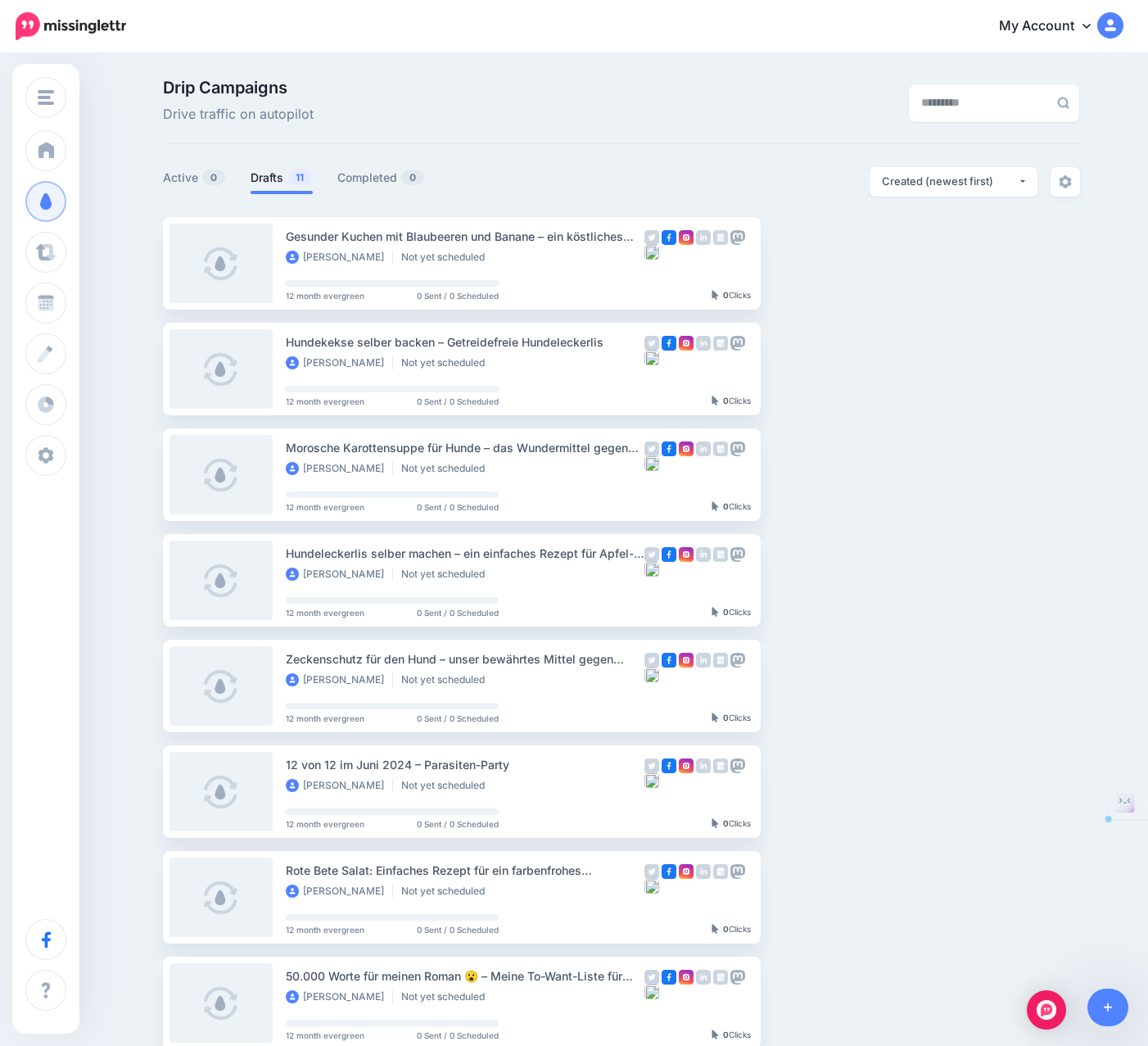
click at [1057, 23] on link "My Account" at bounding box center [1053, 26] width 140 height 40
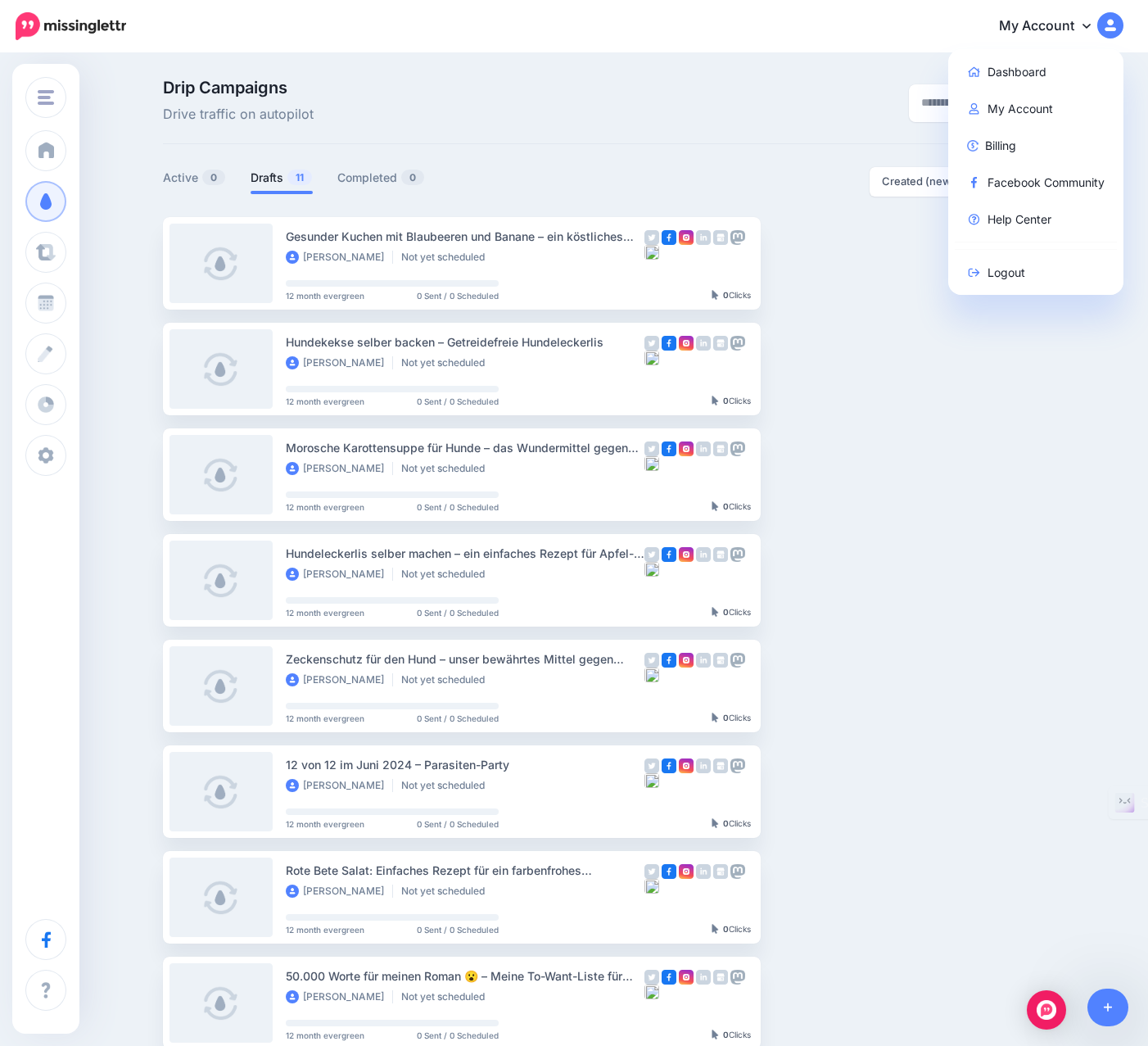
click at [1057, 23] on link "My Account" at bounding box center [1053, 26] width 140 height 40
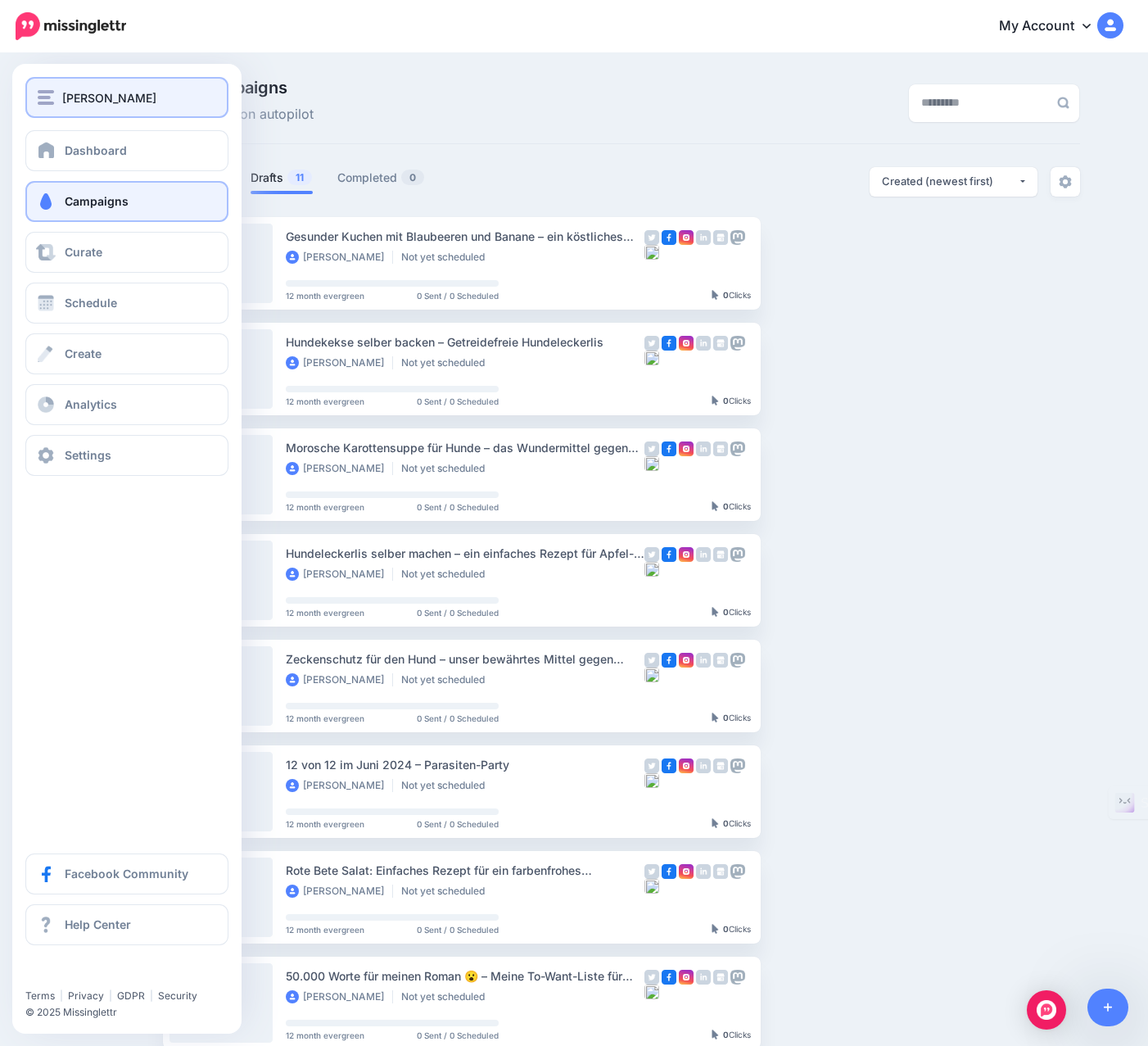
click at [92, 105] on span "[PERSON_NAME]" at bounding box center [110, 98] width 94 height 19
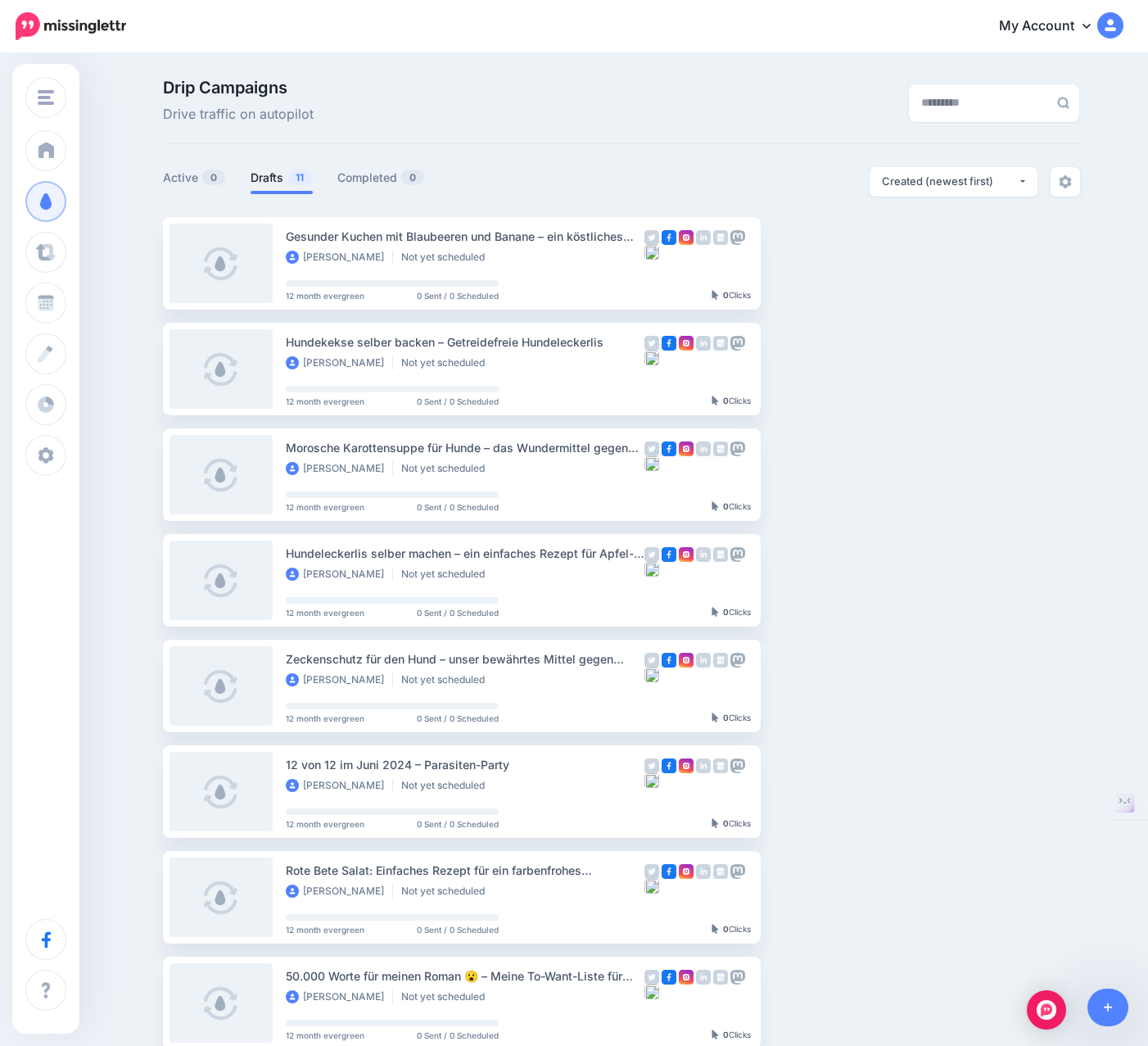
click at [1109, 30] on link "My Account" at bounding box center [1053, 26] width 140 height 40
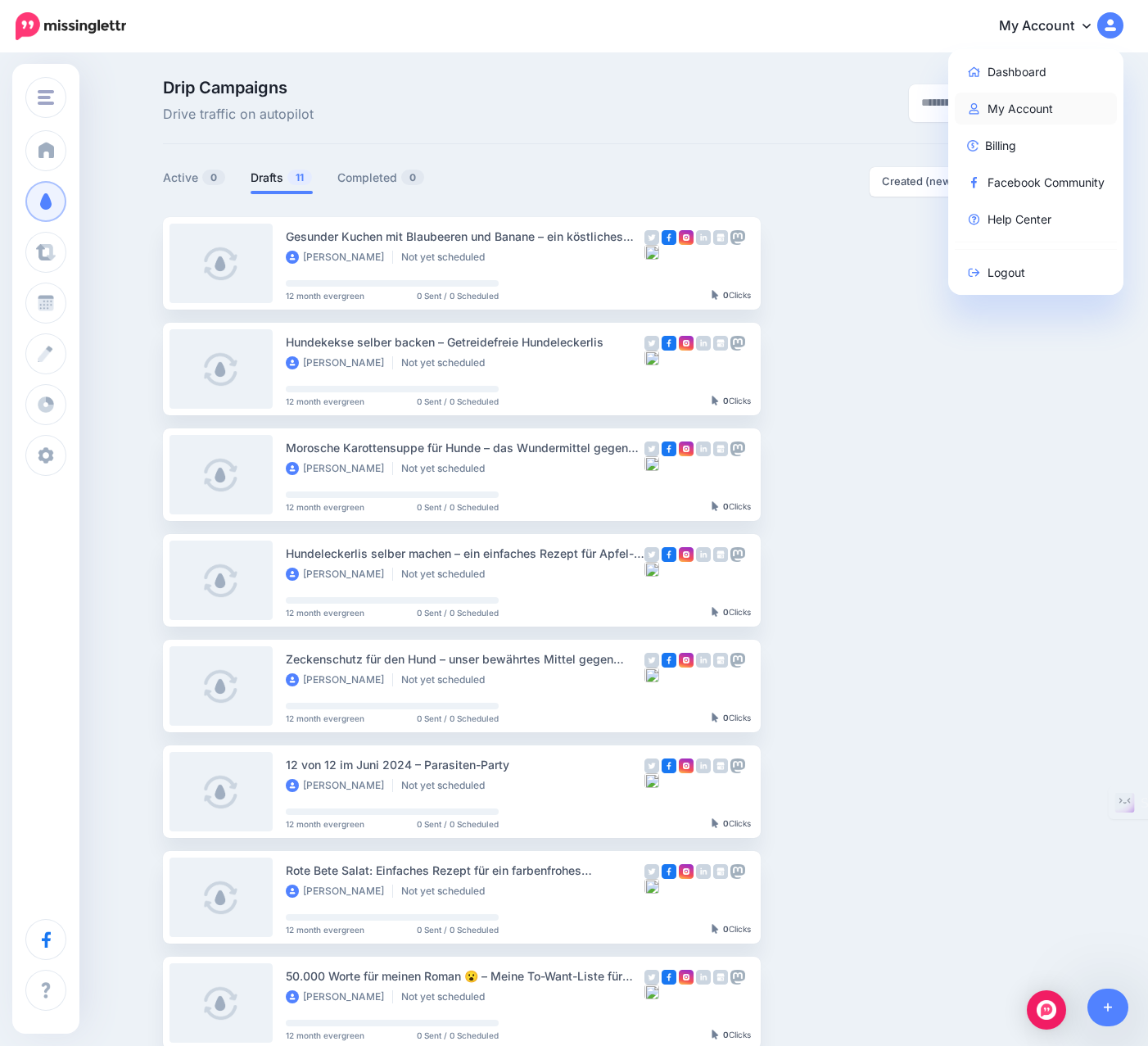
click at [1022, 106] on link "My Account" at bounding box center [1037, 108] width 163 height 32
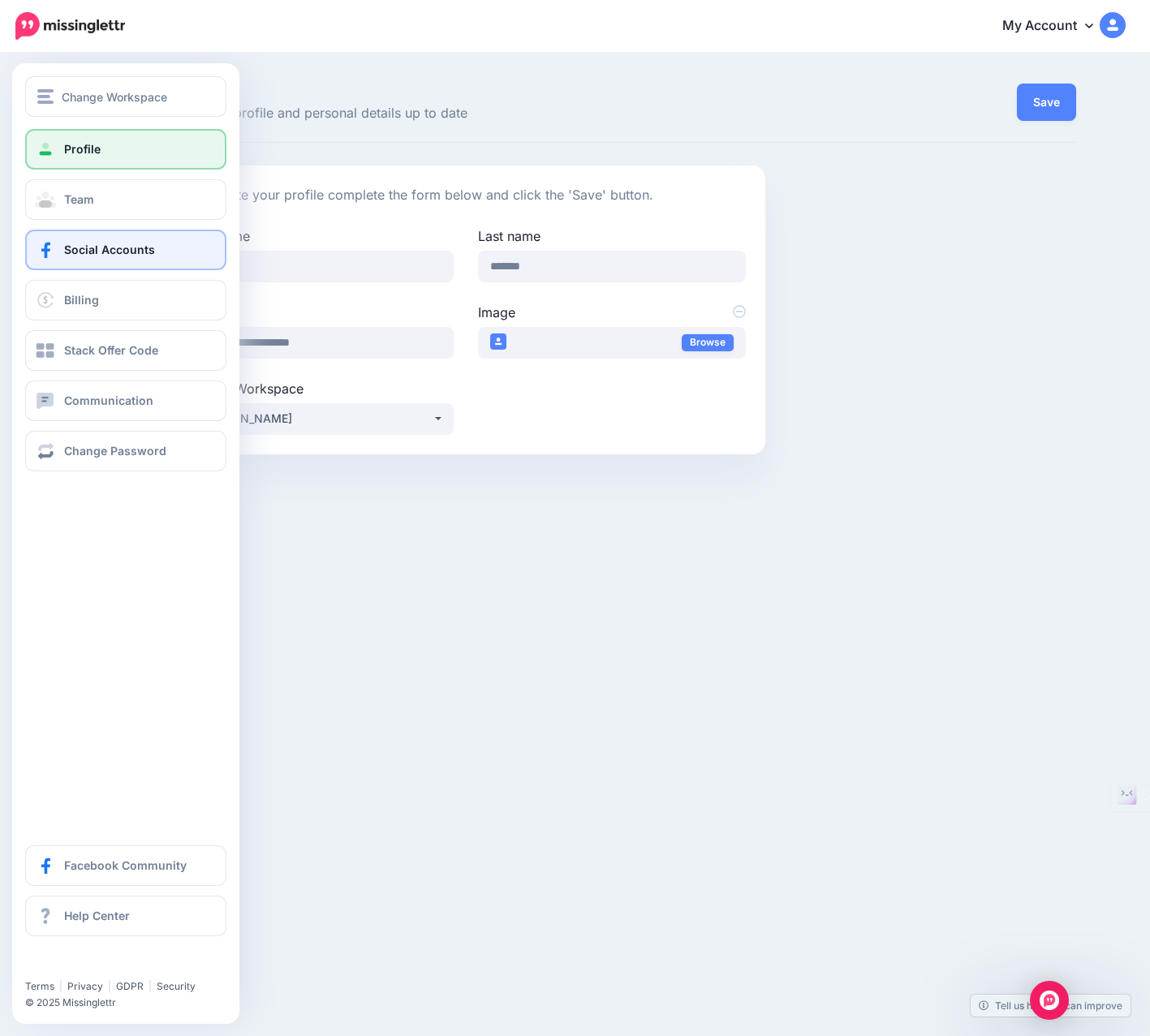
click at [85, 251] on span "Social Accounts" at bounding box center [109, 249] width 91 height 13
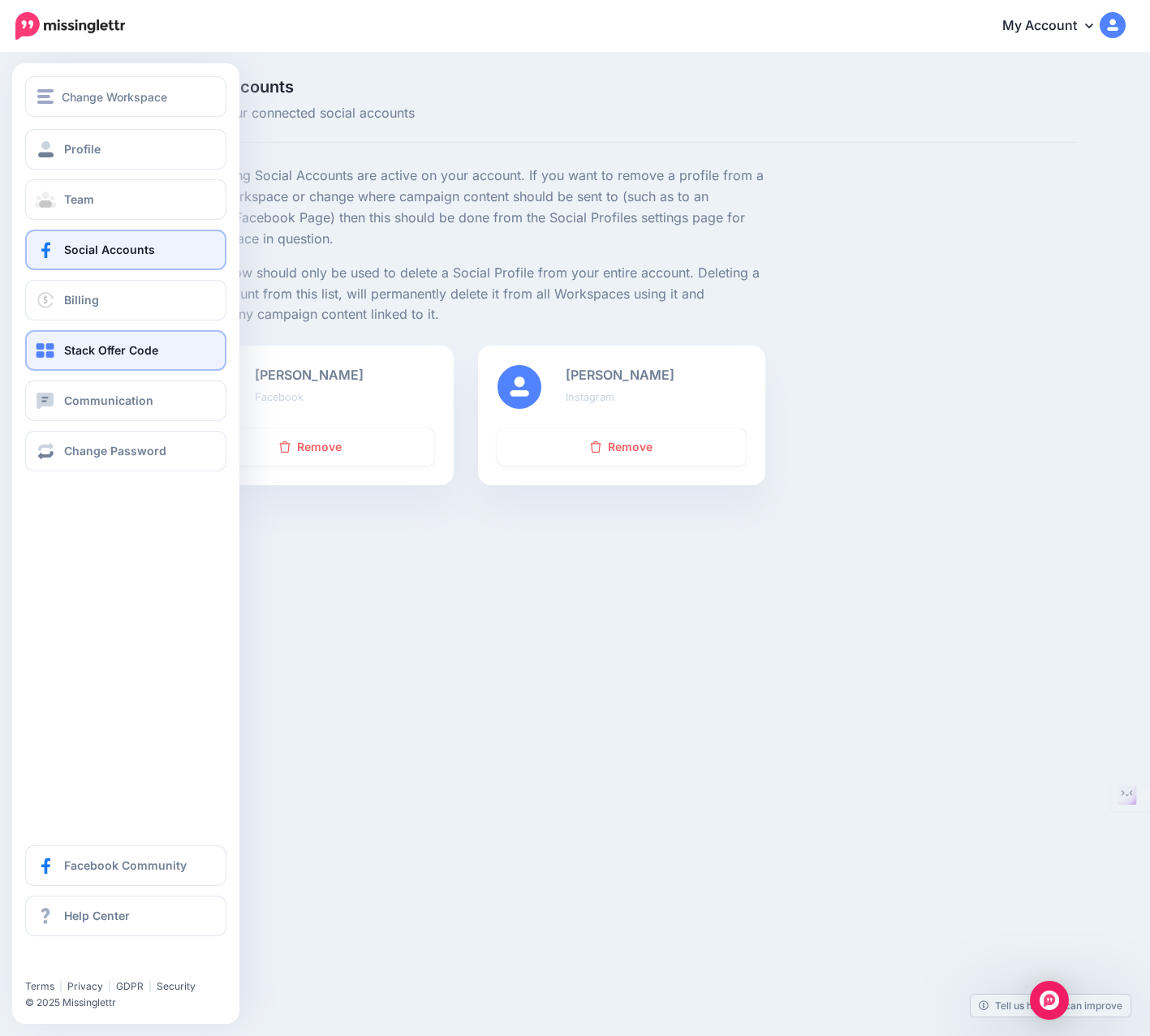
click at [83, 356] on span "Stack Offer Code" at bounding box center [110, 349] width 94 height 13
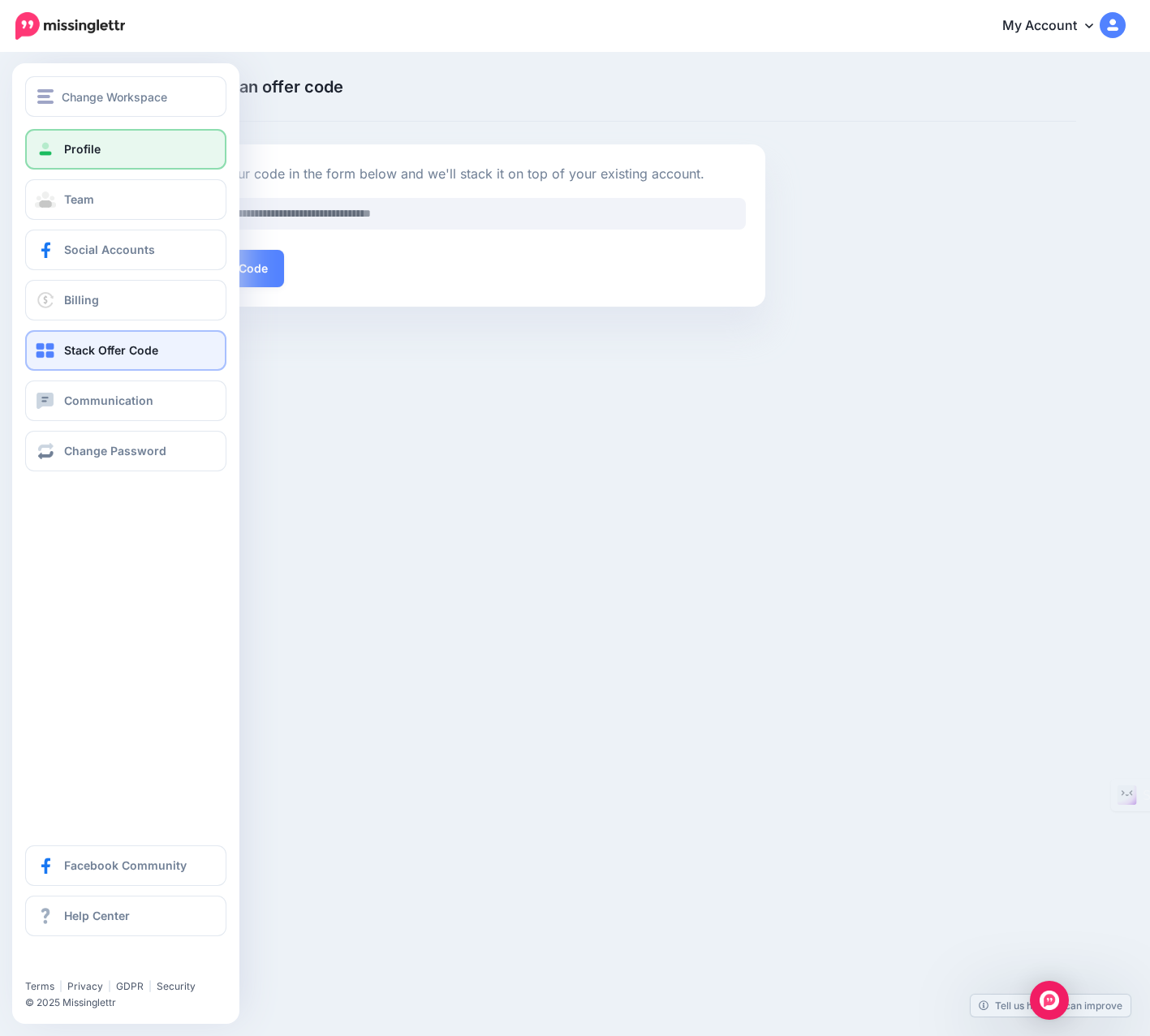
click at [86, 159] on link "Profile" at bounding box center [126, 149] width 201 height 40
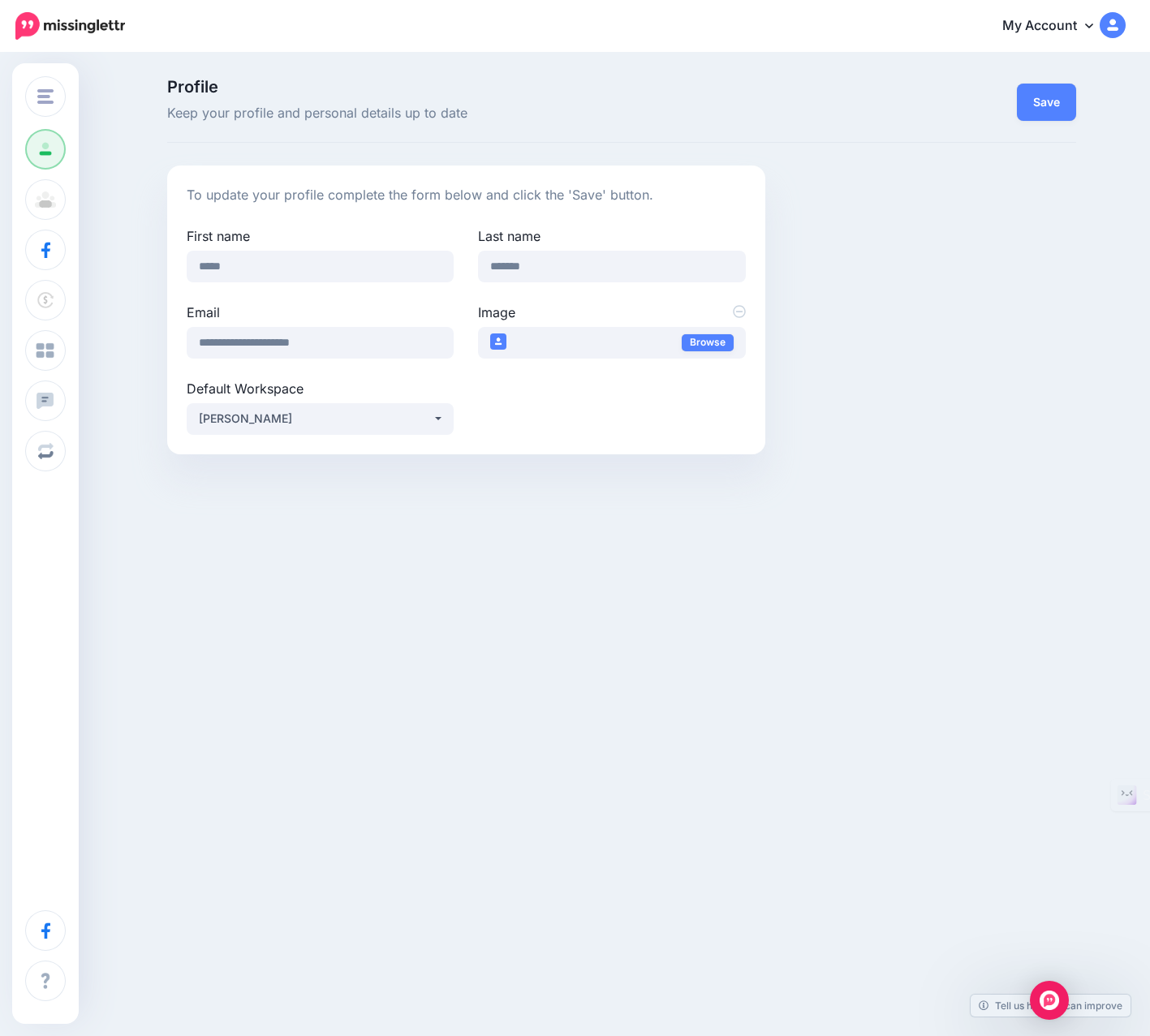
click at [1046, 29] on link "My Account" at bounding box center [1055, 26] width 139 height 40
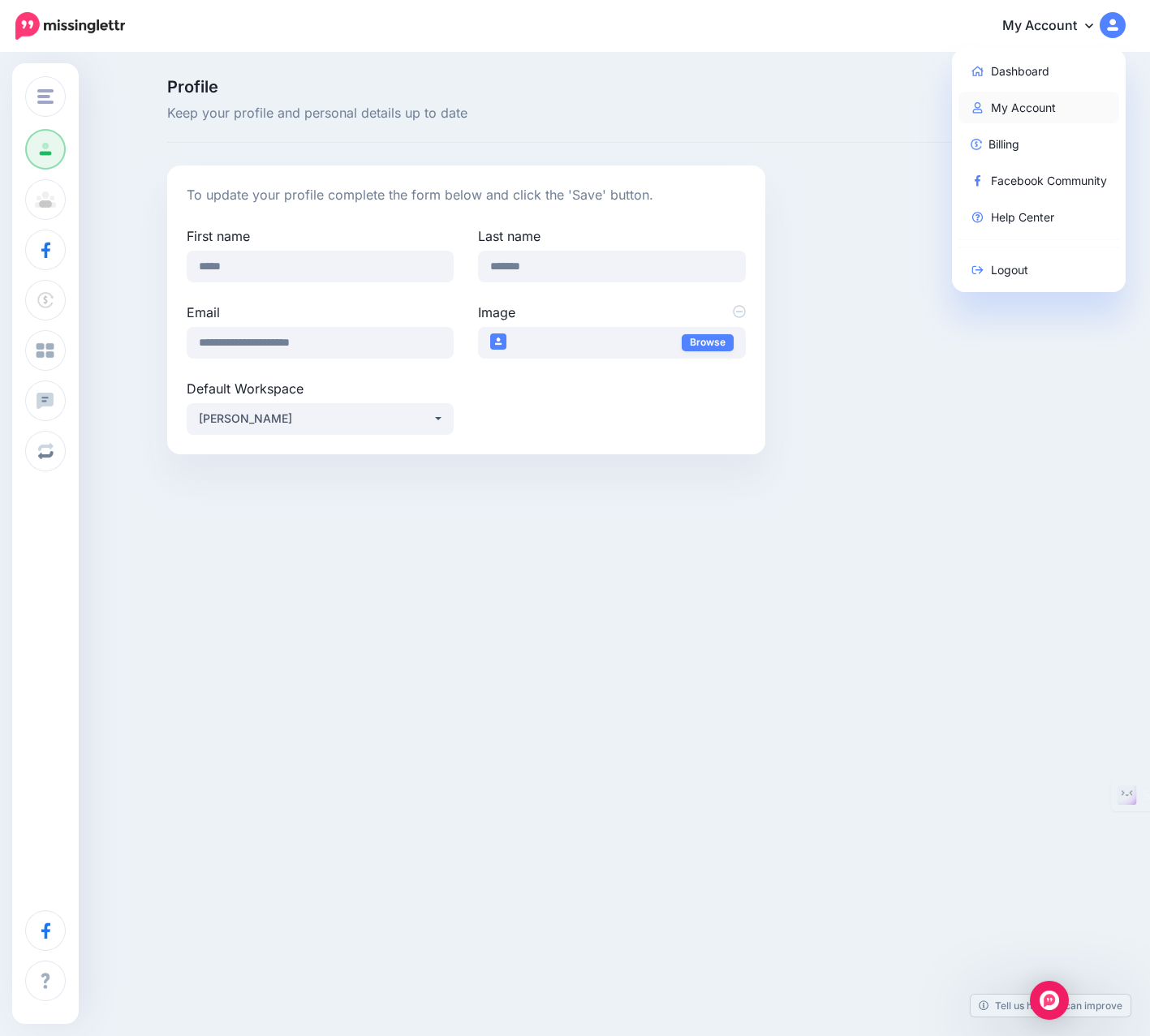
click at [993, 101] on link "My Account" at bounding box center [1039, 107] width 162 height 31
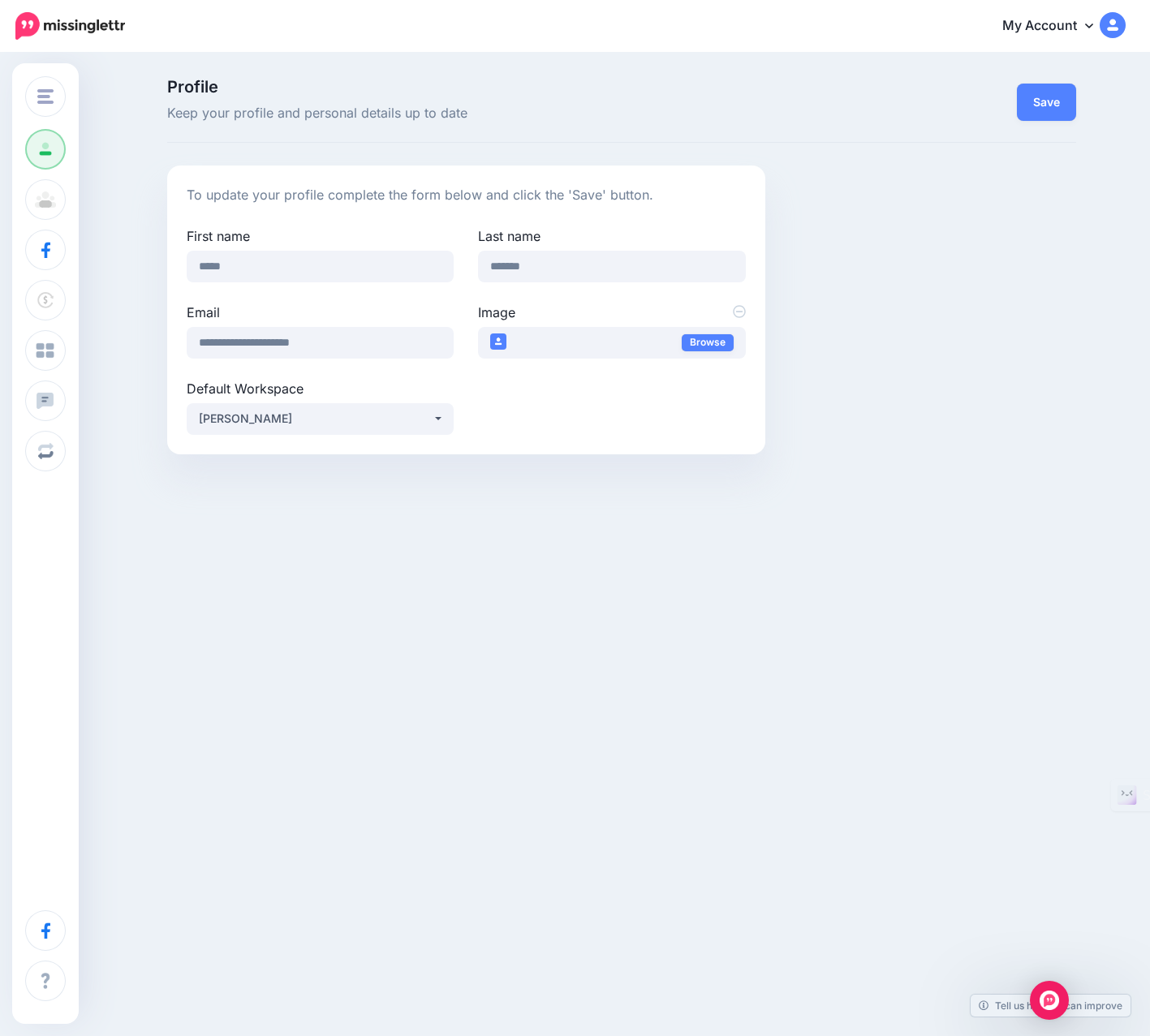
click at [1067, 23] on link "My Account" at bounding box center [1055, 26] width 139 height 40
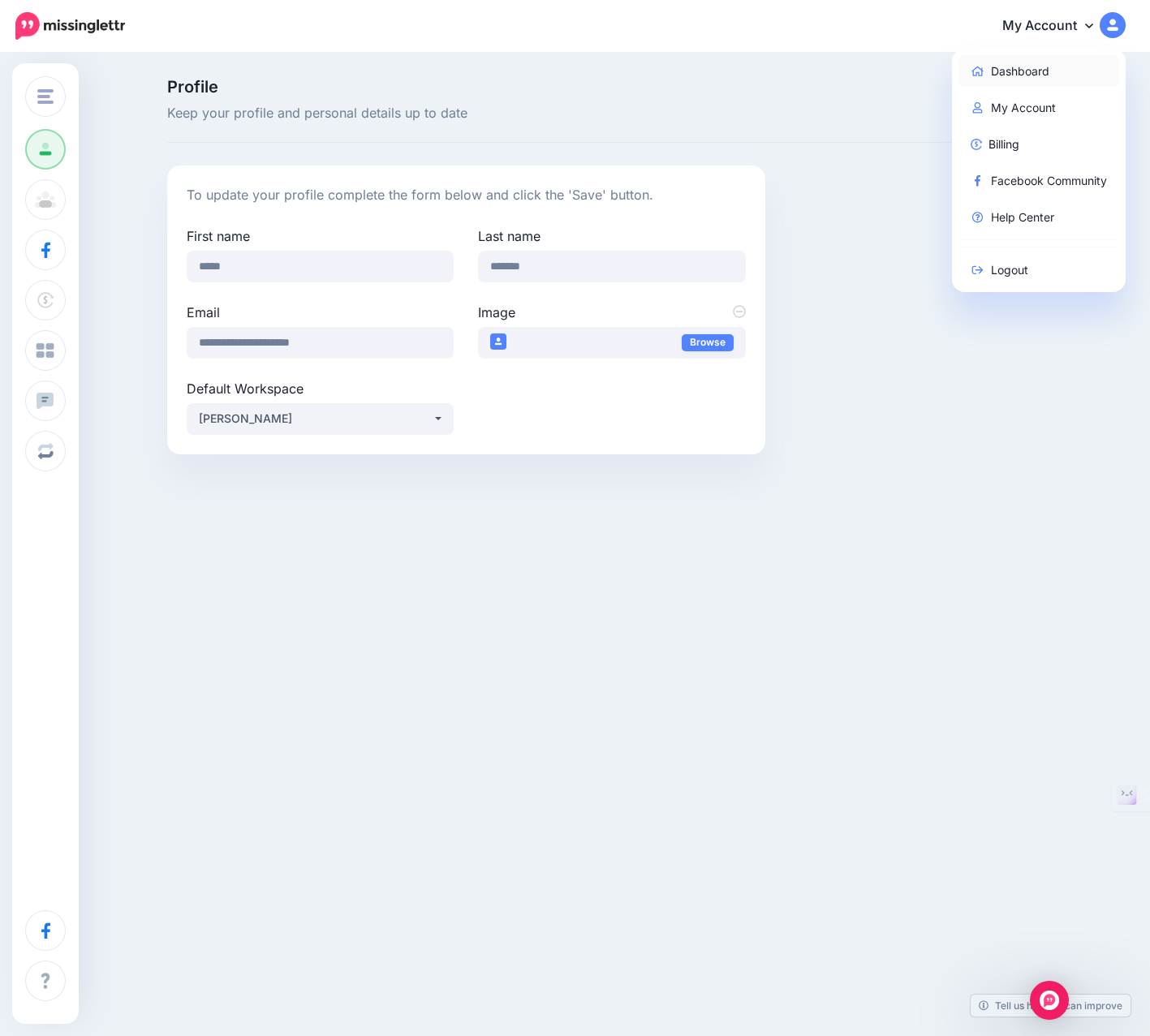
click at [996, 71] on link "Dashboard" at bounding box center [1039, 70] width 162 height 31
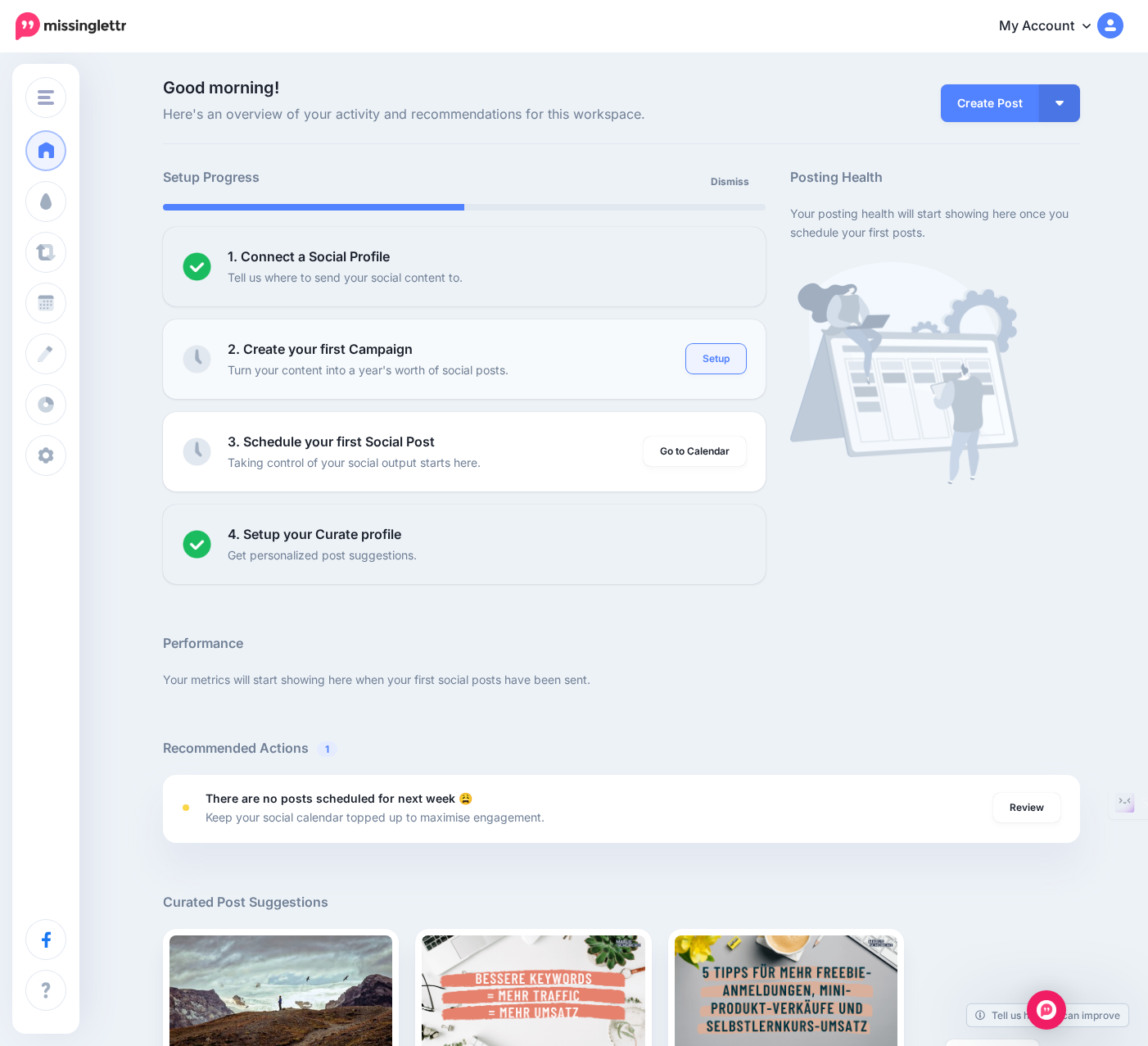
click at [709, 354] on link "Setup" at bounding box center [716, 359] width 60 height 30
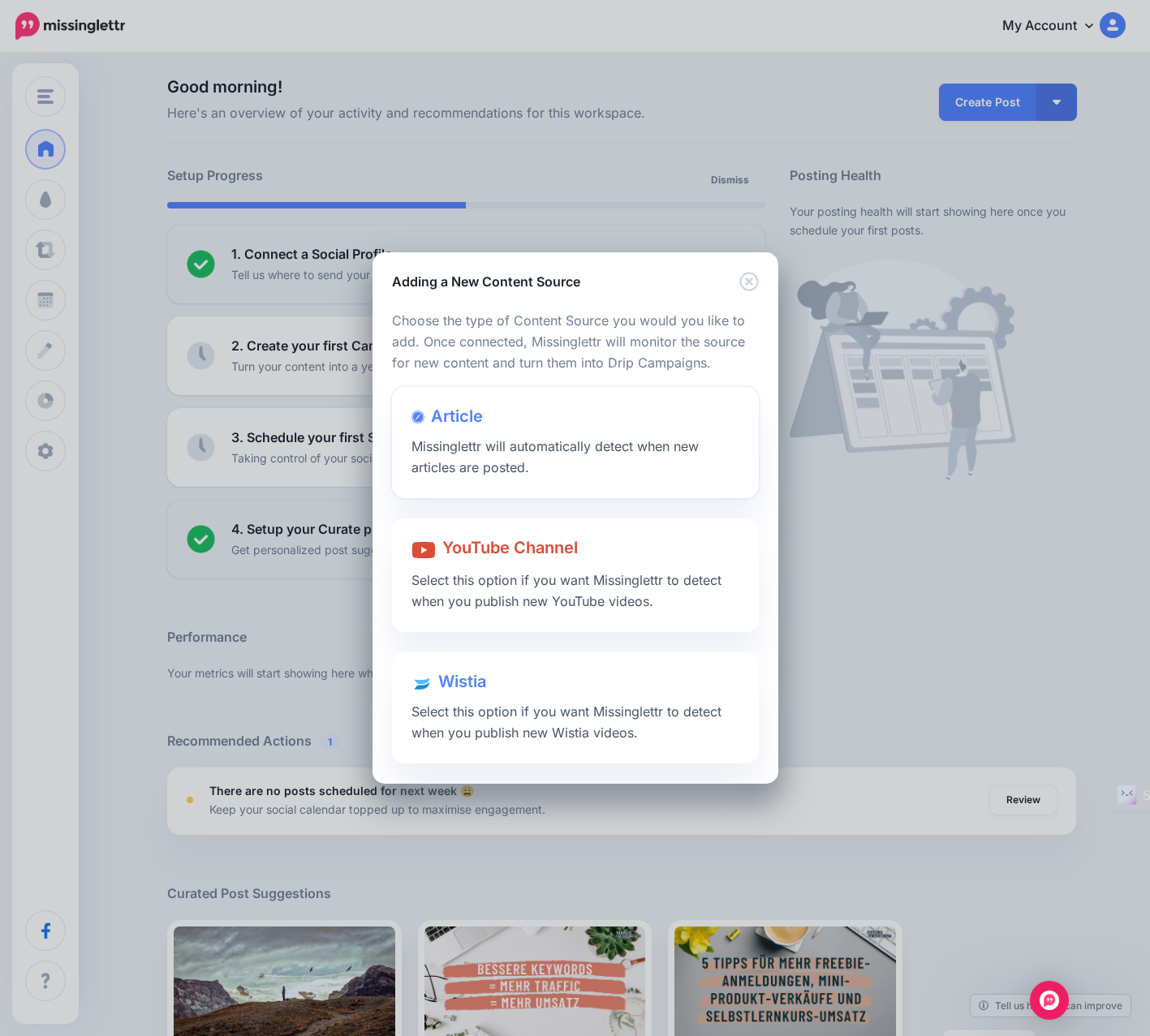
click at [576, 455] on div "Article Missinglettr will automatically detect when new articles are posted." at bounding box center [575, 443] width 367 height 111
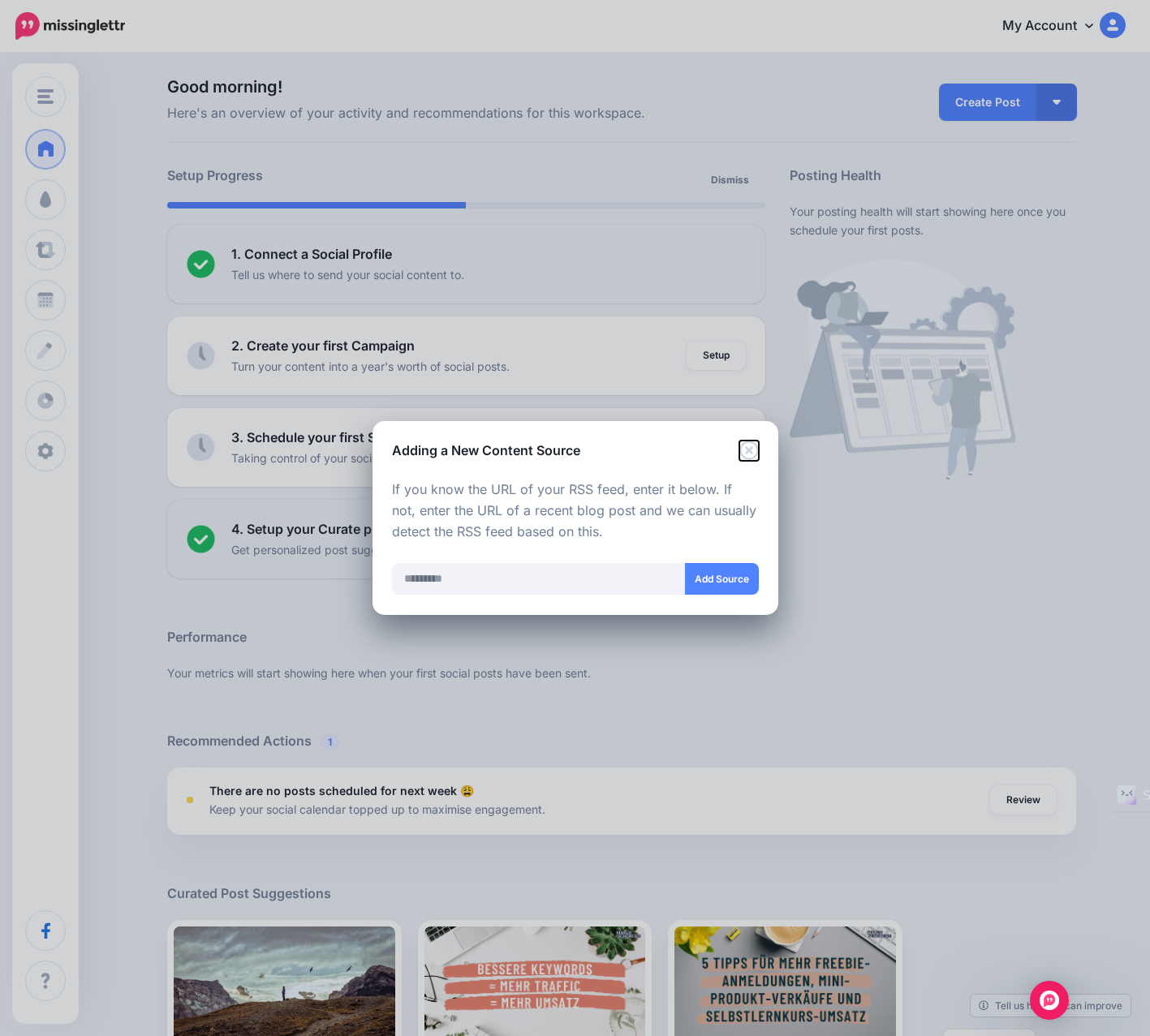
click at [756, 446] on icon "Close" at bounding box center [748, 450] width 19 height 19
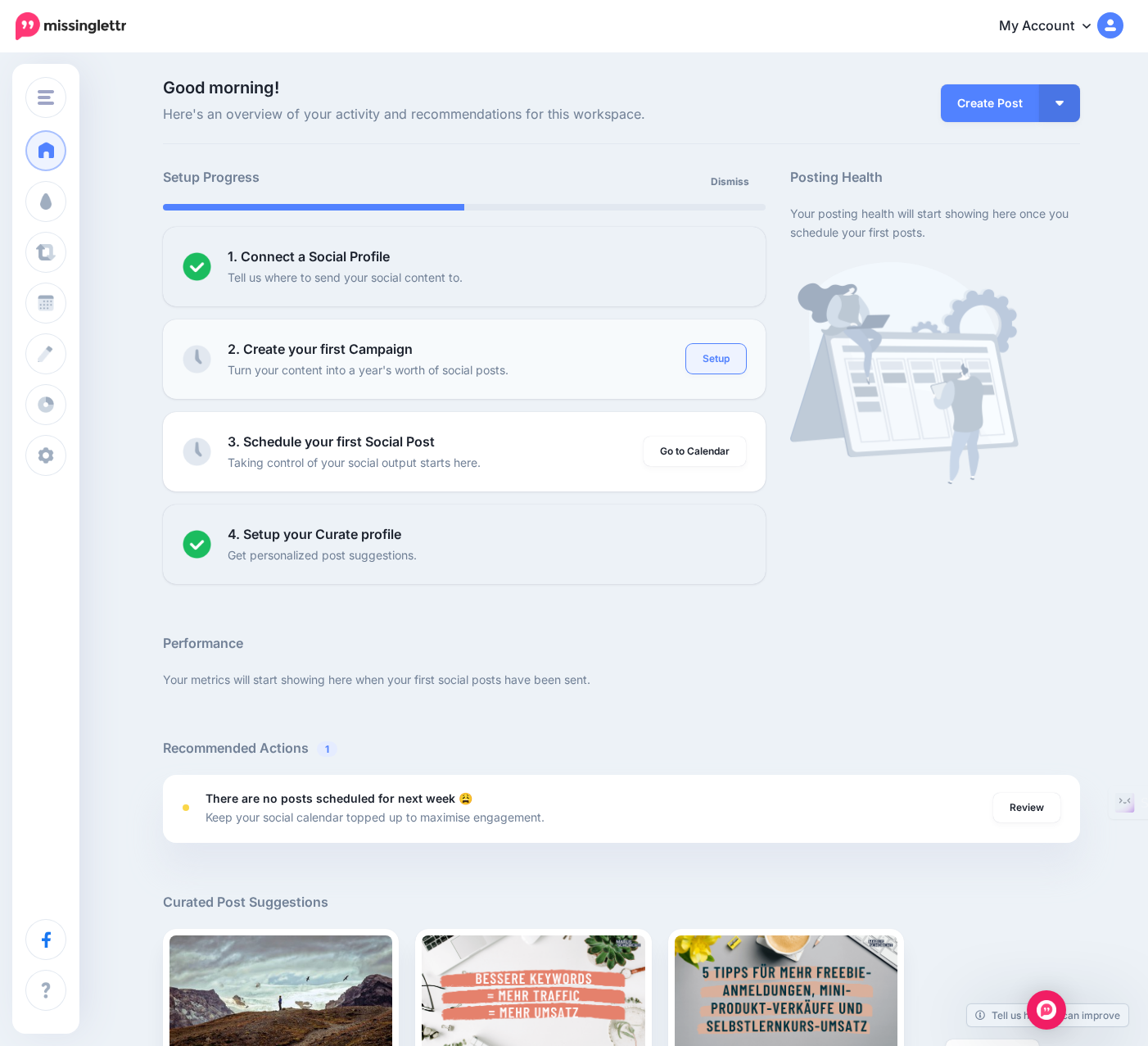
click at [733, 354] on link "Setup" at bounding box center [716, 359] width 60 height 30
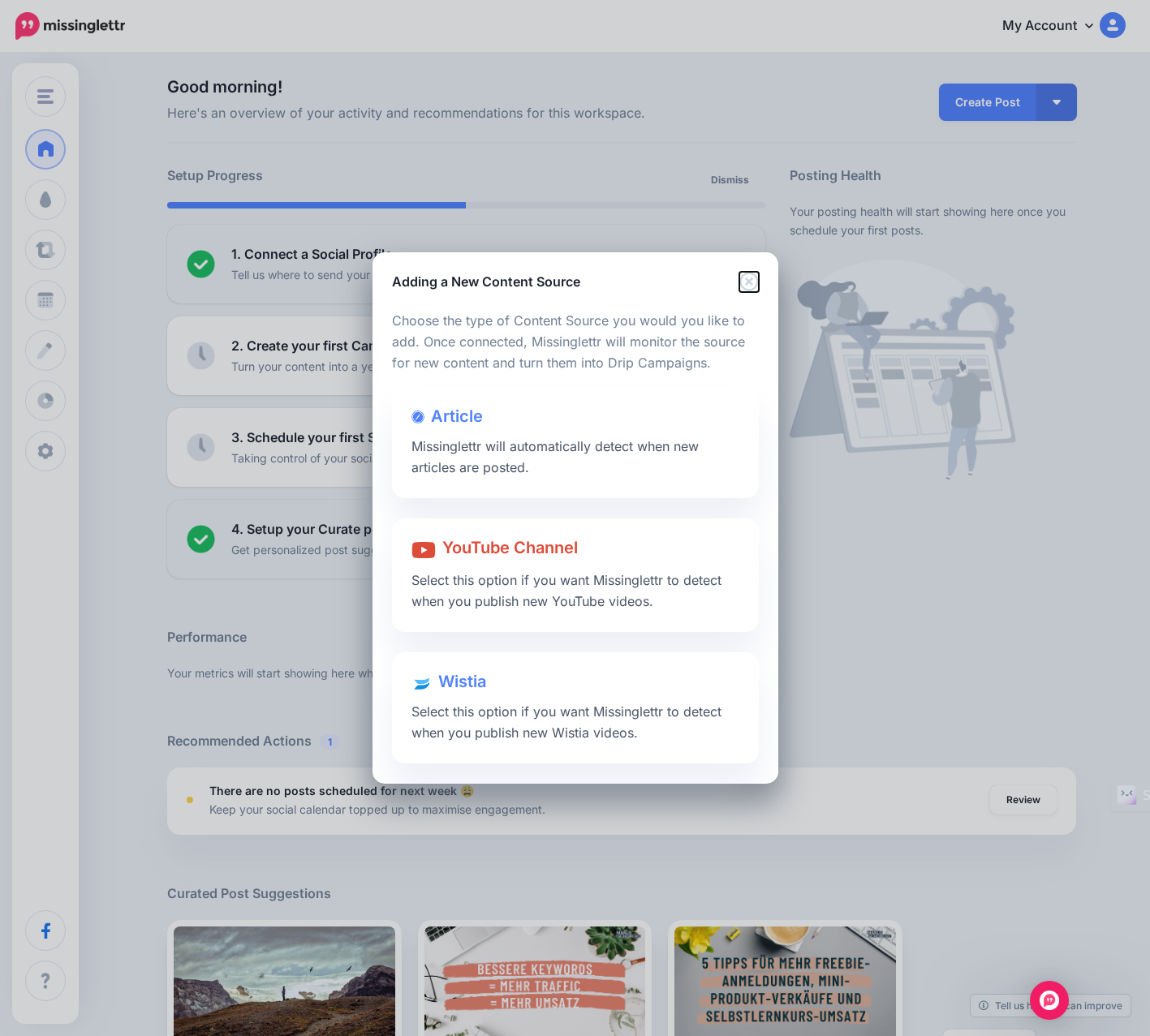
click at [750, 284] on icon "Close" at bounding box center [748, 282] width 19 height 19
